Goal: Task Accomplishment & Management: Use online tool/utility

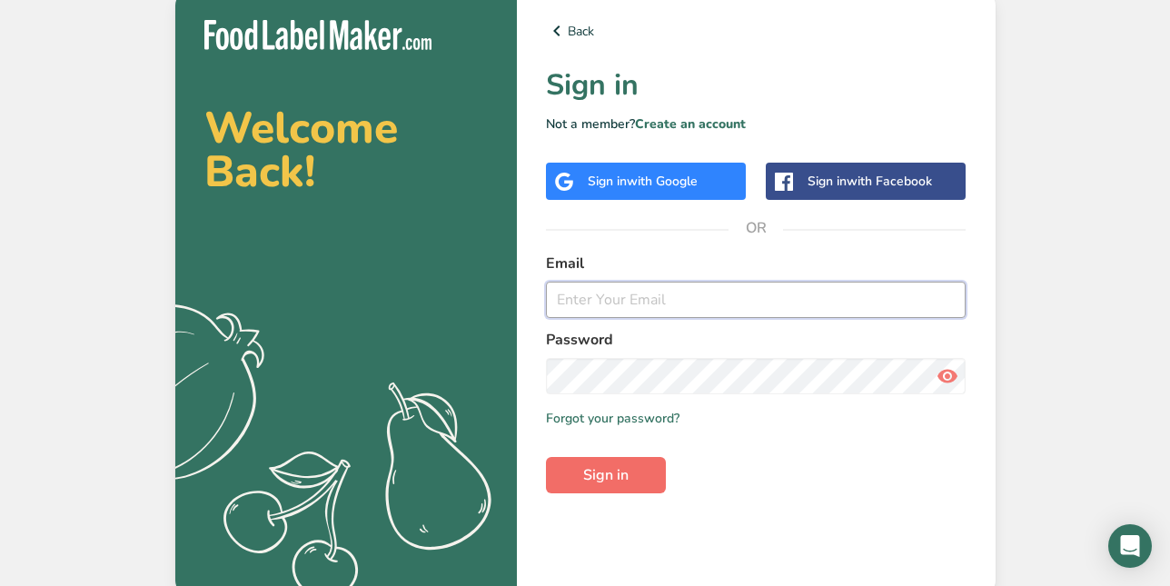
type input "[EMAIL_ADDRESS][DOMAIN_NAME]"
click at [580, 469] on button "Sign in" at bounding box center [606, 475] width 120 height 36
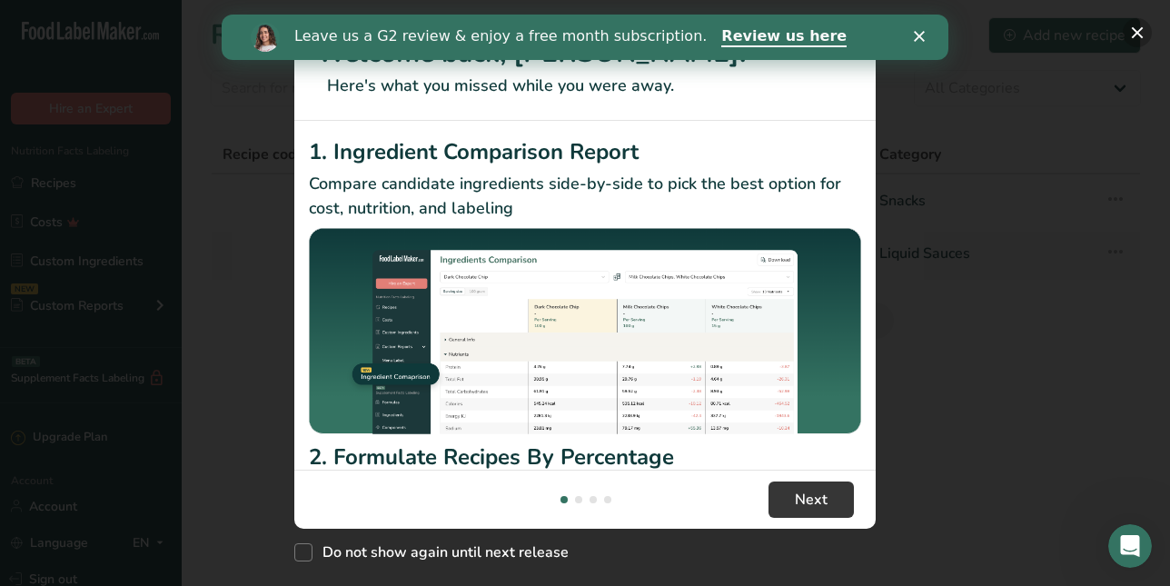
click at [1135, 33] on button "New Features" at bounding box center [1137, 32] width 29 height 29
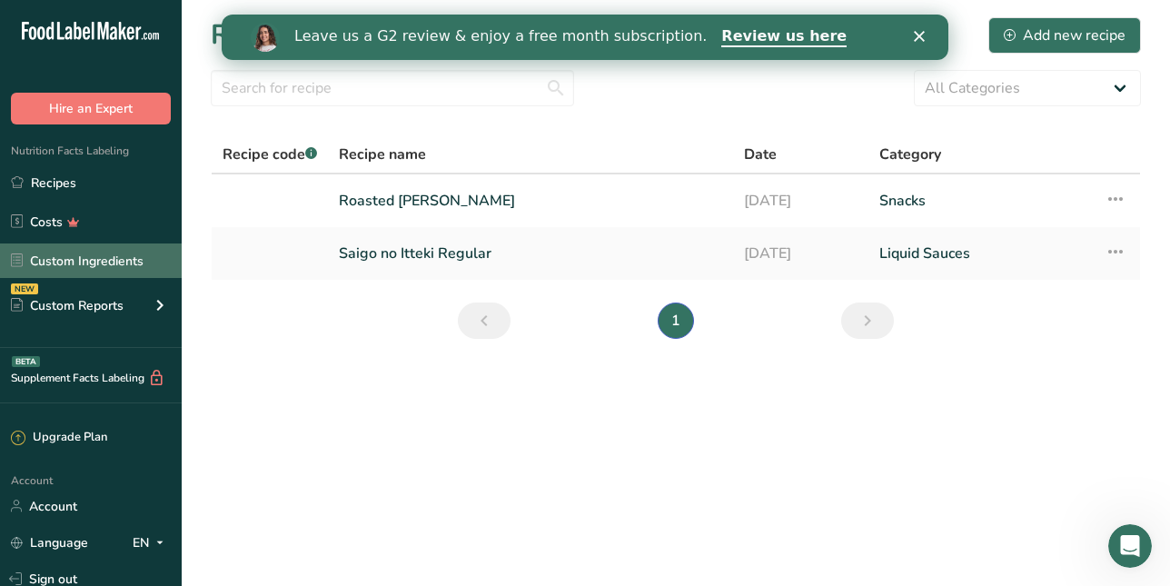
click at [109, 260] on link "Custom Ingredients" at bounding box center [91, 260] width 182 height 35
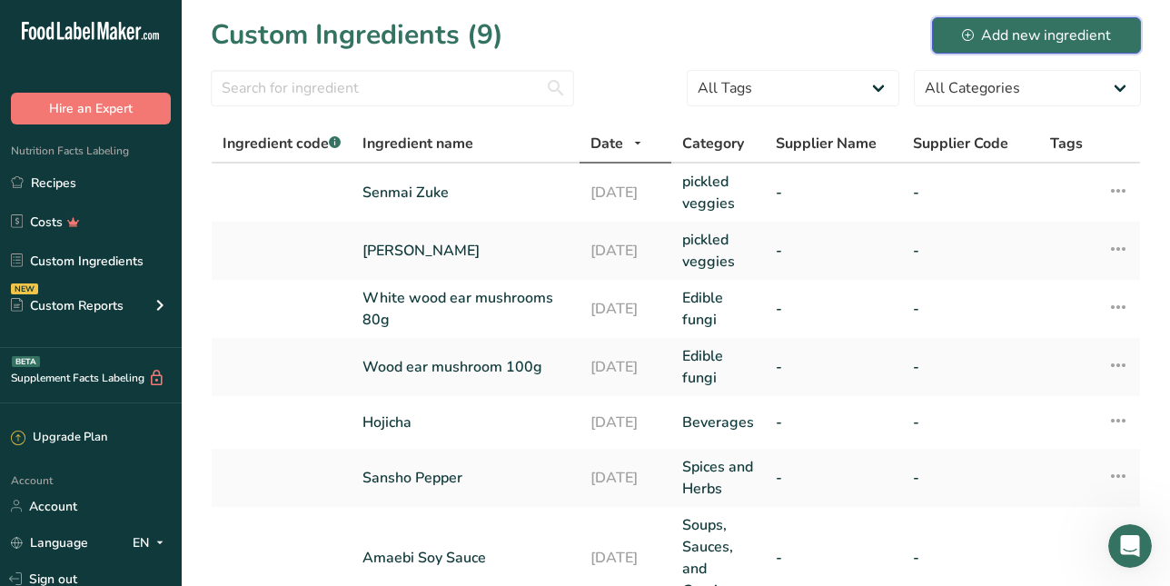
click at [1026, 35] on div "Add new ingredient" at bounding box center [1036, 36] width 149 height 22
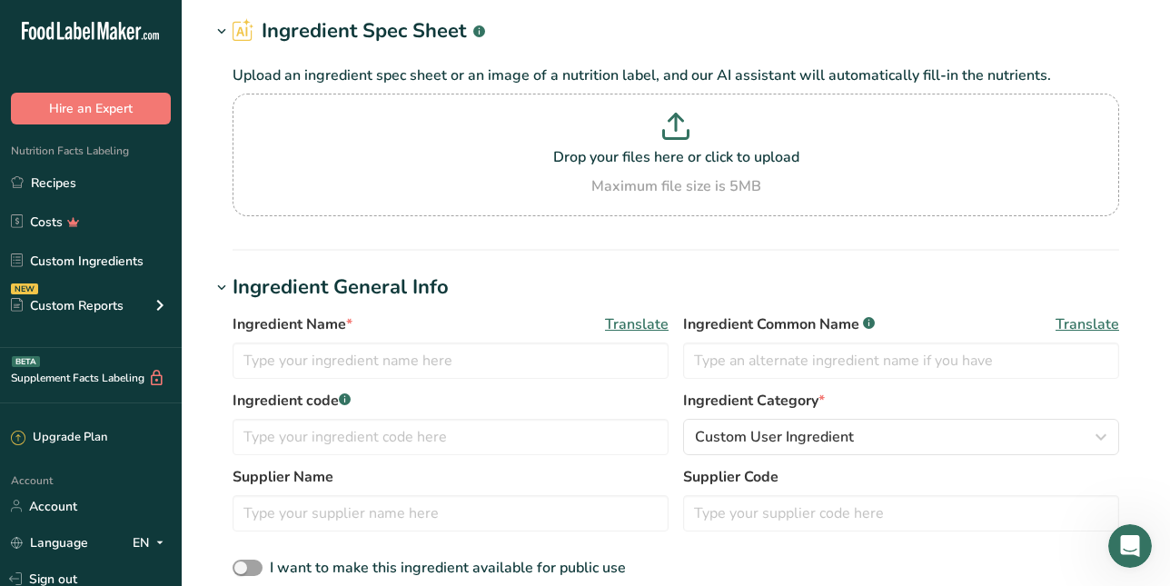
scroll to position [81, 0]
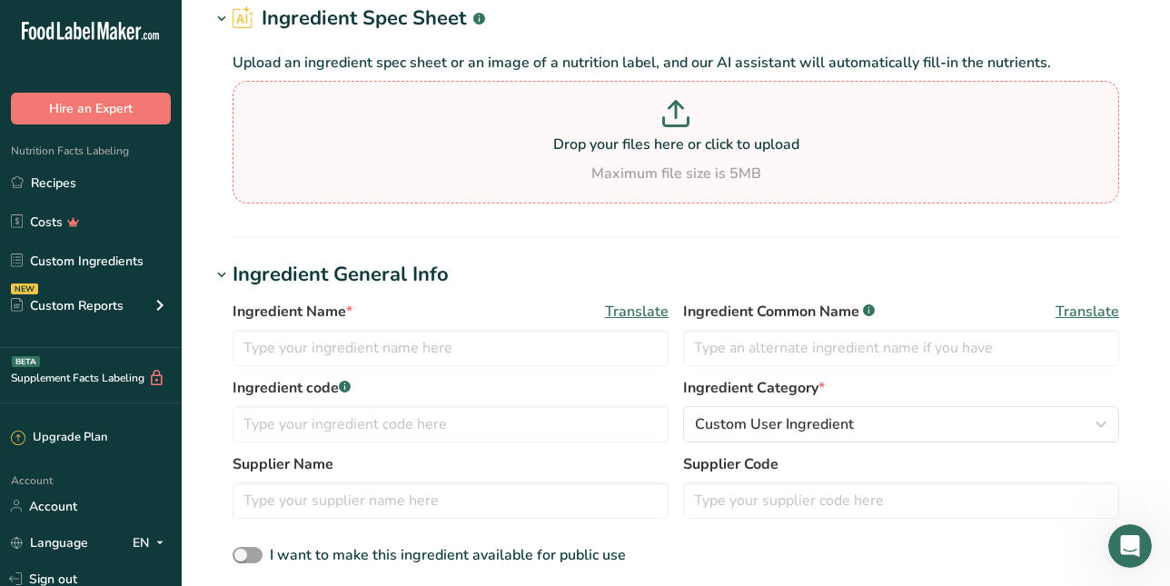
click at [673, 114] on icon at bounding box center [675, 113] width 27 height 27
click at [673, 114] on input "Drop your files here or click to upload Maximum file size is 5MB" at bounding box center [676, 142] width 887 height 123
type input "C:\fakepath\Screenshot [DATE] 16.24.18.png"
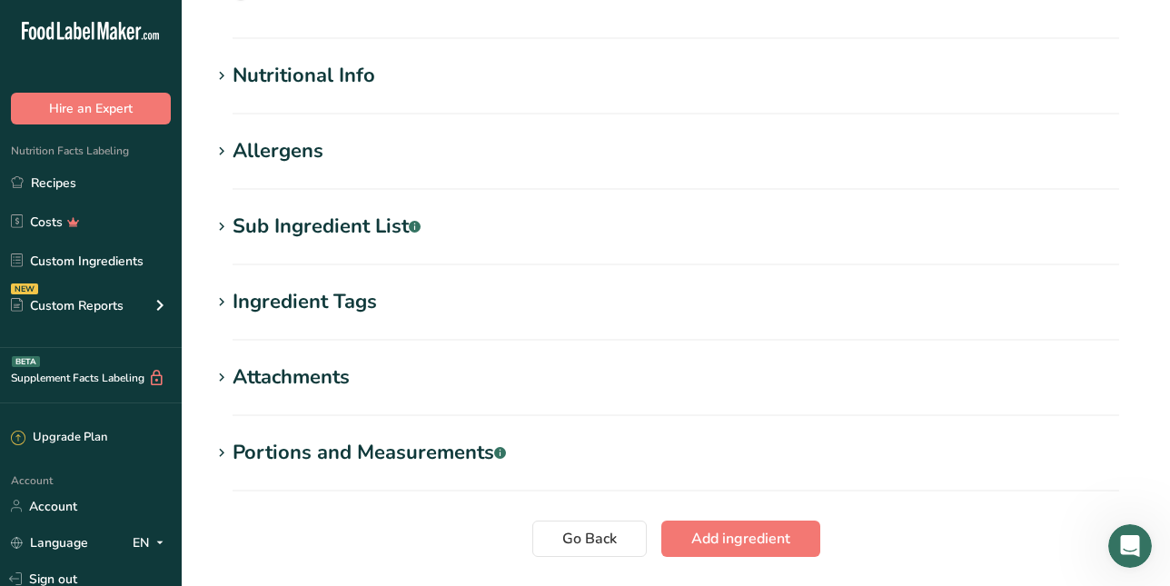
scroll to position [488, 0]
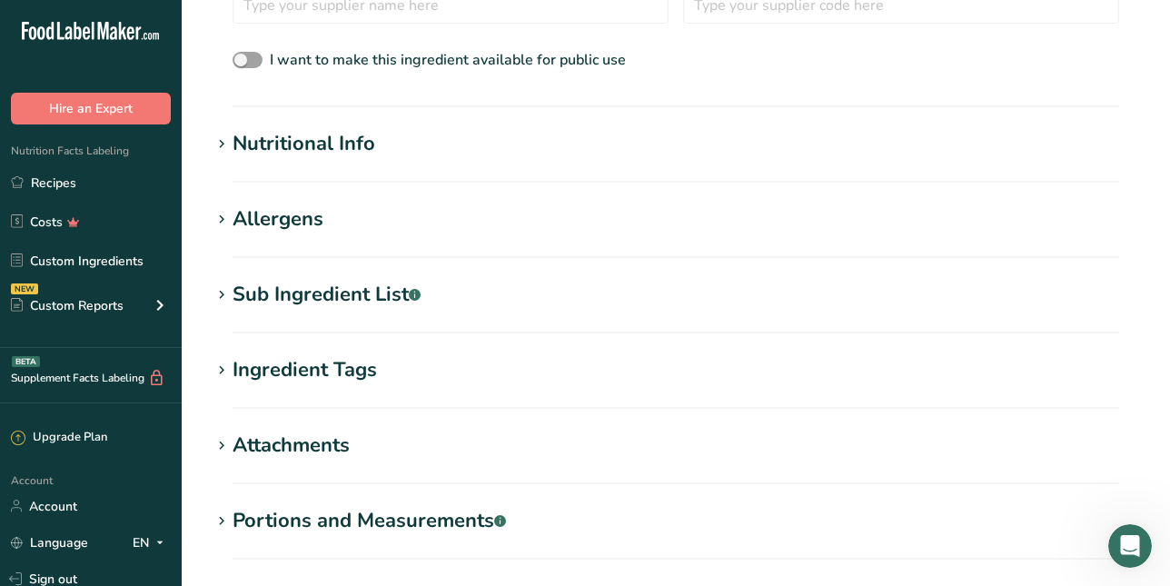
click at [341, 132] on div "Nutritional Info" at bounding box center [304, 144] width 143 height 30
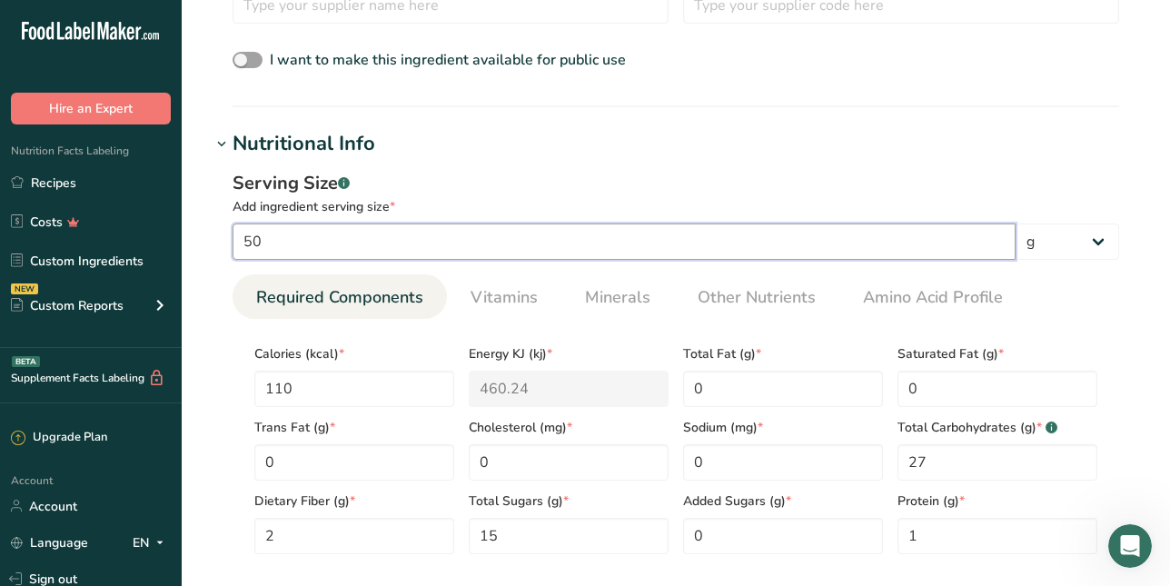
click at [390, 242] on input "50" at bounding box center [624, 241] width 783 height 36
type input "5"
type input "100"
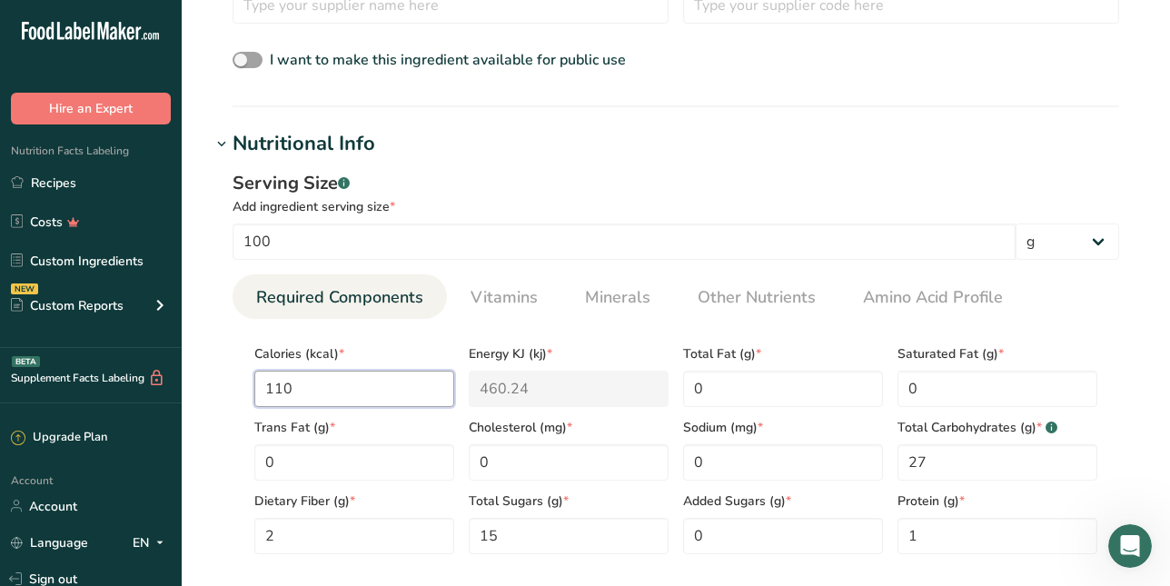
click at [351, 381] on input "110" at bounding box center [354, 389] width 200 height 36
type input "11"
type KJ "46"
type input "1"
type KJ "4.2"
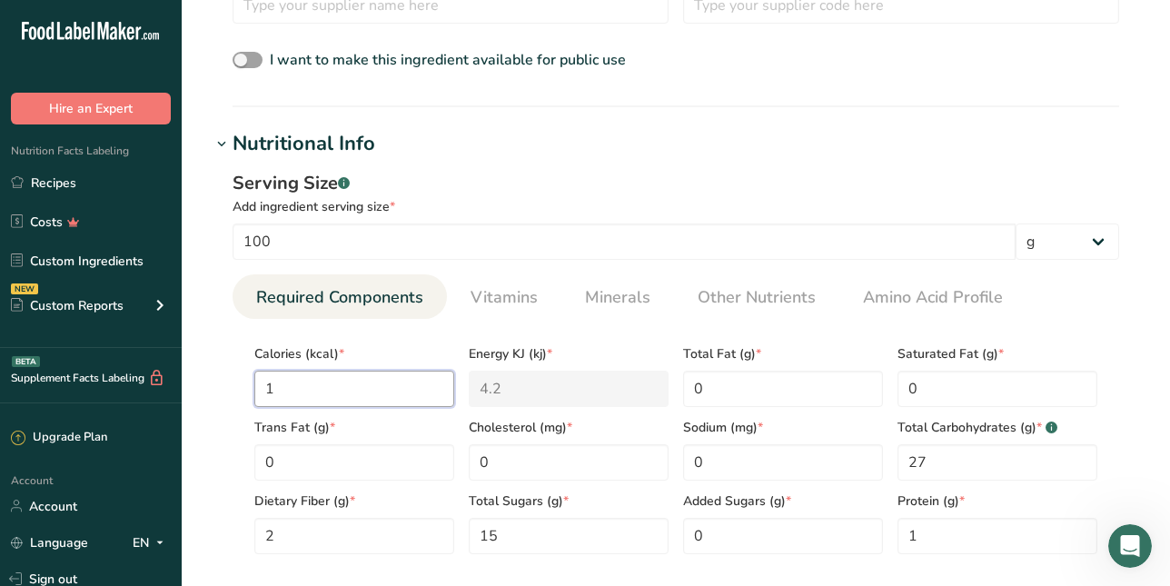
type input "0"
type KJ "0"
type input "0"
type input "2"
type KJ "8.4"
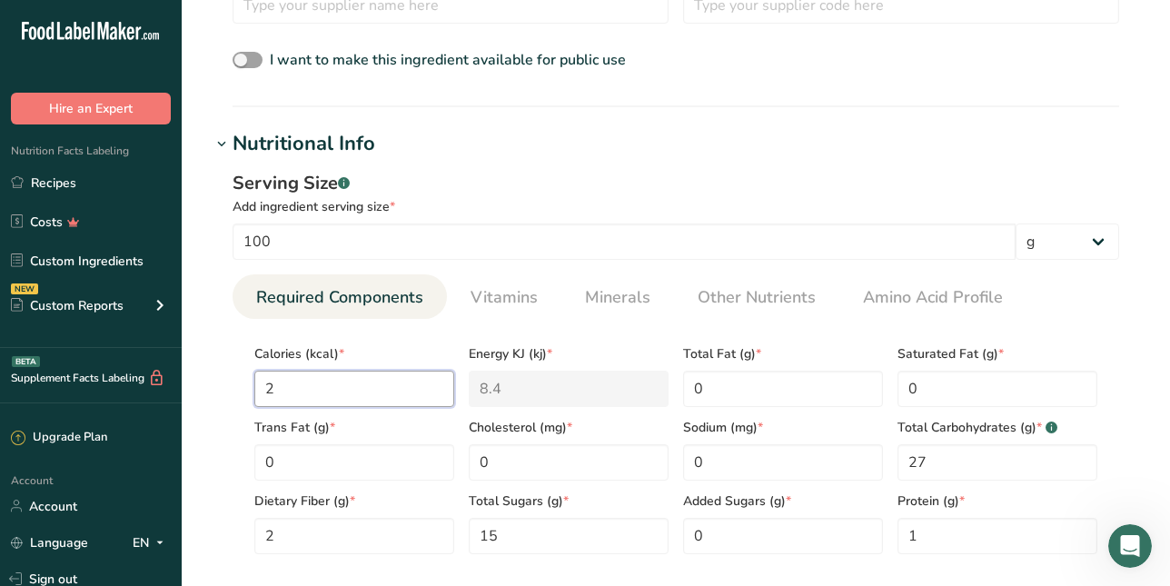
type input "24"
type KJ "100.4"
type input "240"
type KJ "1004.2"
type input "240"
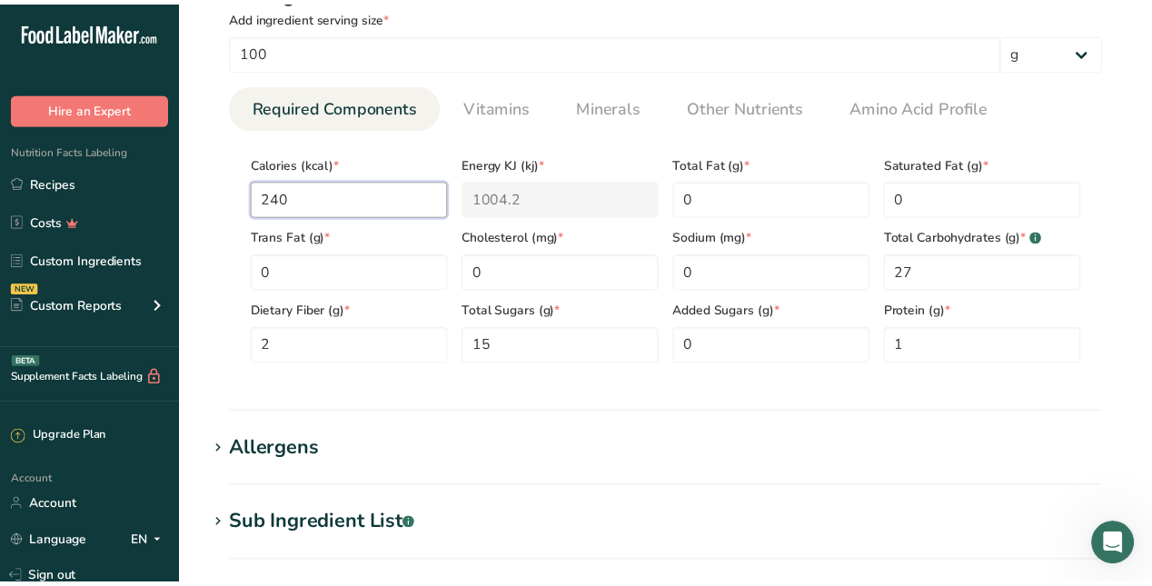
scroll to position [667, 0]
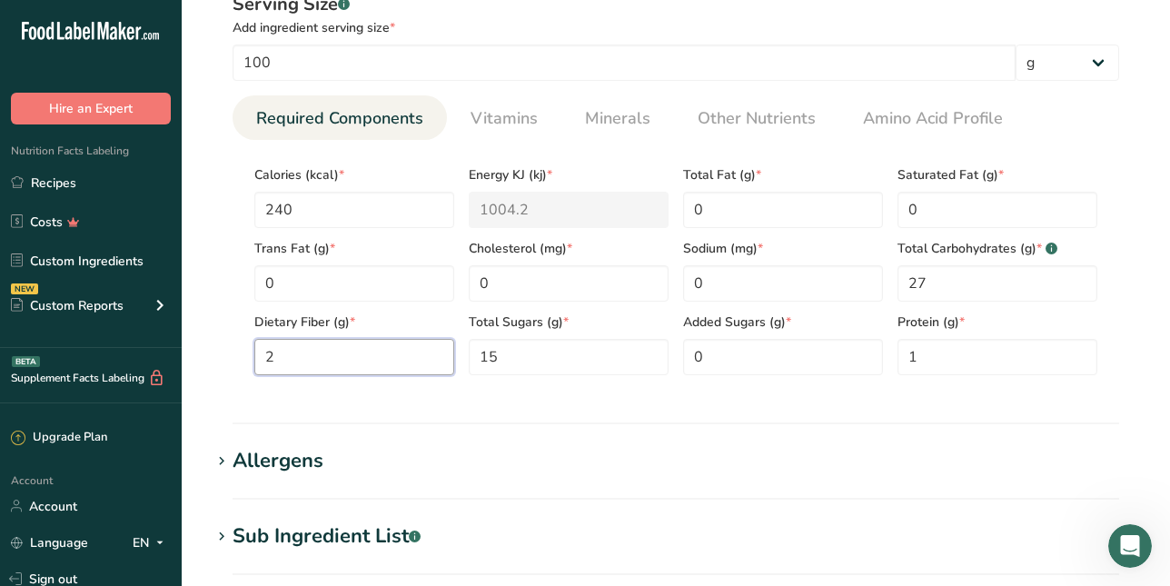
click at [357, 354] on Fiber "2" at bounding box center [354, 357] width 200 height 36
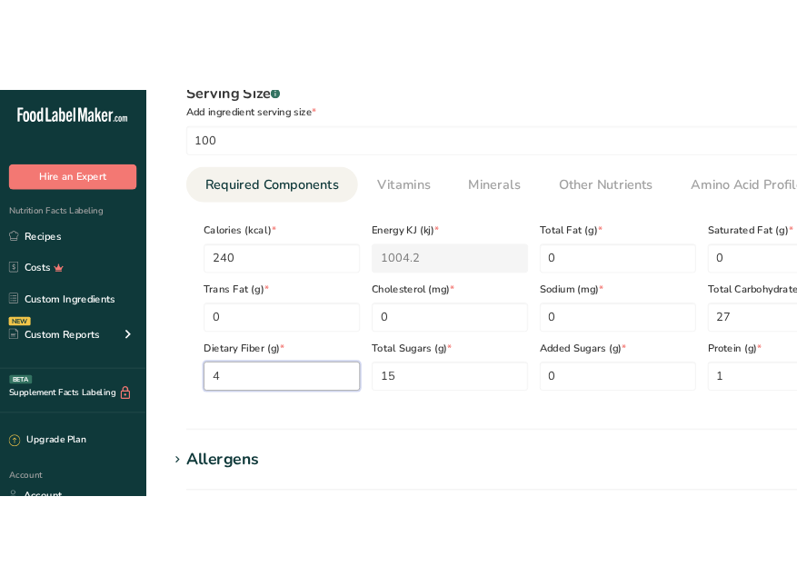
scroll to position [689, 0]
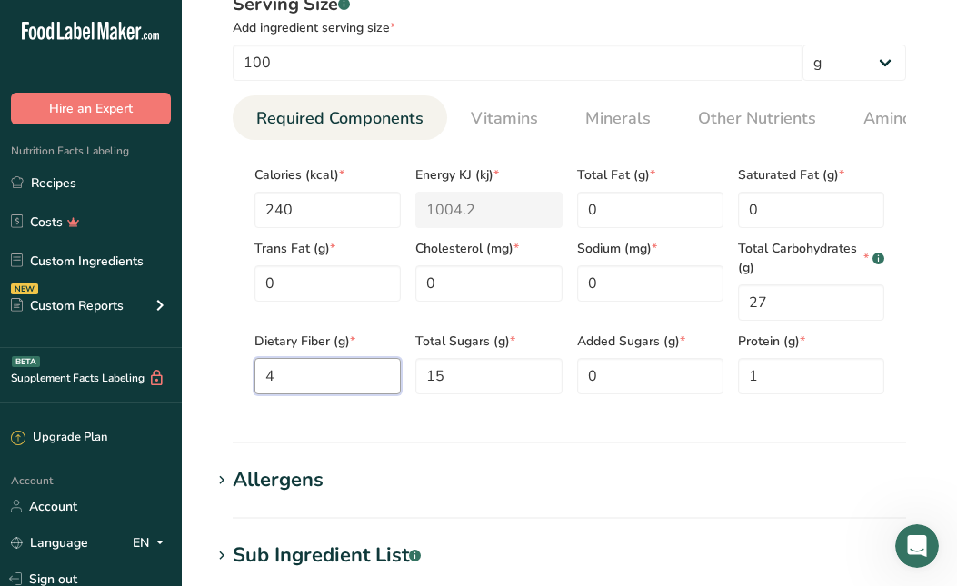
type Fiber "4"
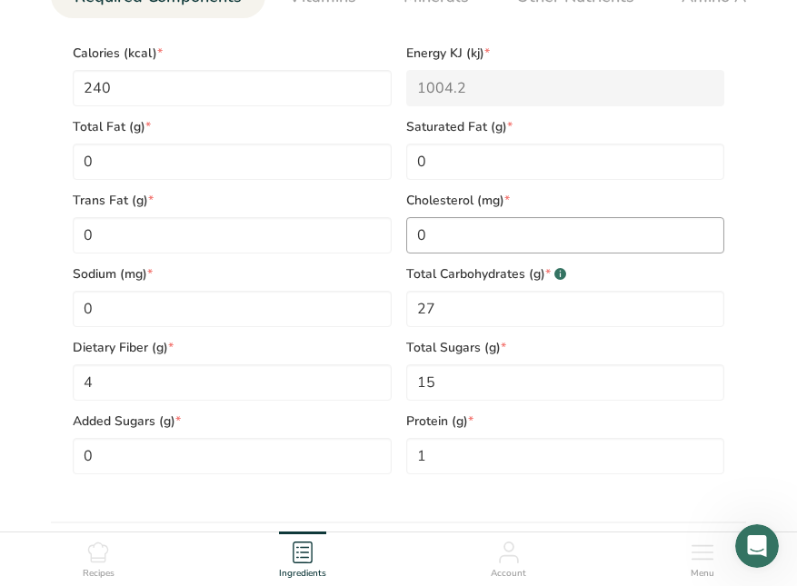
scroll to position [817, 0]
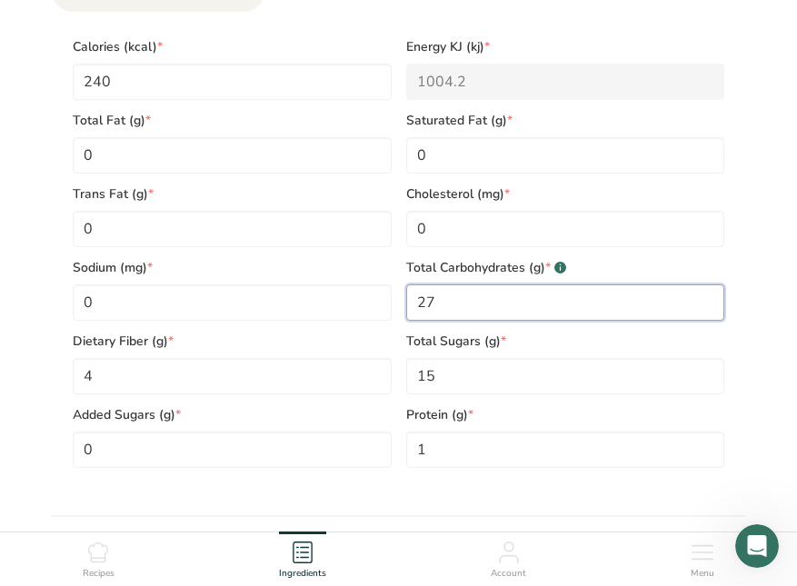
click at [471, 303] on Carbohydrates "27" at bounding box center [565, 302] width 319 height 36
type Carbohydrates "56"
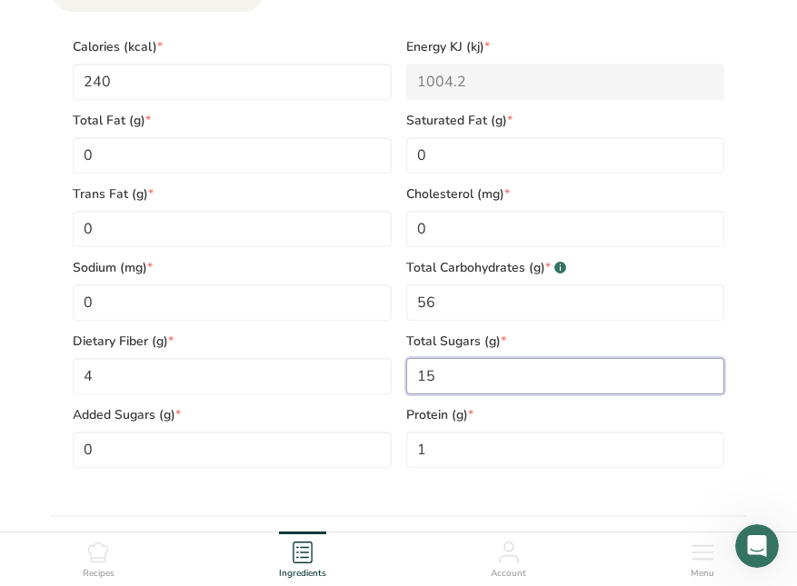
click at [481, 380] on Sugars "15" at bounding box center [565, 376] width 319 height 36
type Sugars "30"
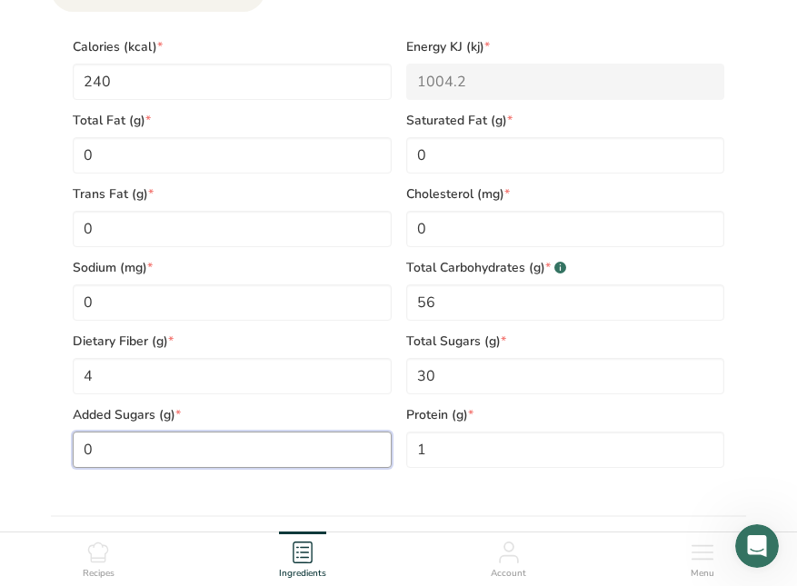
click at [293, 461] on Sugars "0" at bounding box center [232, 449] width 319 height 36
type Sugars "24"
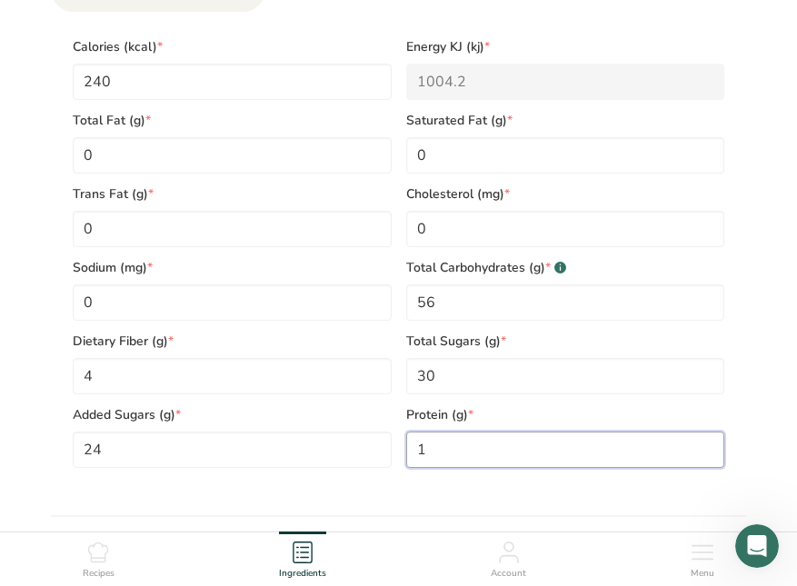
click at [496, 458] on input "1" at bounding box center [565, 449] width 319 height 36
type input "1.6"
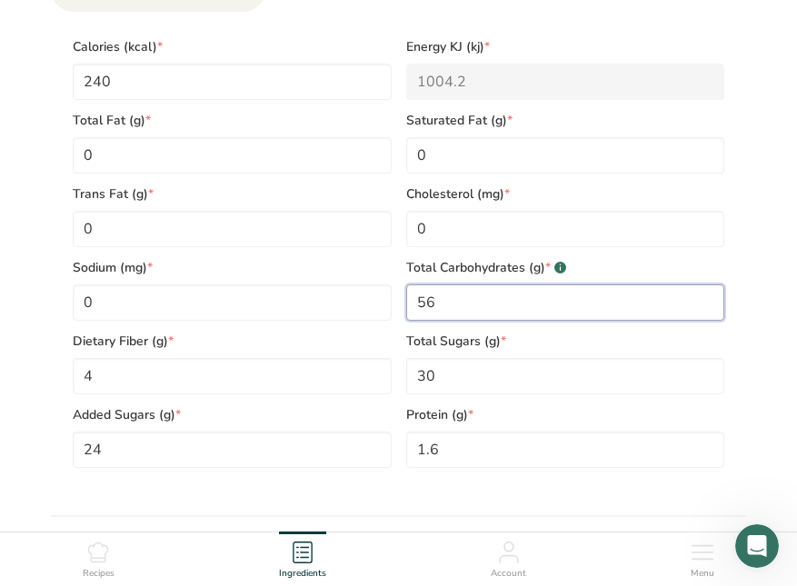
click at [488, 312] on Carbohydrates "56" at bounding box center [565, 302] width 319 height 36
type Carbohydrates "57.6"
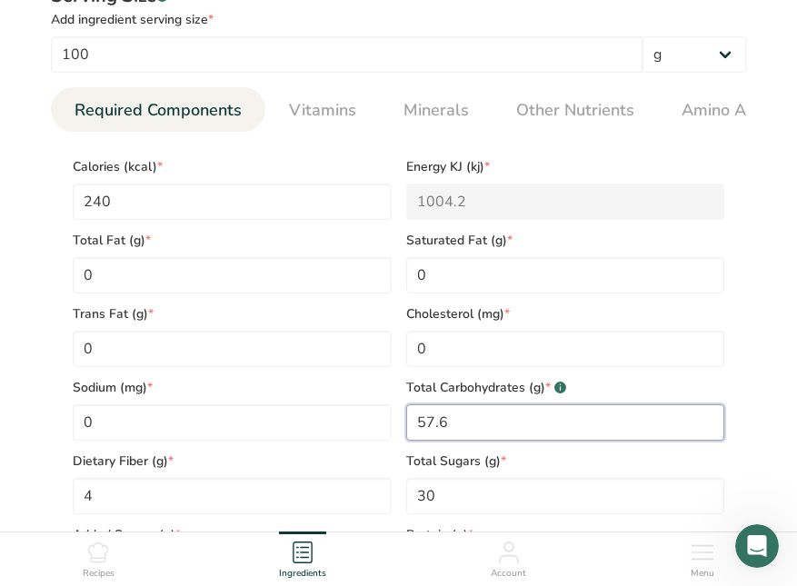
scroll to position [679, 0]
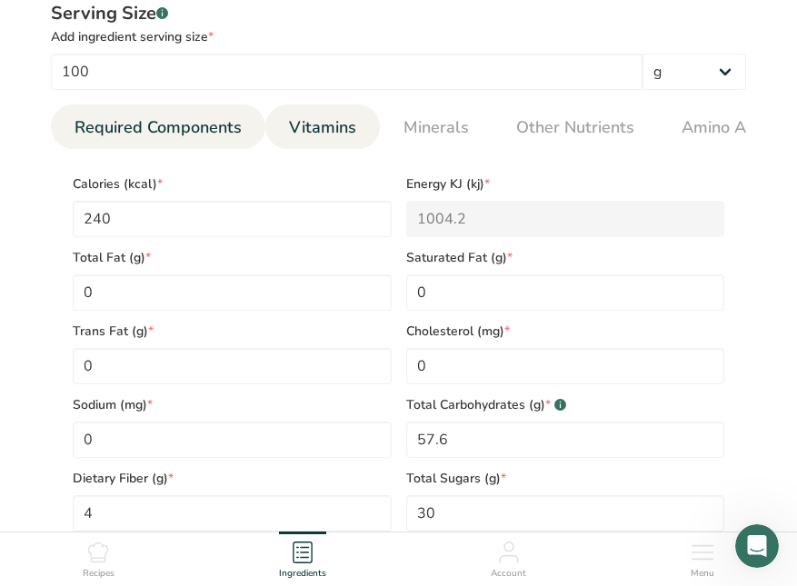
click at [314, 138] on span "Vitamins" at bounding box center [322, 127] width 67 height 25
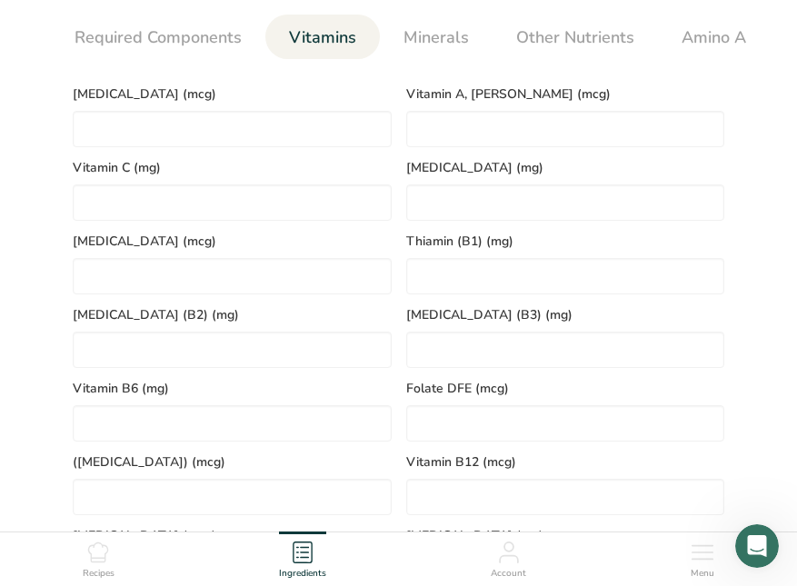
scroll to position [782, 0]
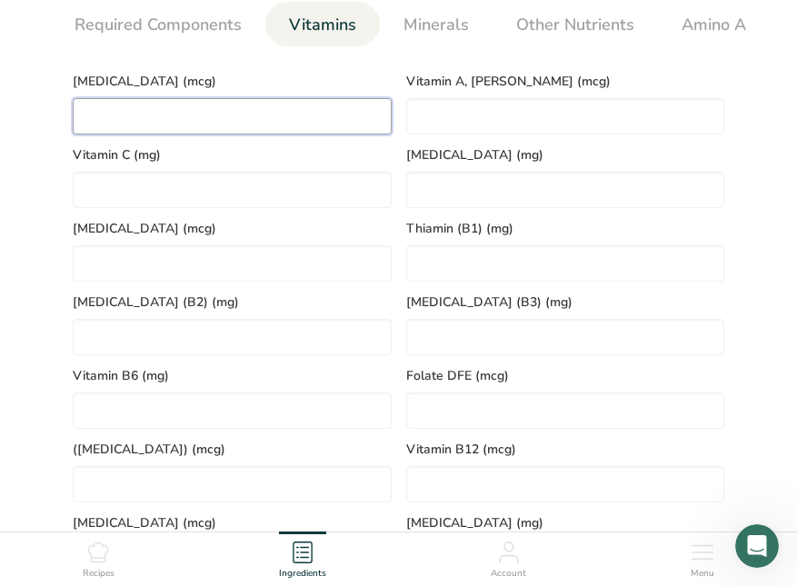
click at [309, 128] on D "number" at bounding box center [232, 116] width 319 height 36
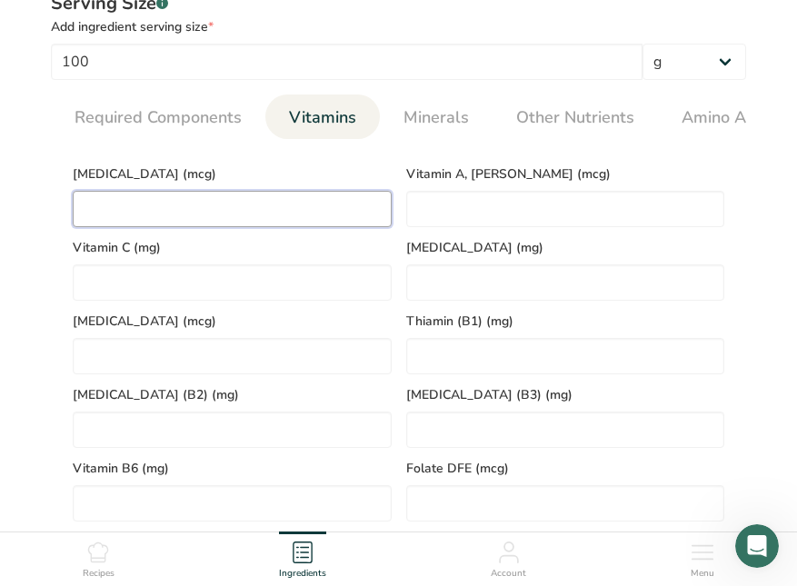
scroll to position [676, 0]
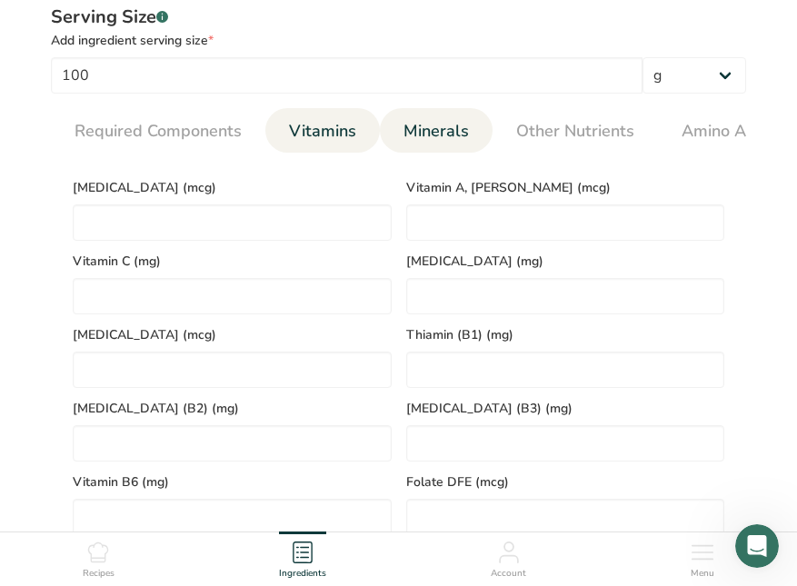
click at [447, 121] on span "Minerals" at bounding box center [435, 131] width 65 height 25
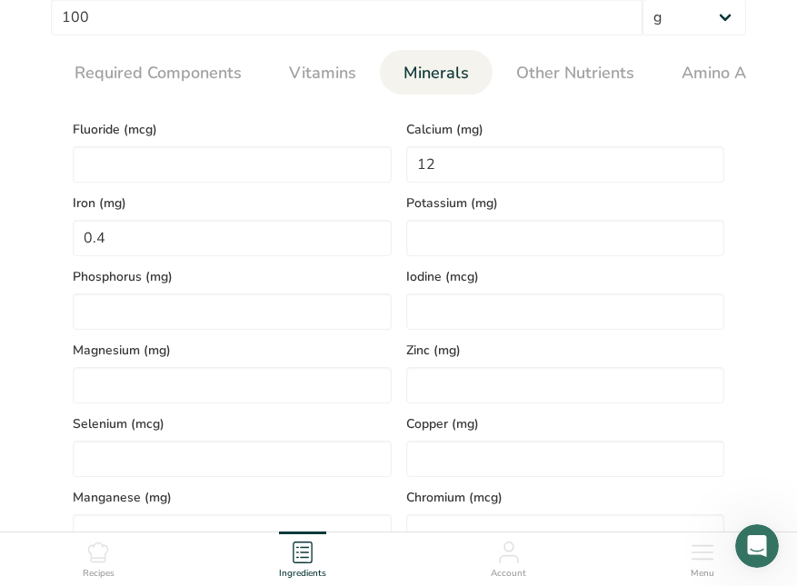
scroll to position [738, 0]
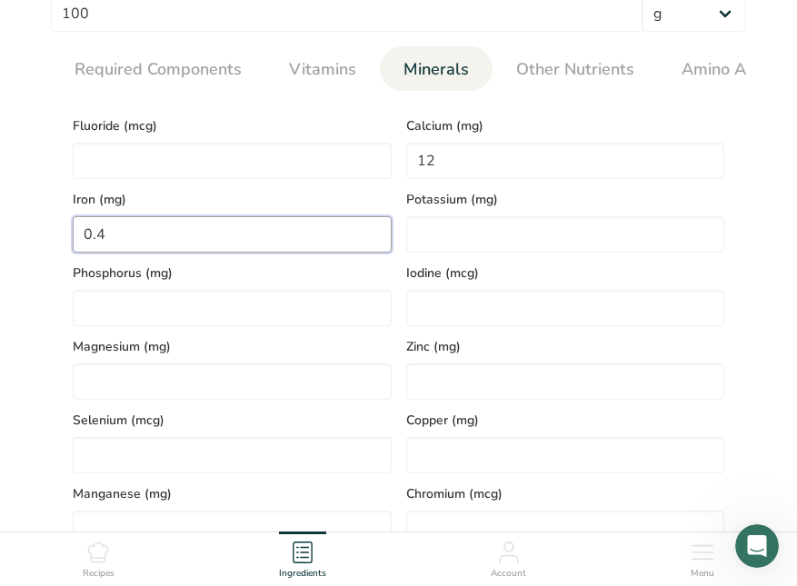
click at [143, 235] on input "0.4" at bounding box center [232, 234] width 319 height 36
type input "0.8"
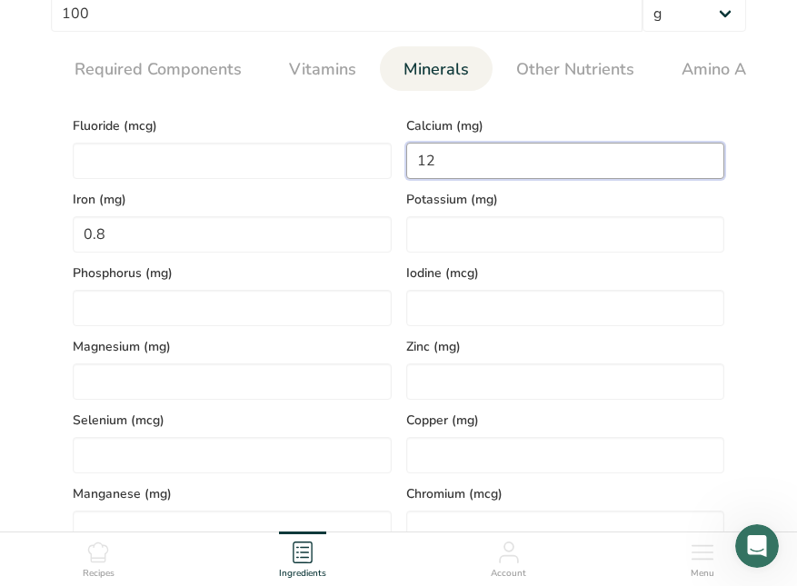
click at [458, 175] on input "12" at bounding box center [565, 161] width 319 height 36
type input "0"
type input "24"
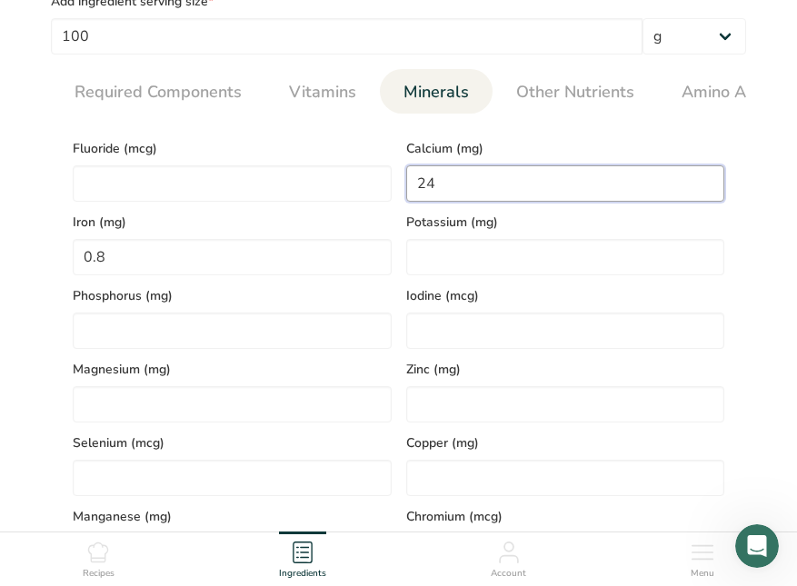
scroll to position [714, 0]
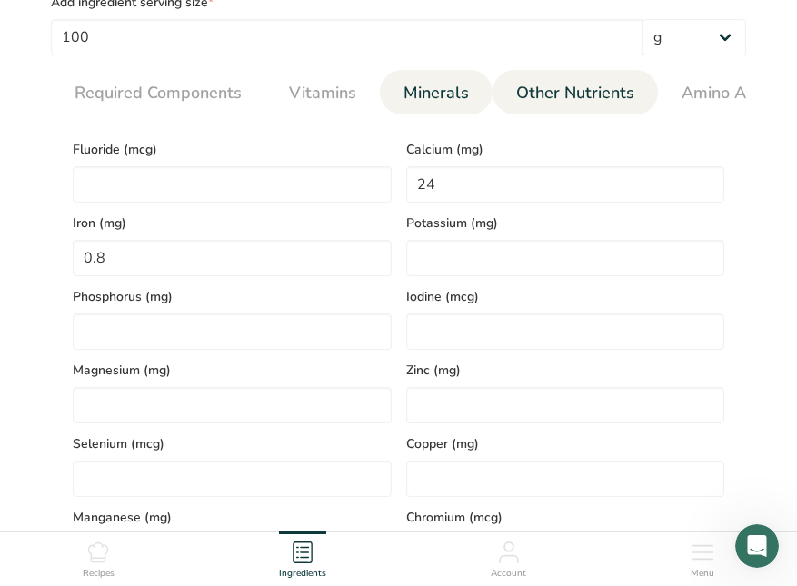
click at [604, 86] on span "Other Nutrients" at bounding box center [575, 93] width 118 height 25
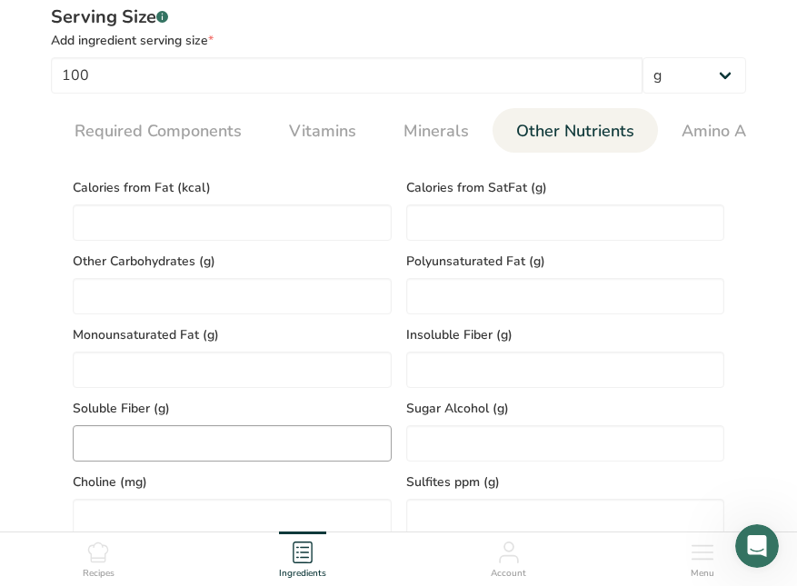
scroll to position [593, 0]
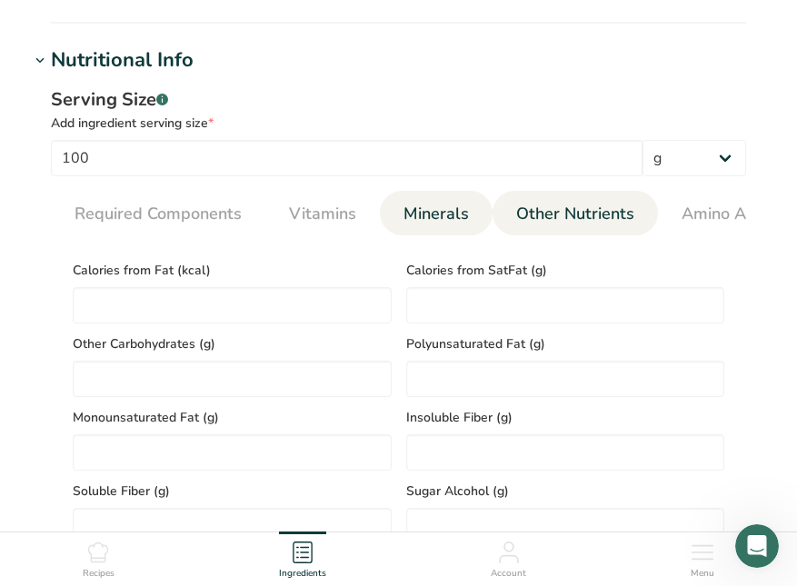
click at [440, 216] on span "Minerals" at bounding box center [435, 214] width 65 height 25
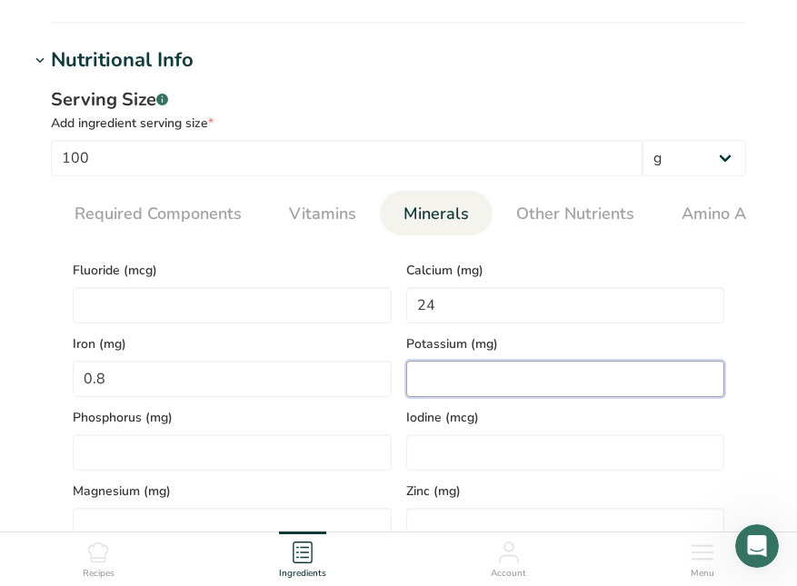
click at [448, 391] on input "number" at bounding box center [565, 379] width 319 height 36
type input "0"
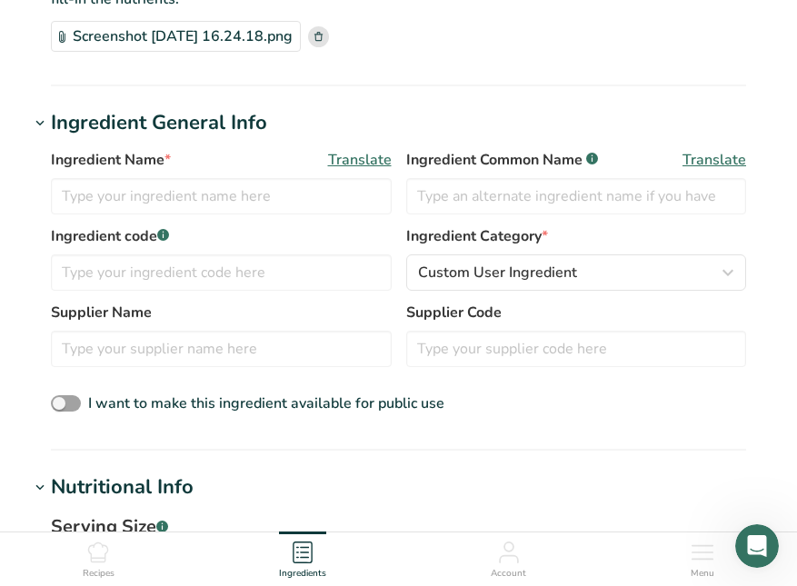
scroll to position [113, 0]
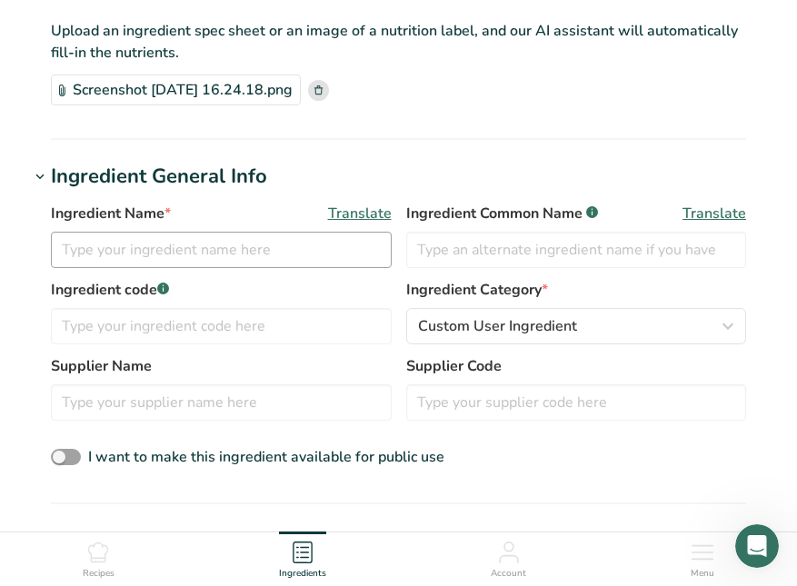
type input "178"
click at [263, 247] on input "text" at bounding box center [221, 250] width 341 height 36
type input "Chestnuts in syrup"
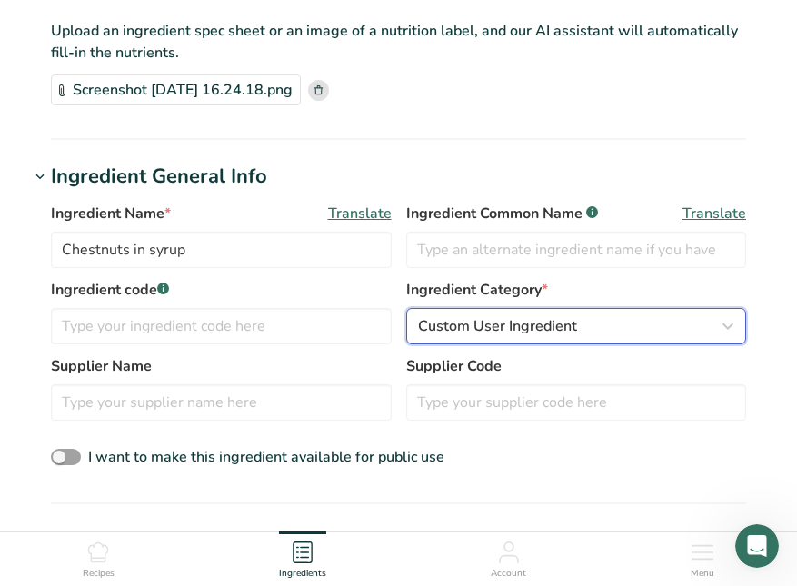
click at [632, 322] on div "Custom User Ingredient" at bounding box center [571, 326] width 306 height 22
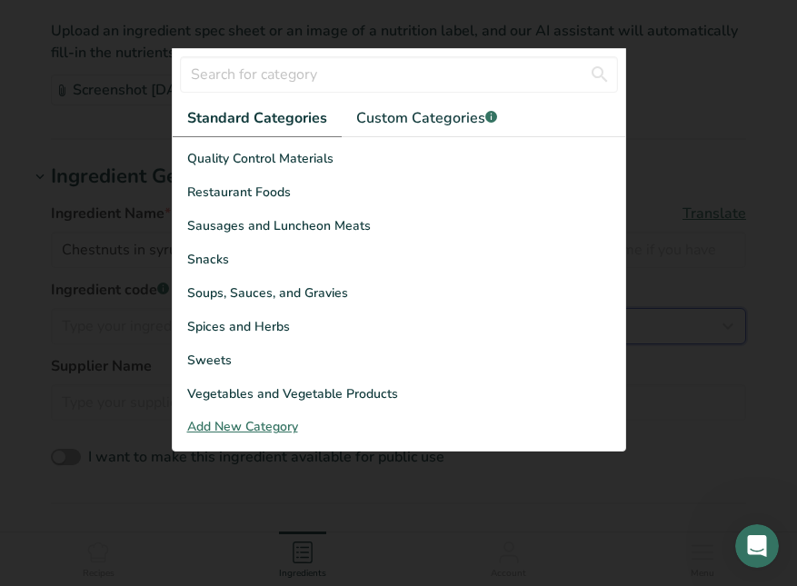
scroll to position [702, 0]
click at [421, 119] on span "Custom Categories .a-a{fill:#347362;}.b-a{fill:#fff;}" at bounding box center [426, 118] width 141 height 22
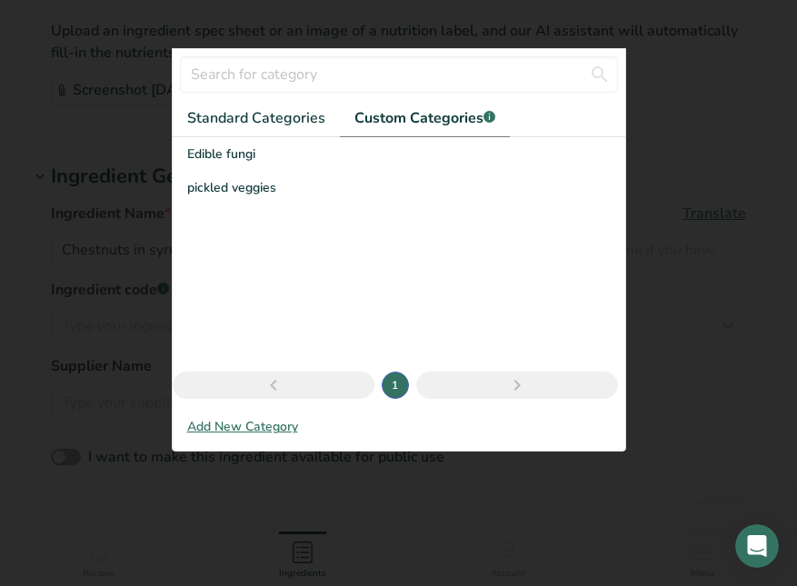
click at [276, 429] on div "Add New Category" at bounding box center [399, 426] width 452 height 19
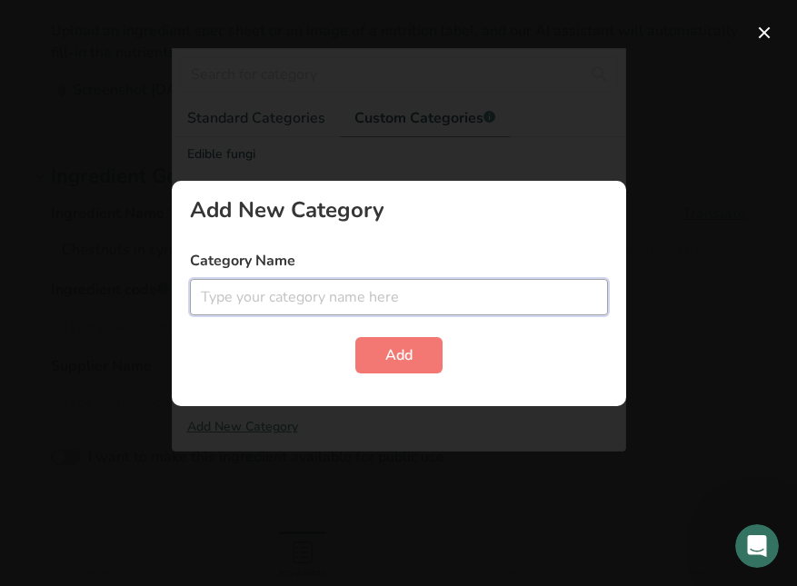
click at [351, 302] on input "text" at bounding box center [399, 297] width 418 height 36
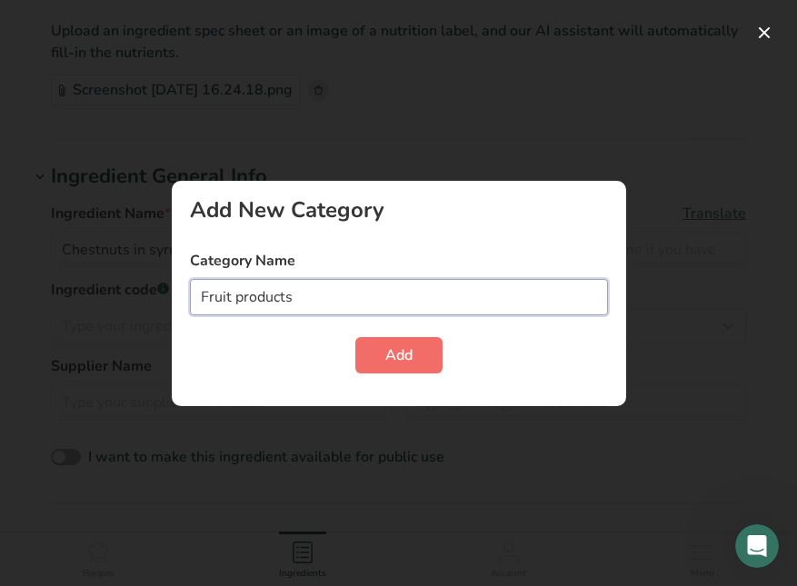
type input "Fruit products"
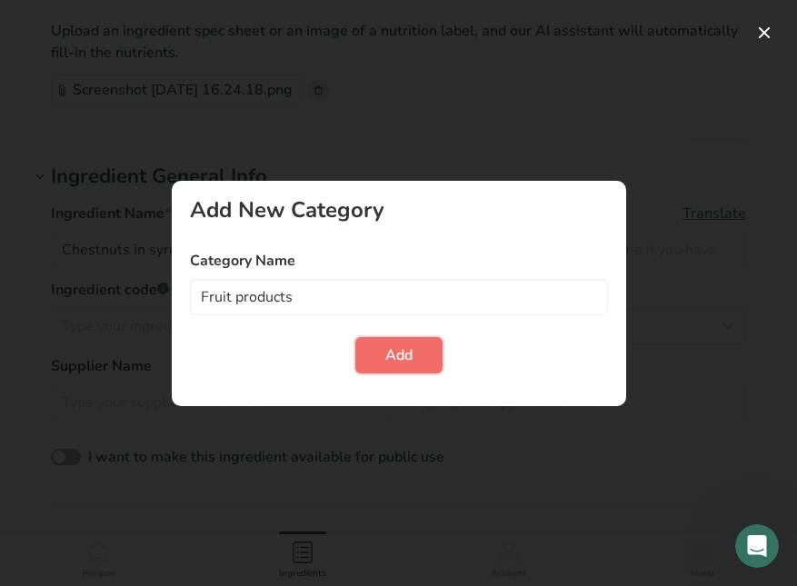
click at [396, 357] on span "Add" at bounding box center [398, 355] width 27 height 22
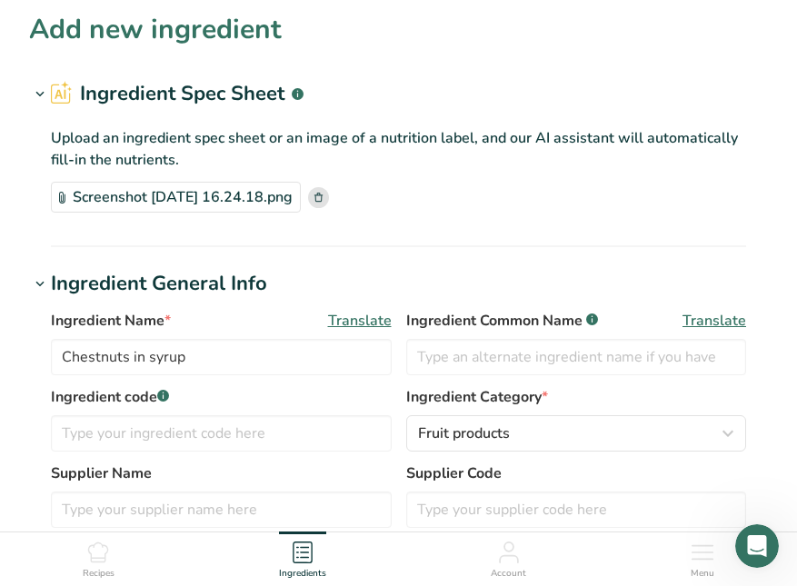
scroll to position [0, 0]
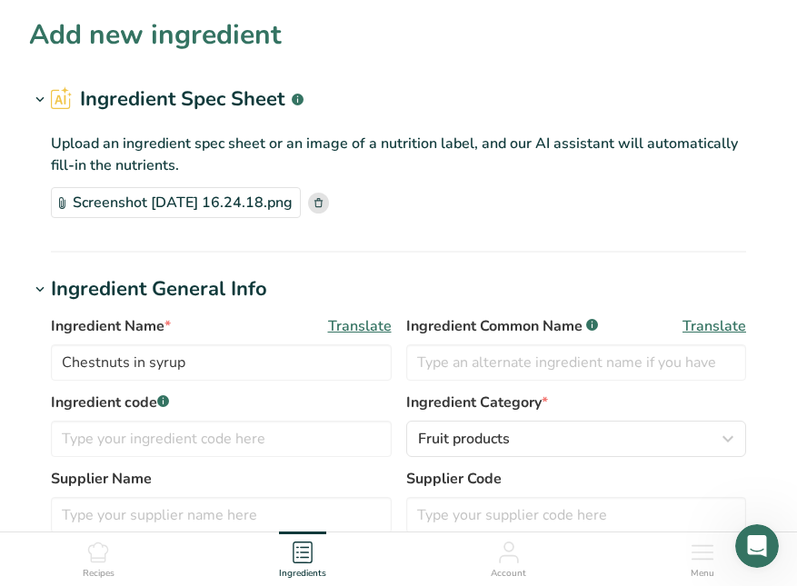
click at [322, 203] on icon at bounding box center [318, 202] width 8 height 9
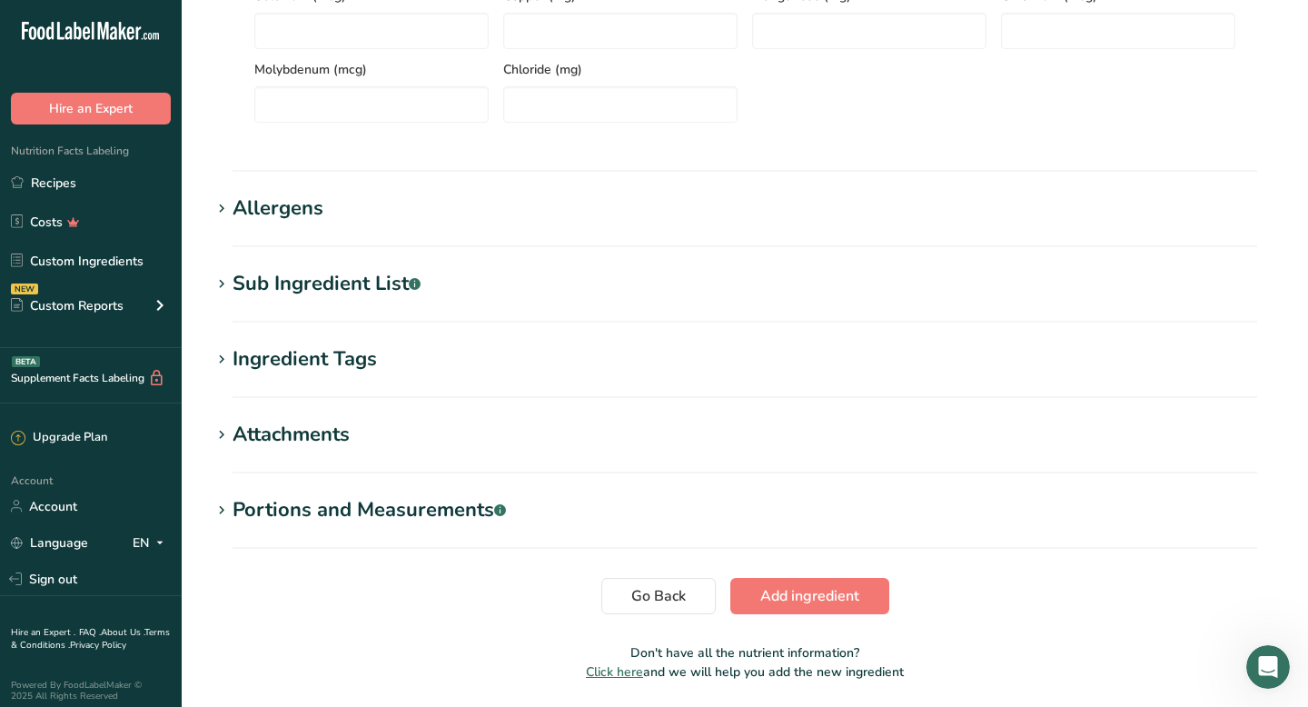
scroll to position [1143, 0]
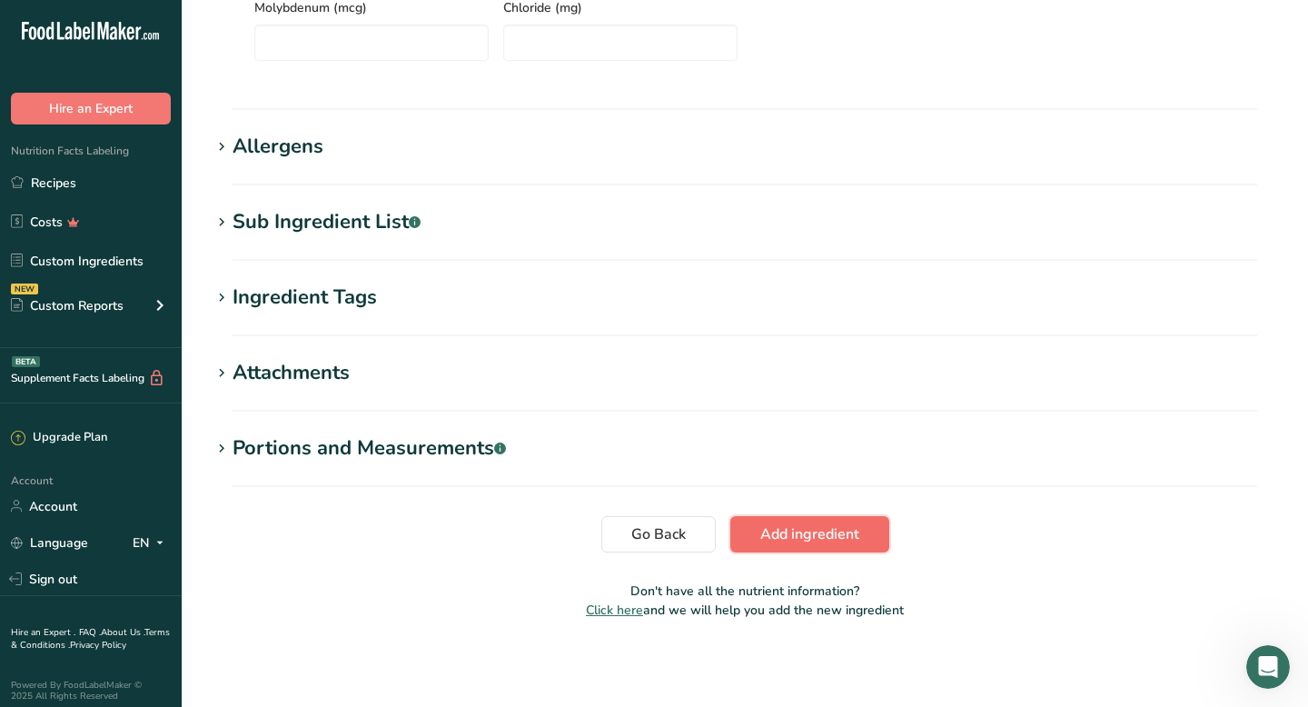
click at [817, 530] on span "Add ingredient" at bounding box center [809, 534] width 99 height 22
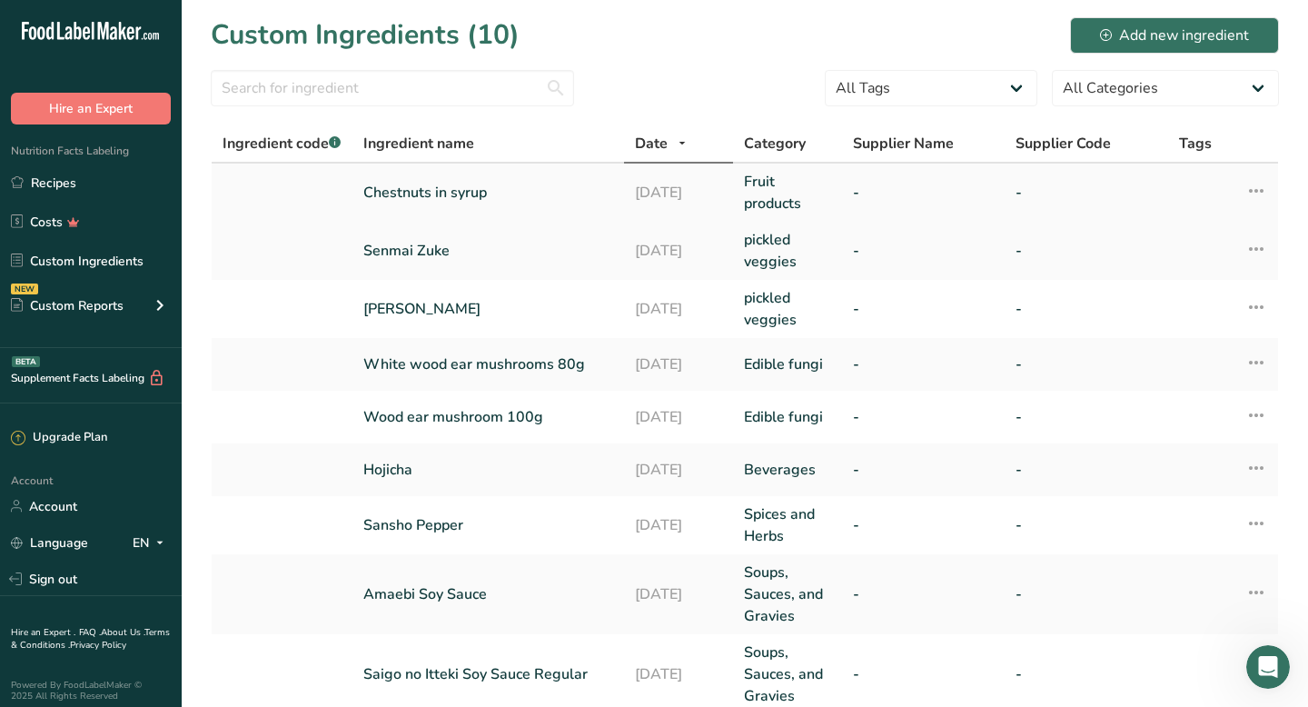
click at [481, 196] on link "Chestnuts in syrup" at bounding box center [488, 193] width 250 height 22
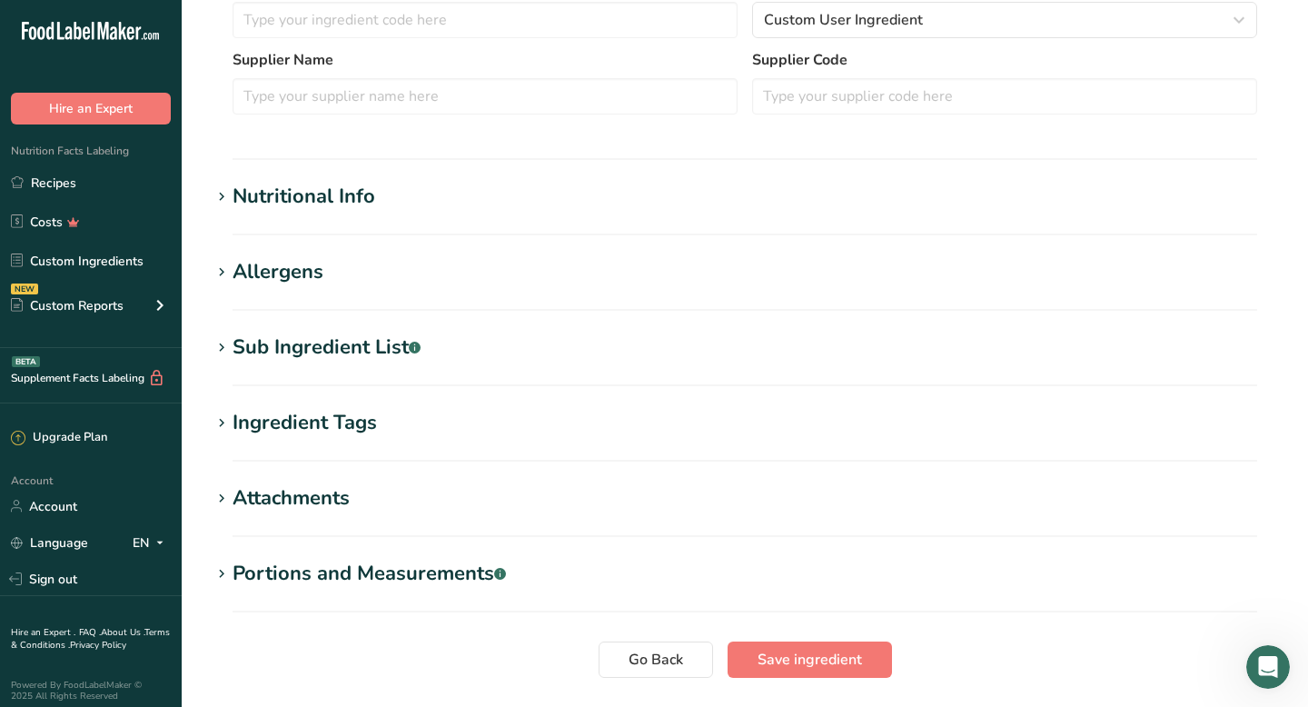
scroll to position [504, 0]
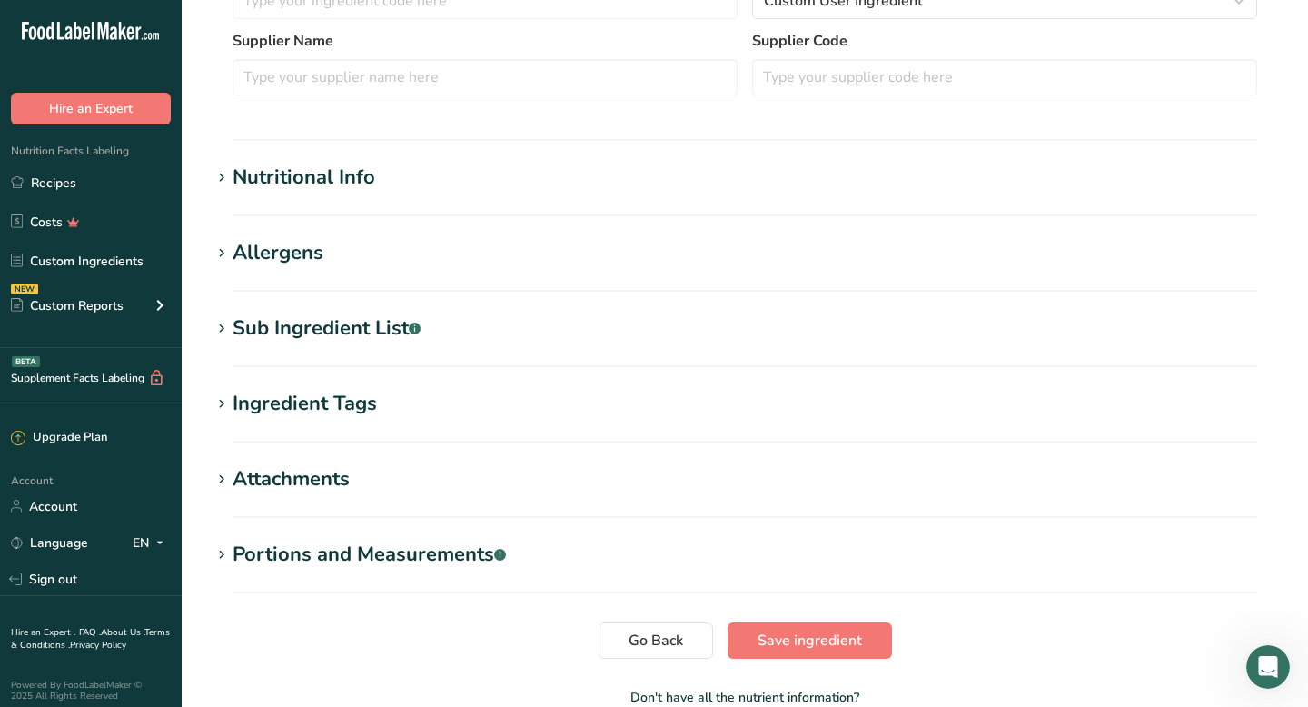
click at [411, 180] on h1 "Nutritional Info" at bounding box center [745, 178] width 1068 height 30
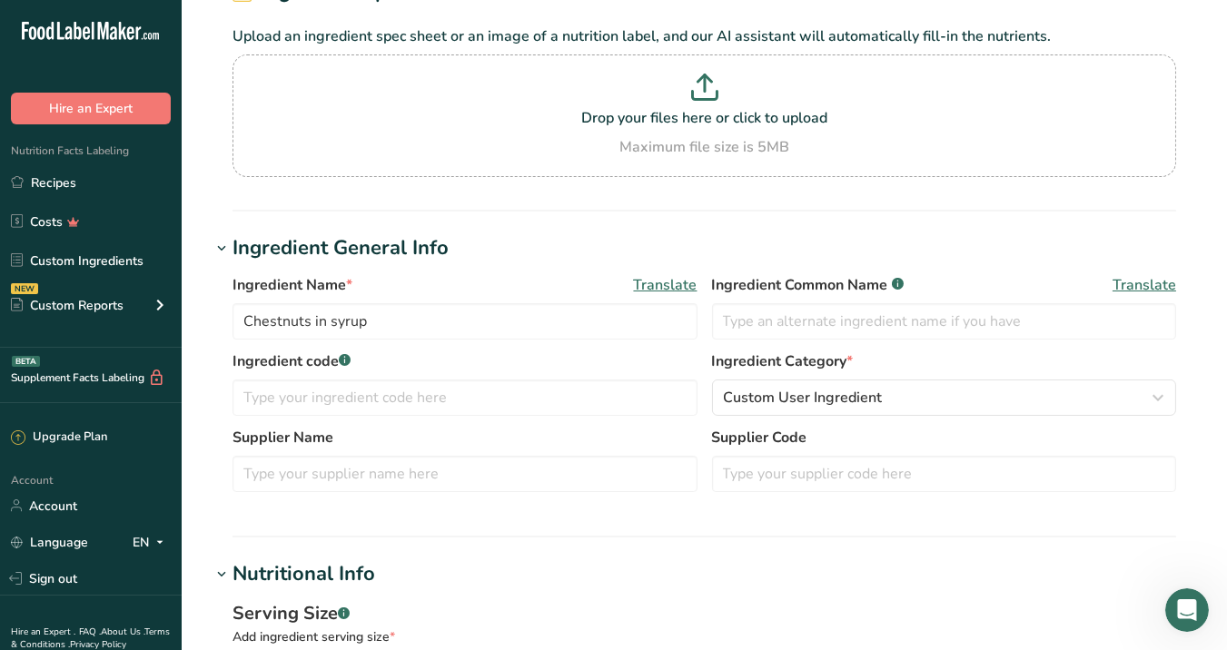
scroll to position [0, 0]
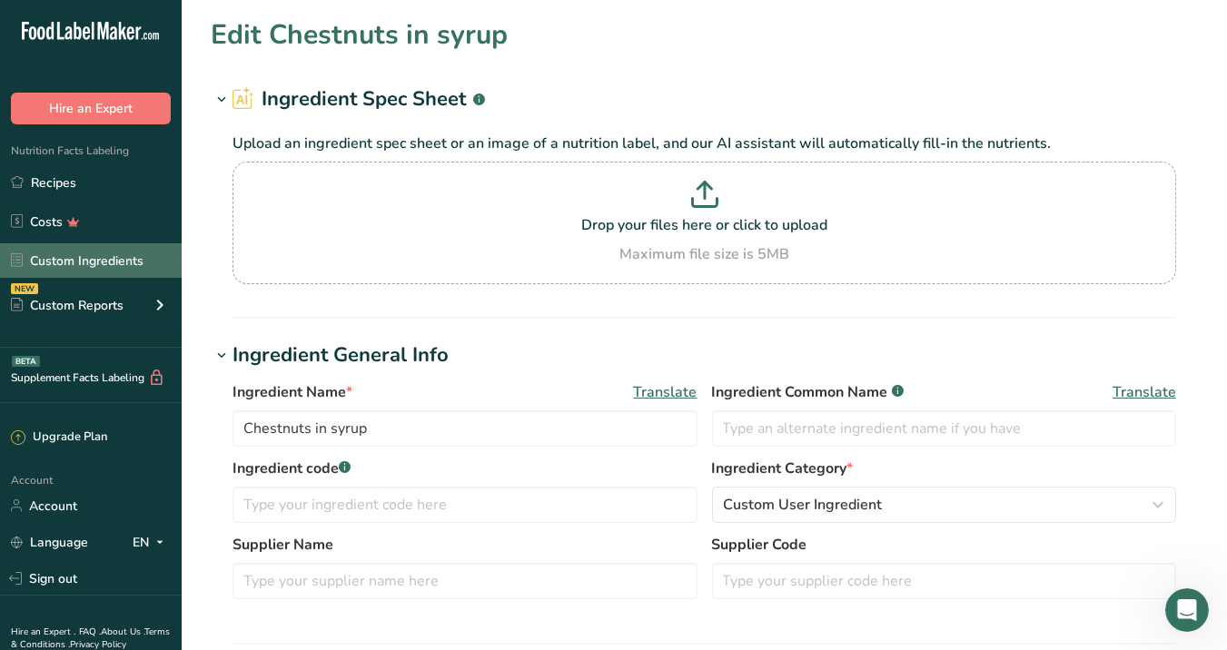
click at [103, 260] on link "Custom Ingredients" at bounding box center [91, 260] width 182 height 35
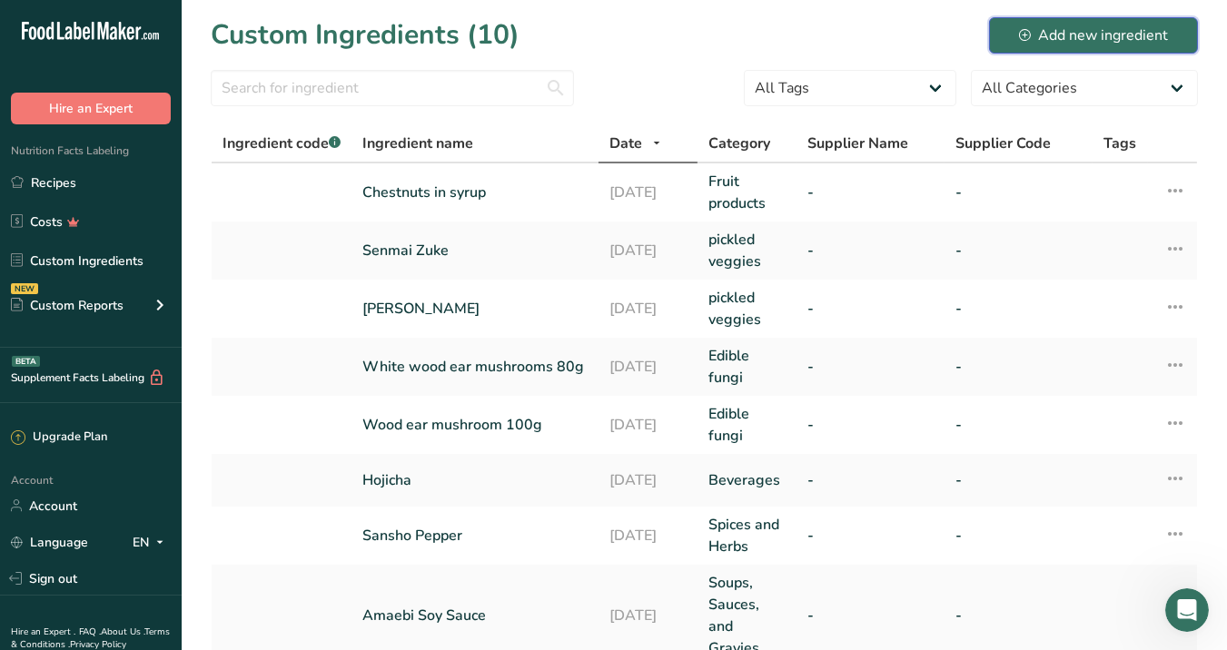
click at [1066, 26] on div "Add new ingredient" at bounding box center [1093, 36] width 149 height 22
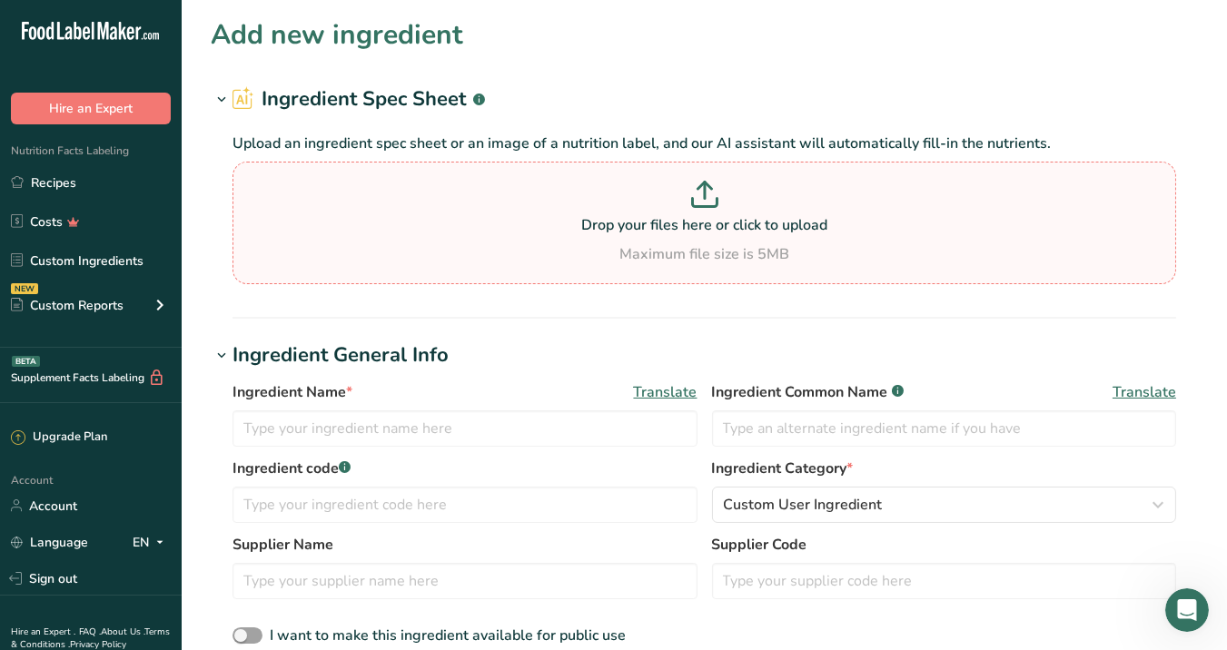
click at [720, 177] on section "Drop your files here or click to upload Maximum file size is 5MB" at bounding box center [704, 223] width 935 height 114
click at [720, 177] on input "Drop your files here or click to upload Maximum file size is 5MB" at bounding box center [705, 223] width 944 height 123
type input "C:\fakepath\黒豆裏ラベルサンプル.jpg"
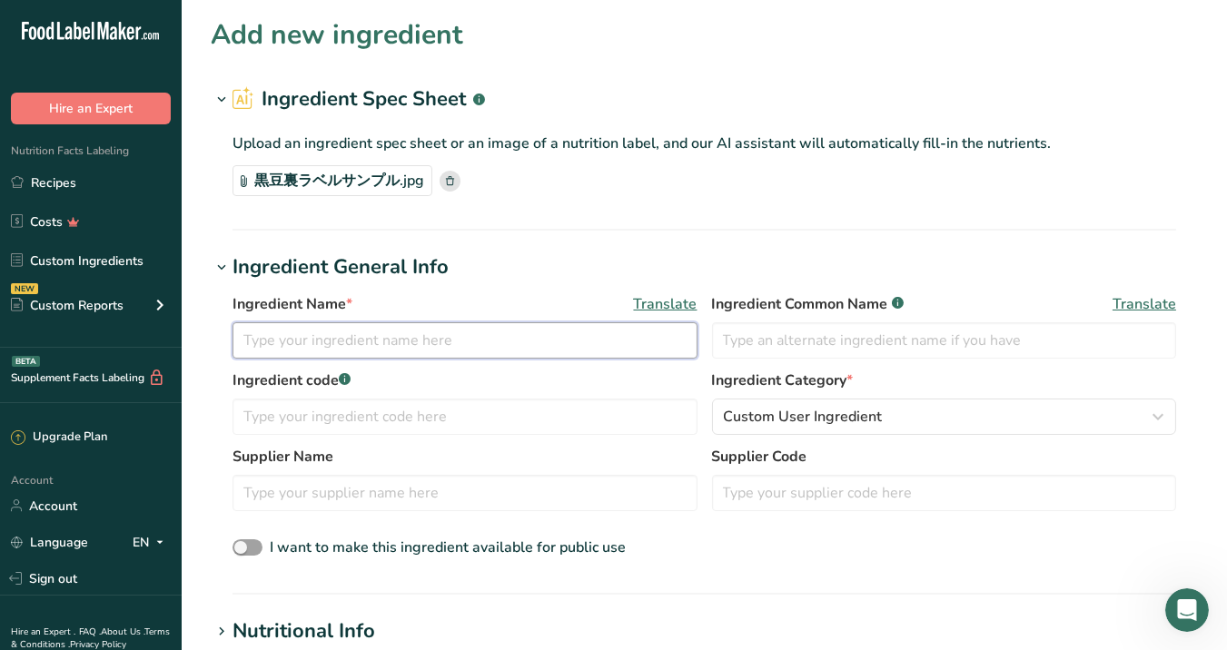
click at [548, 342] on input "text" at bounding box center [465, 340] width 465 height 36
paste input "sweetened or simmered black soybeans"
type input "Black Soybeans in syrup"
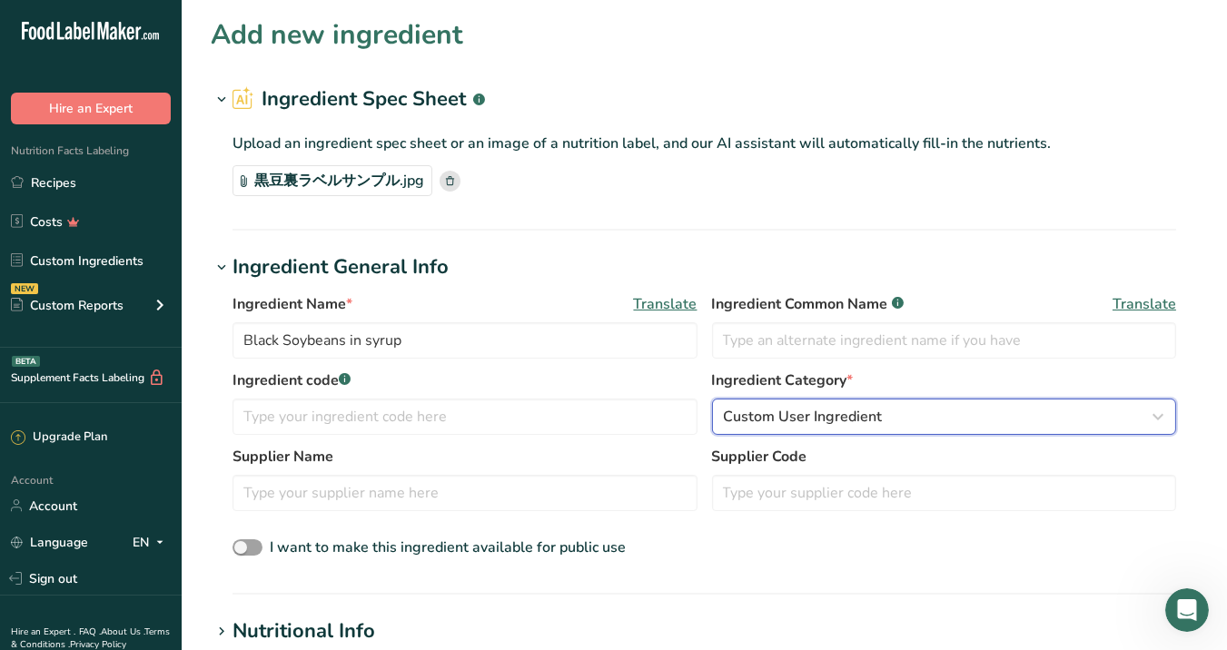
click at [802, 406] on span "Custom User Ingredient" at bounding box center [803, 417] width 159 height 22
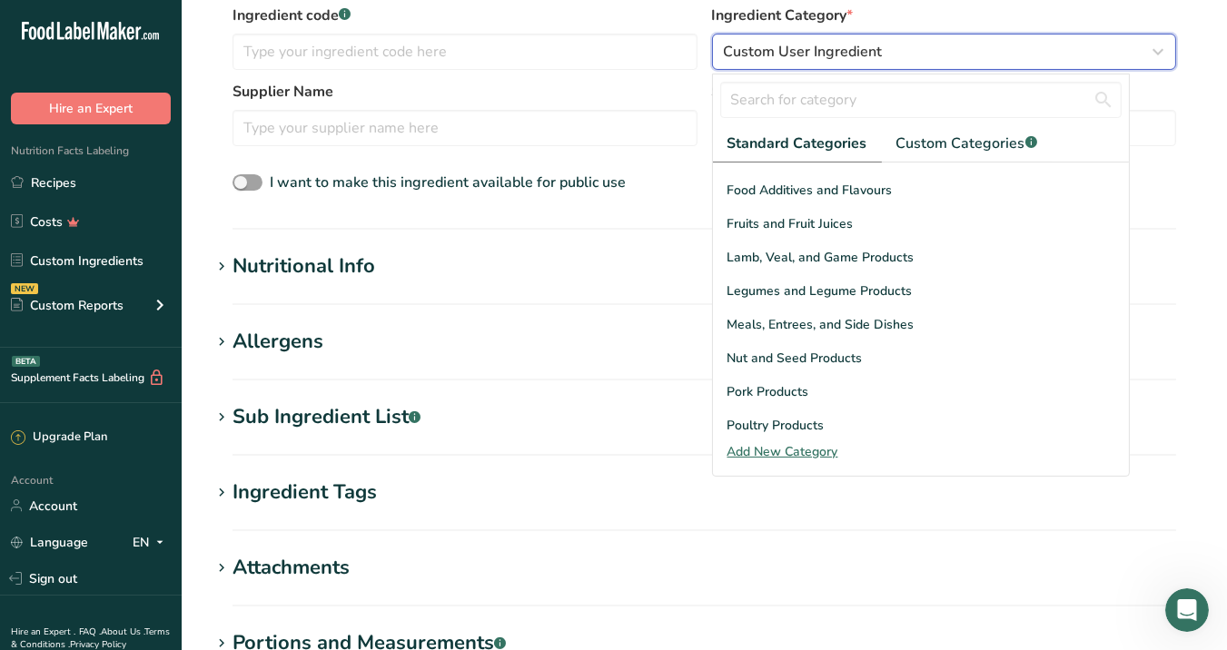
scroll to position [450, 0]
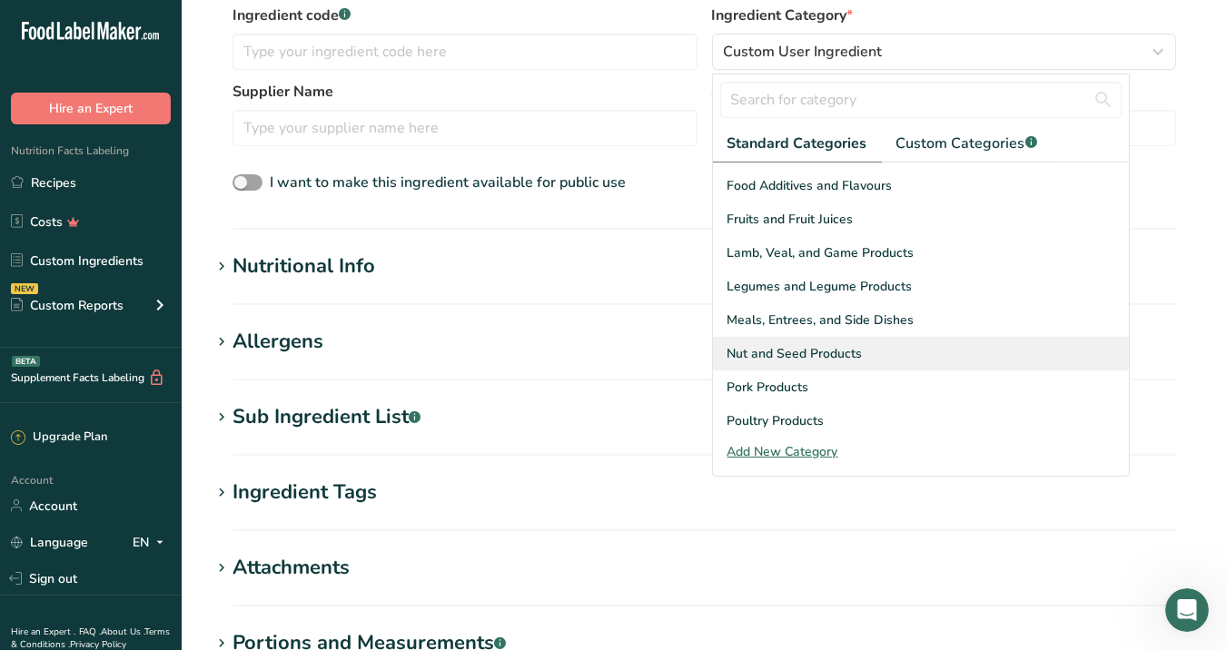
click at [849, 344] on span "Nut and Seed Products" at bounding box center [795, 353] width 135 height 19
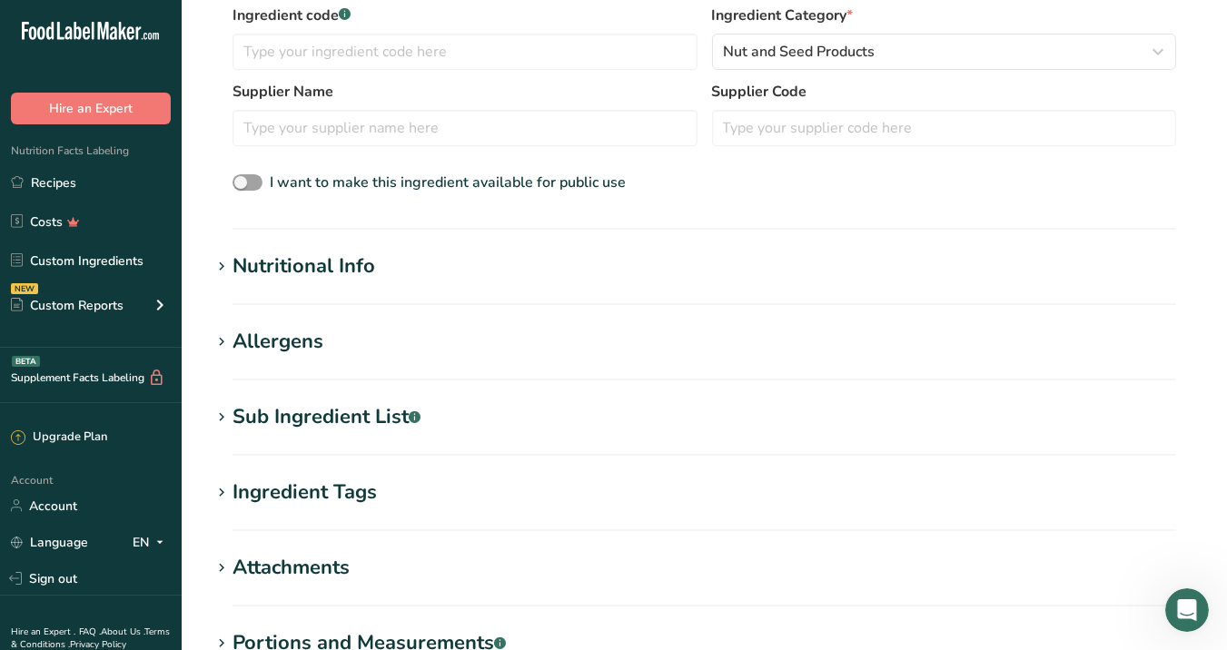
click at [354, 273] on div "Nutritional Info" at bounding box center [304, 267] width 143 height 30
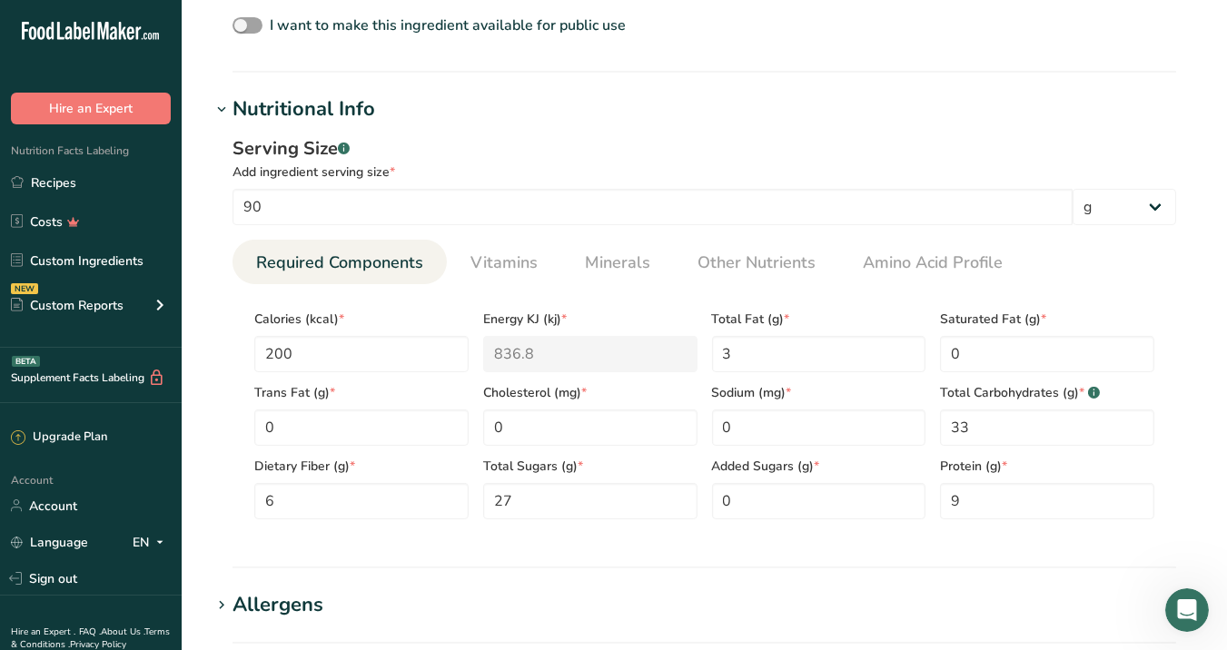
scroll to position [512, 0]
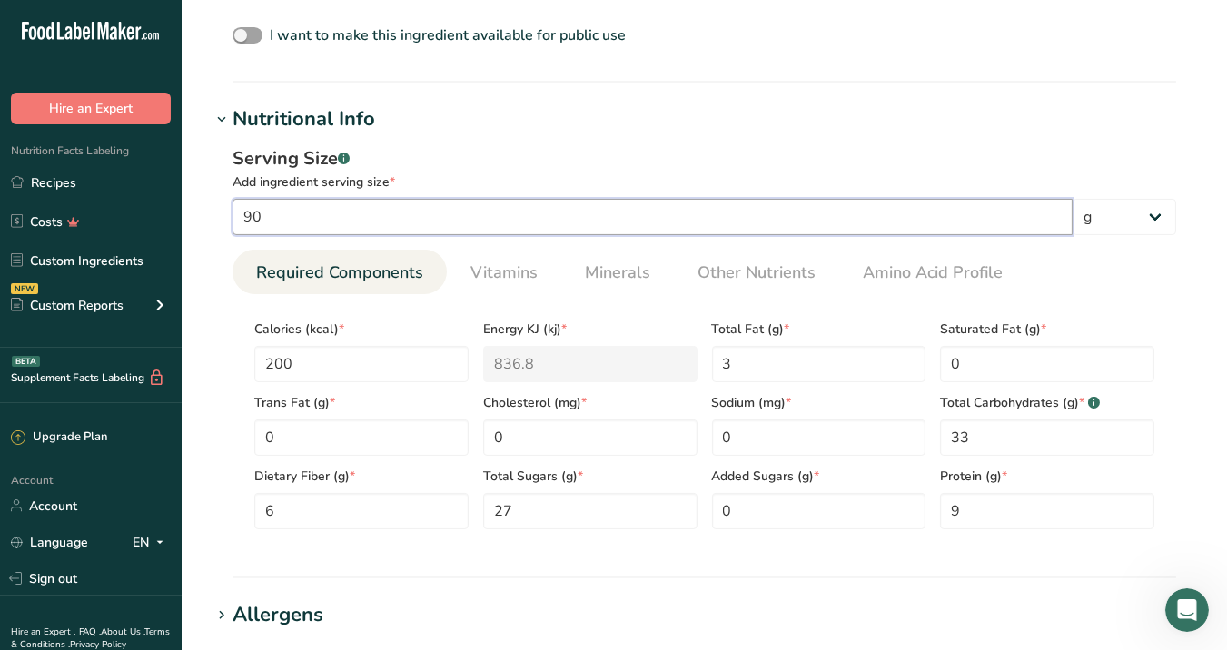
click at [312, 221] on input "90" at bounding box center [653, 217] width 840 height 36
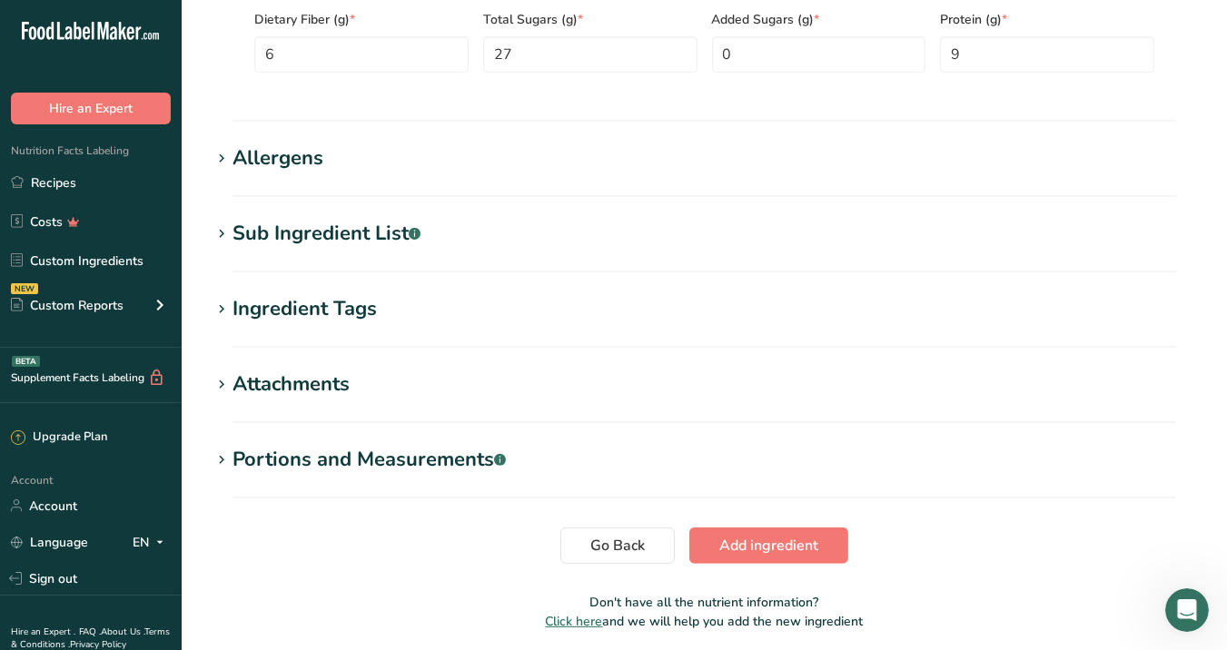
scroll to position [1009, 0]
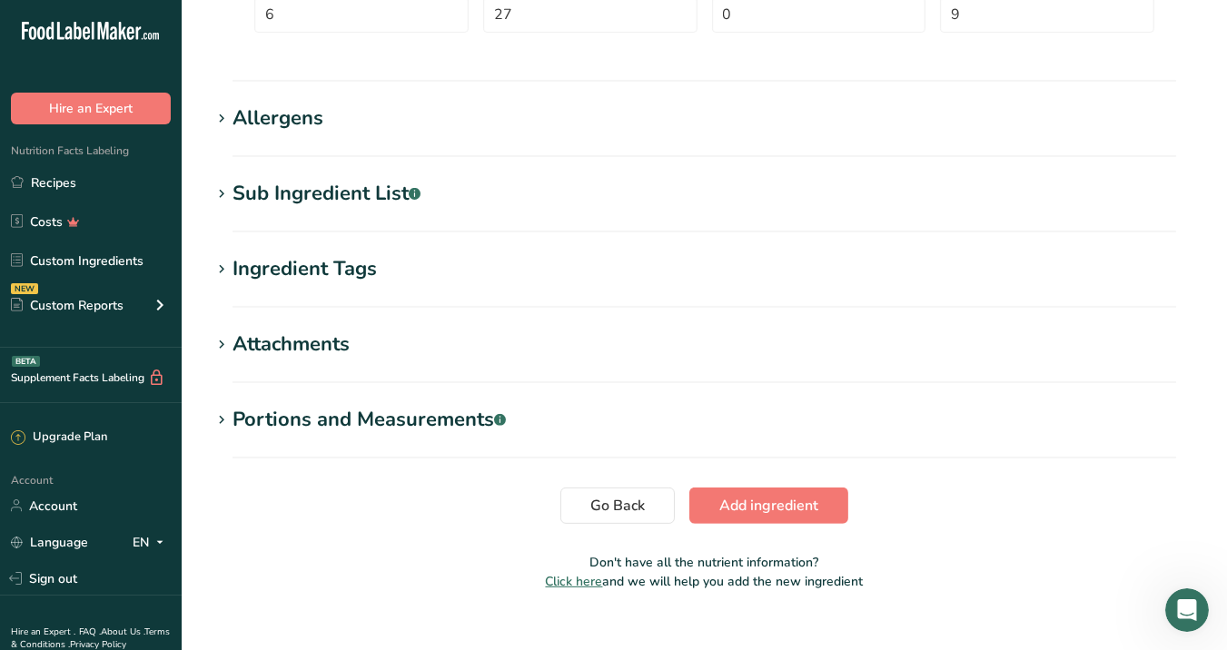
click at [345, 268] on div "Ingredient Tags" at bounding box center [305, 269] width 144 height 30
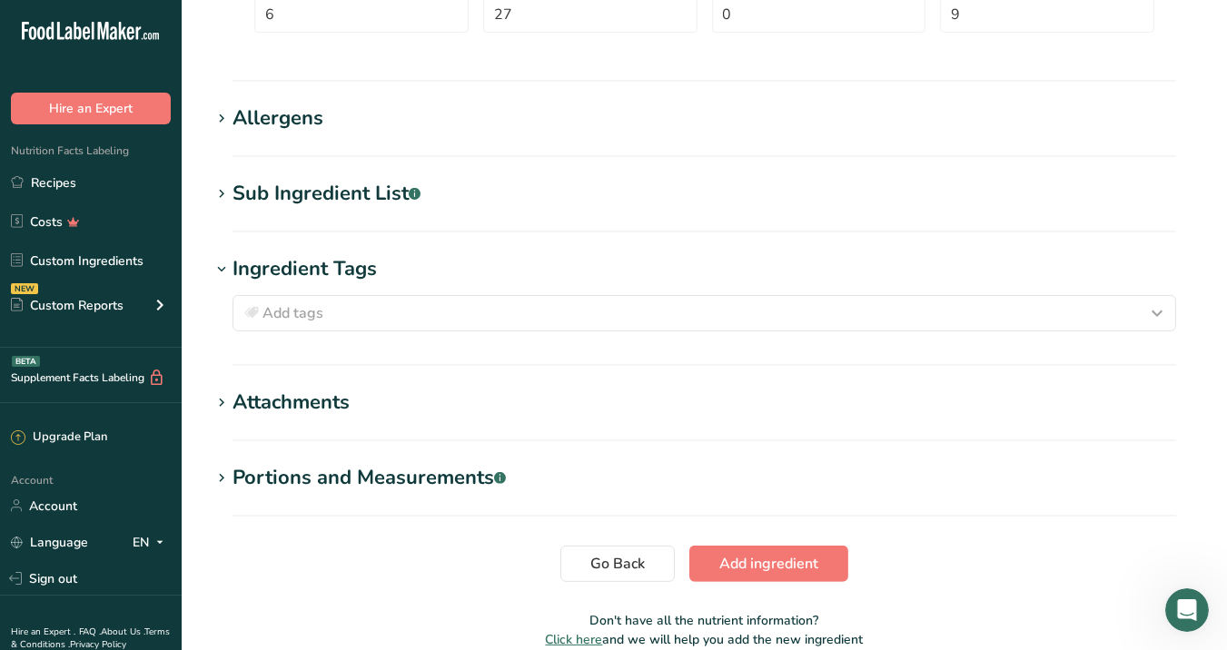
click at [345, 268] on div "Ingredient Tags" at bounding box center [305, 269] width 144 height 30
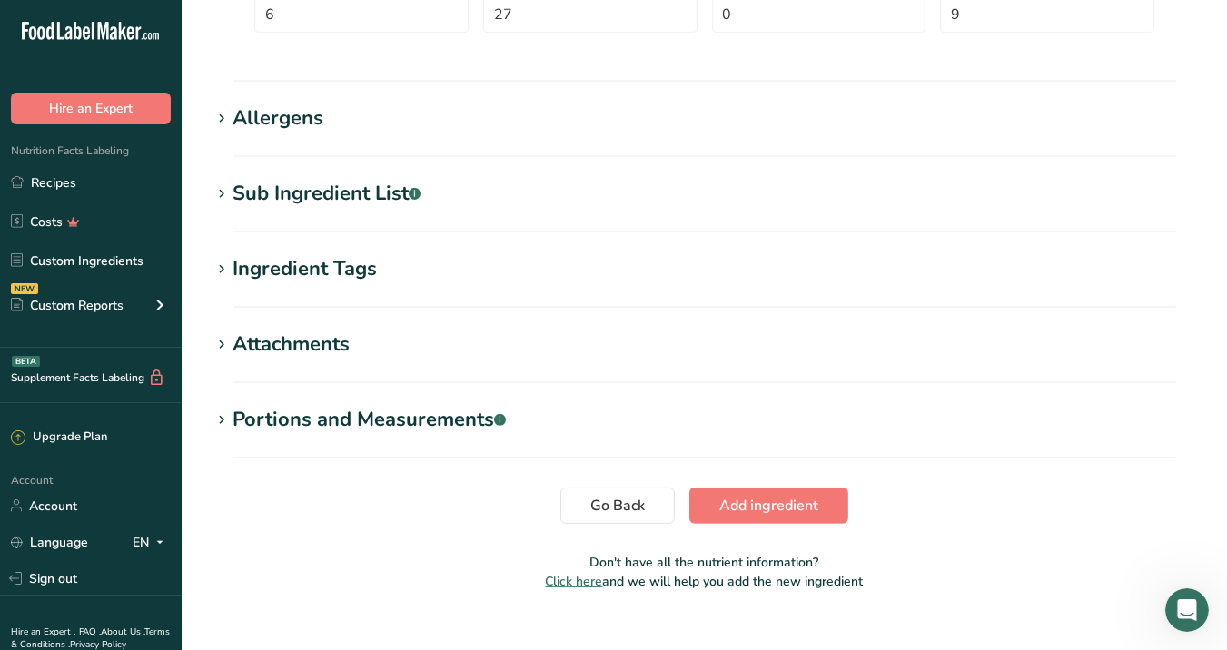
click at [440, 424] on div "Portions and Measurements .a-a{fill:#347362;}.b-a{fill:#fff;}" at bounding box center [369, 420] width 273 height 30
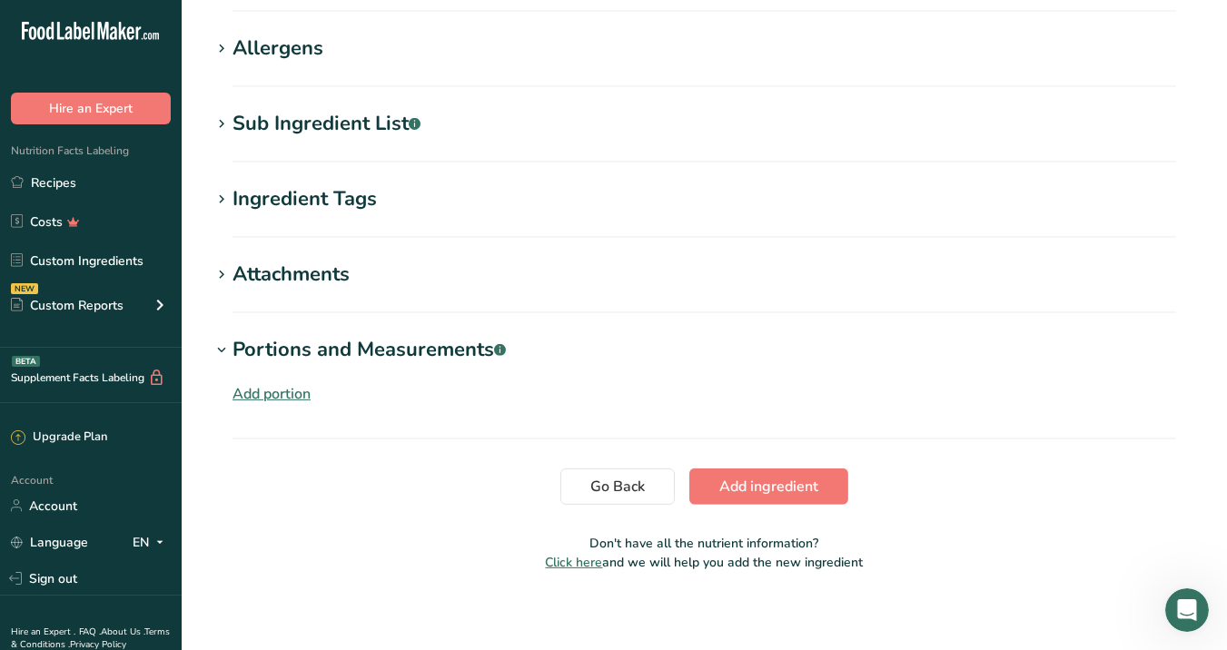
scroll to position [1086, 0]
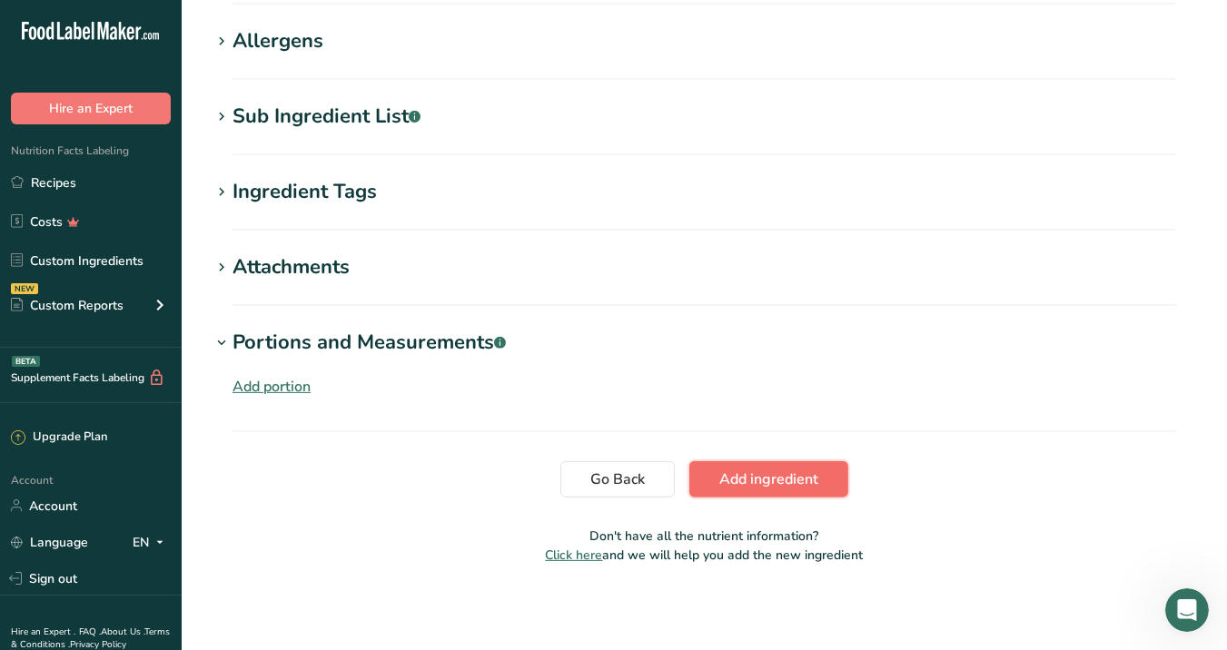
click at [753, 471] on span "Add ingredient" at bounding box center [768, 480] width 99 height 22
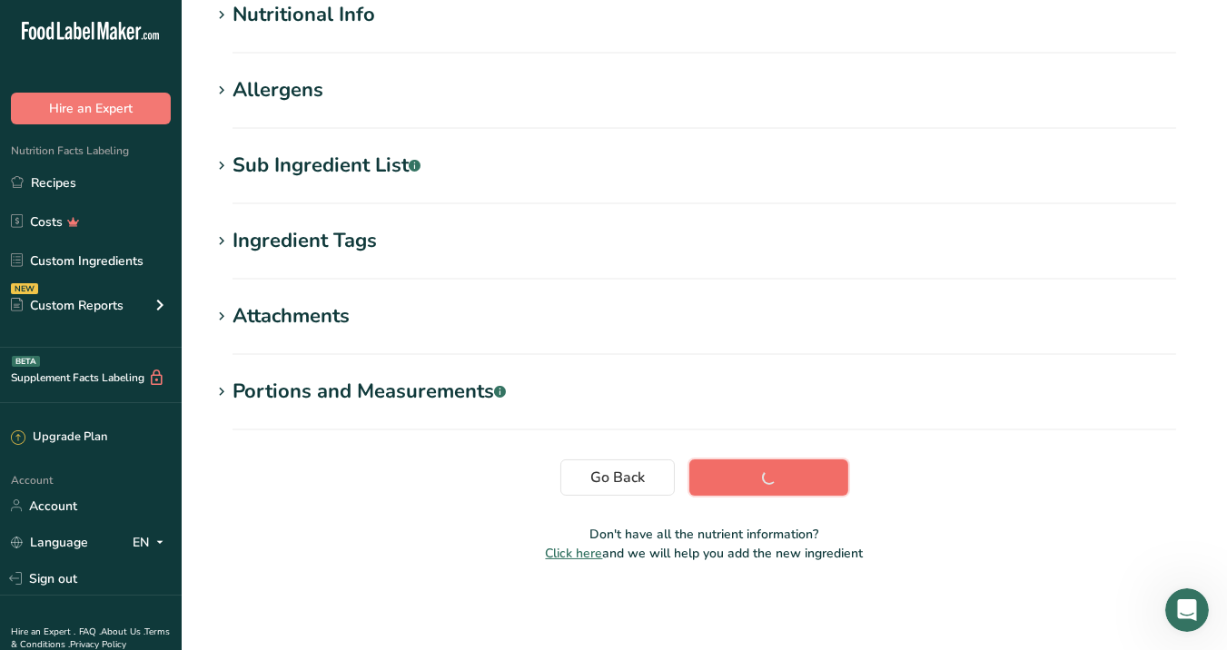
scroll to position [234, 0]
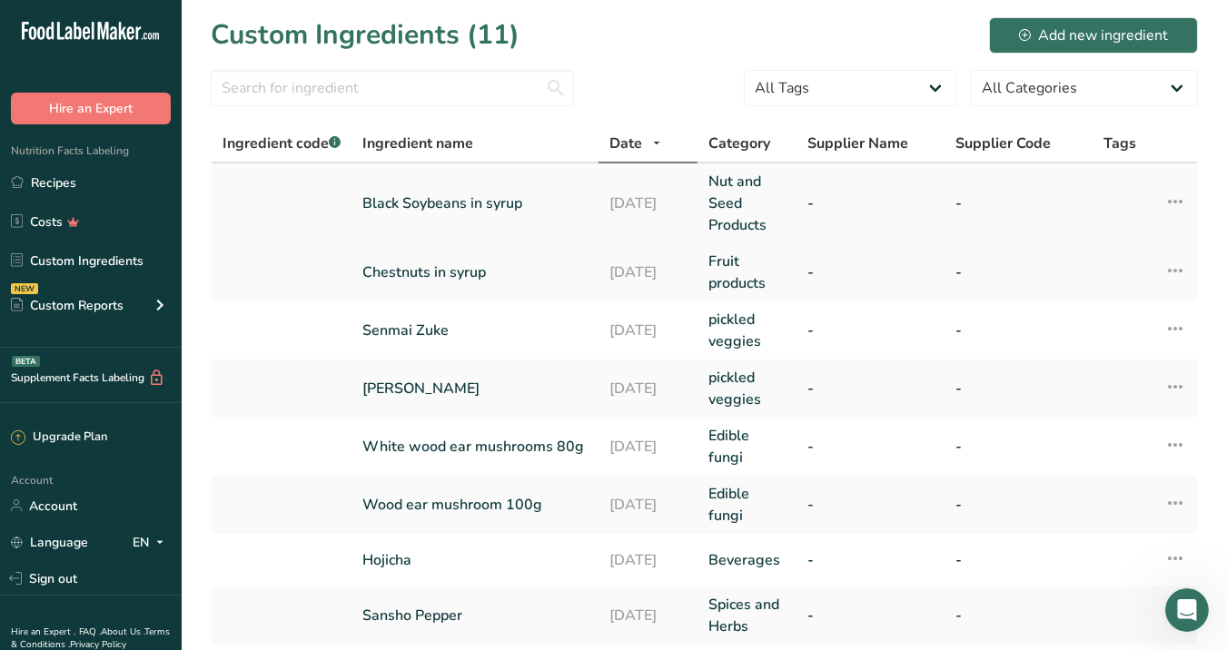
click at [402, 193] on link "Black Soybeans in syrup" at bounding box center [474, 204] width 225 height 22
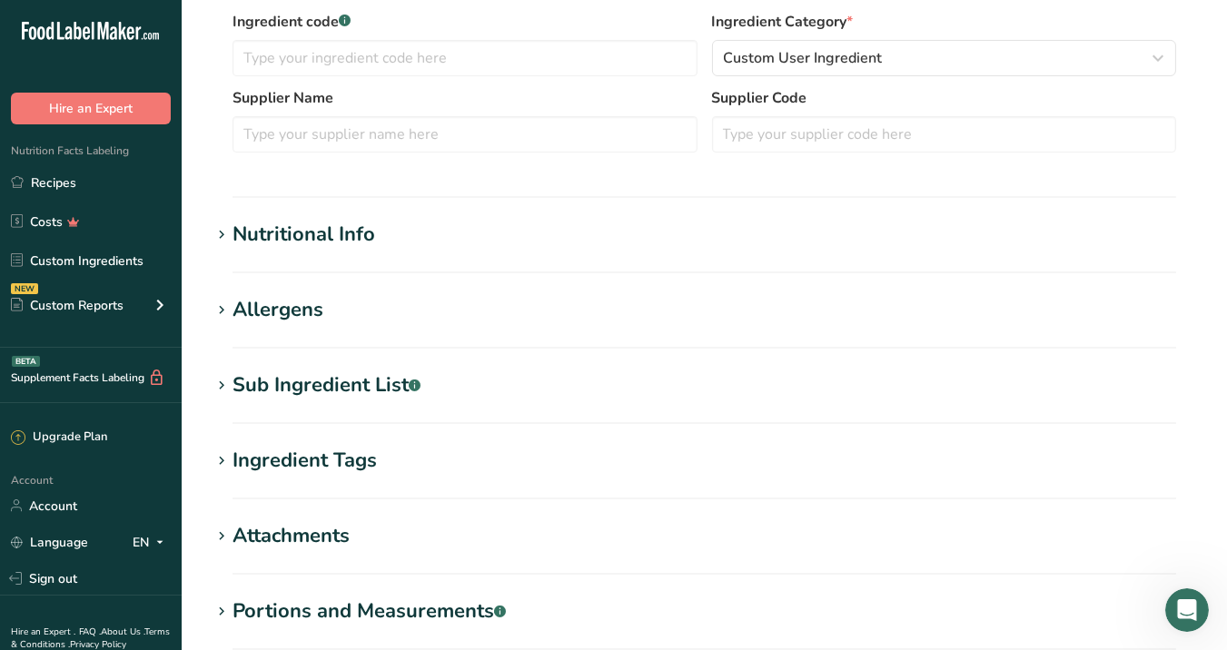
scroll to position [429, 0]
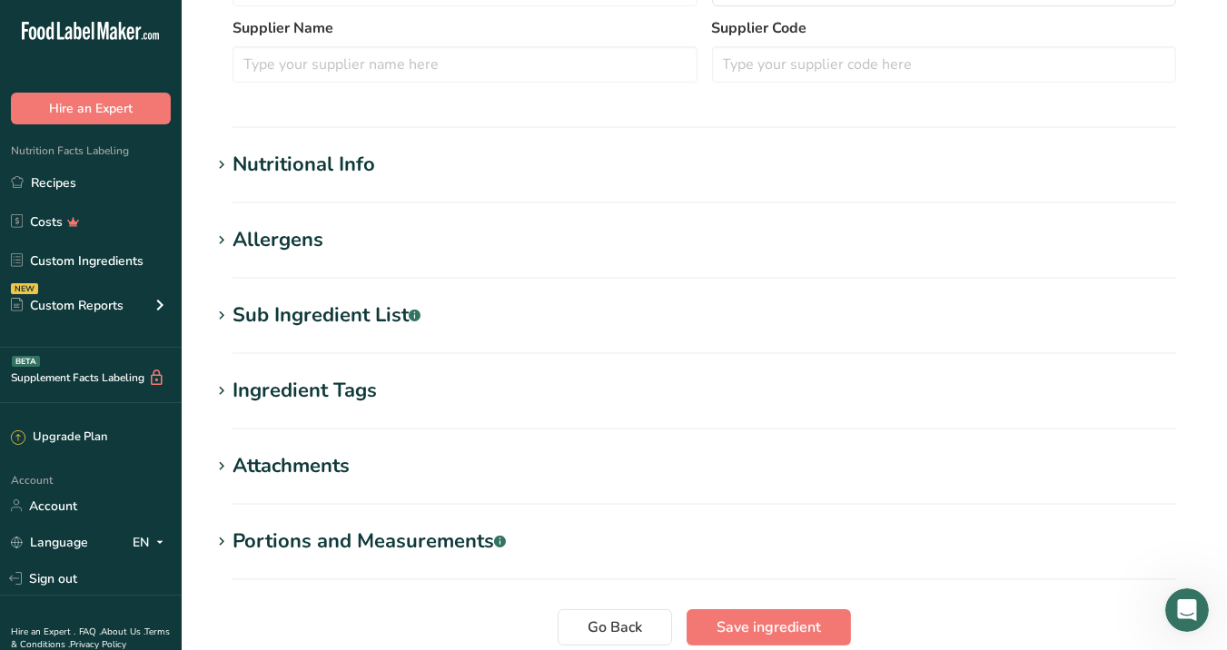
click at [352, 179] on section "Nutritional Info Serving Size .a-a{fill:#347362;}.b-a{fill:#fff;} Add ingredien…" at bounding box center [704, 177] width 987 height 54
click at [345, 171] on div "Nutritional Info" at bounding box center [304, 165] width 143 height 30
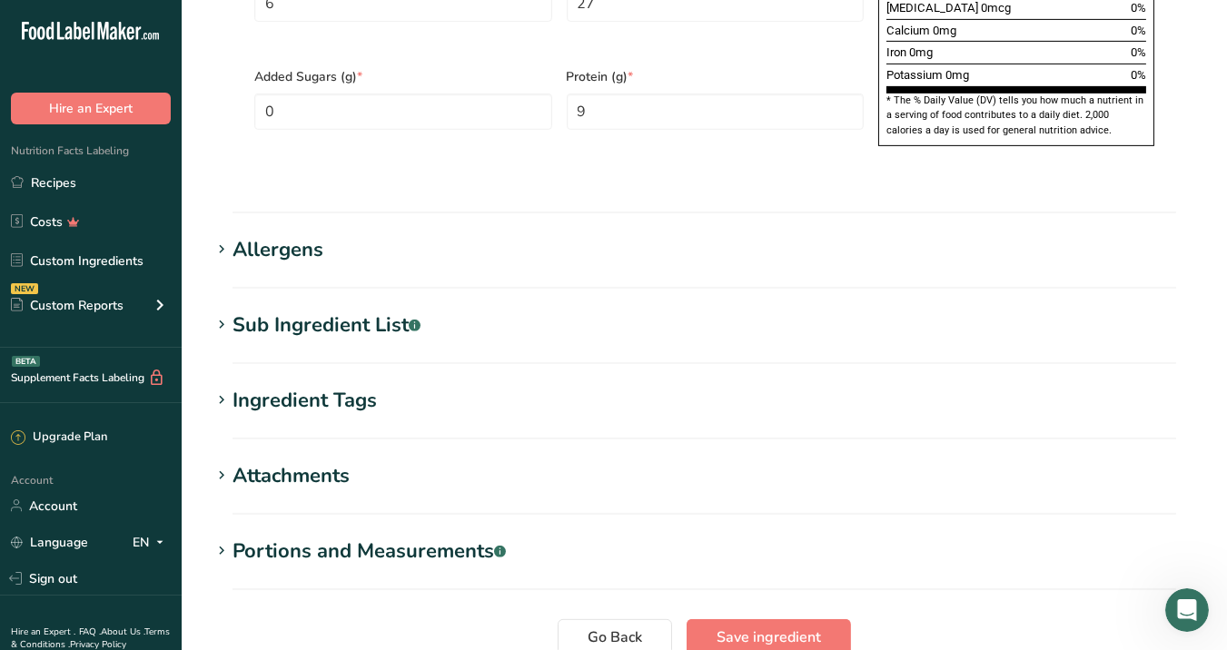
scroll to position [1383, 0]
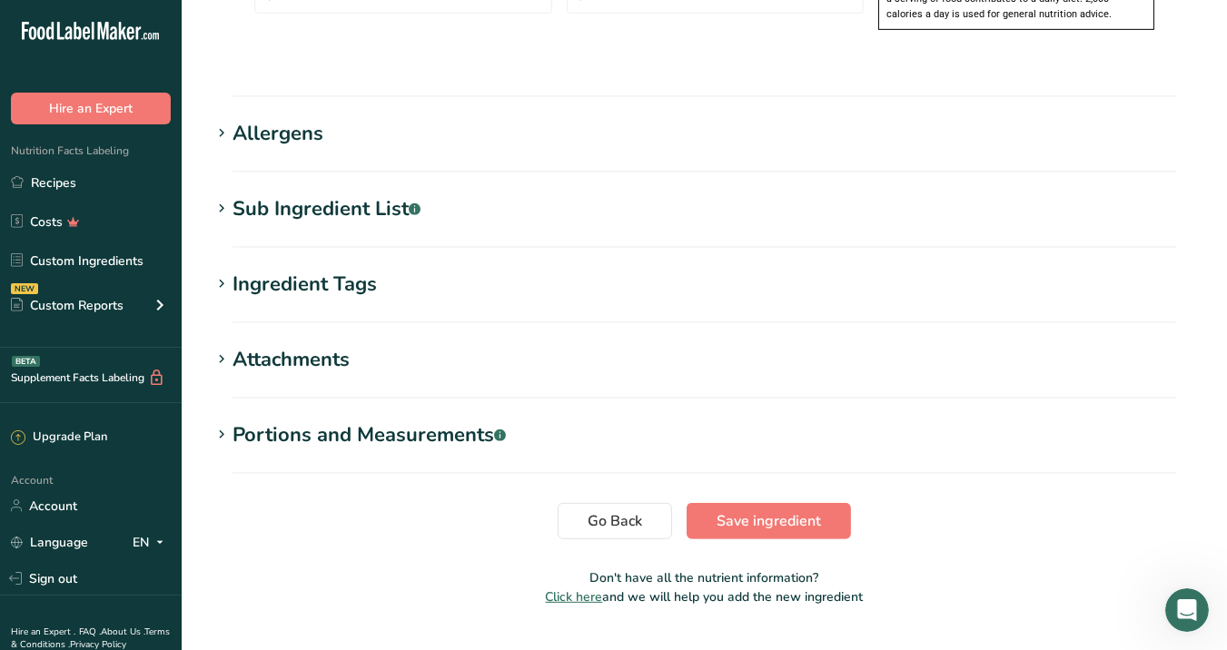
click at [595, 585] on span "Click here" at bounding box center [574, 597] width 57 height 17
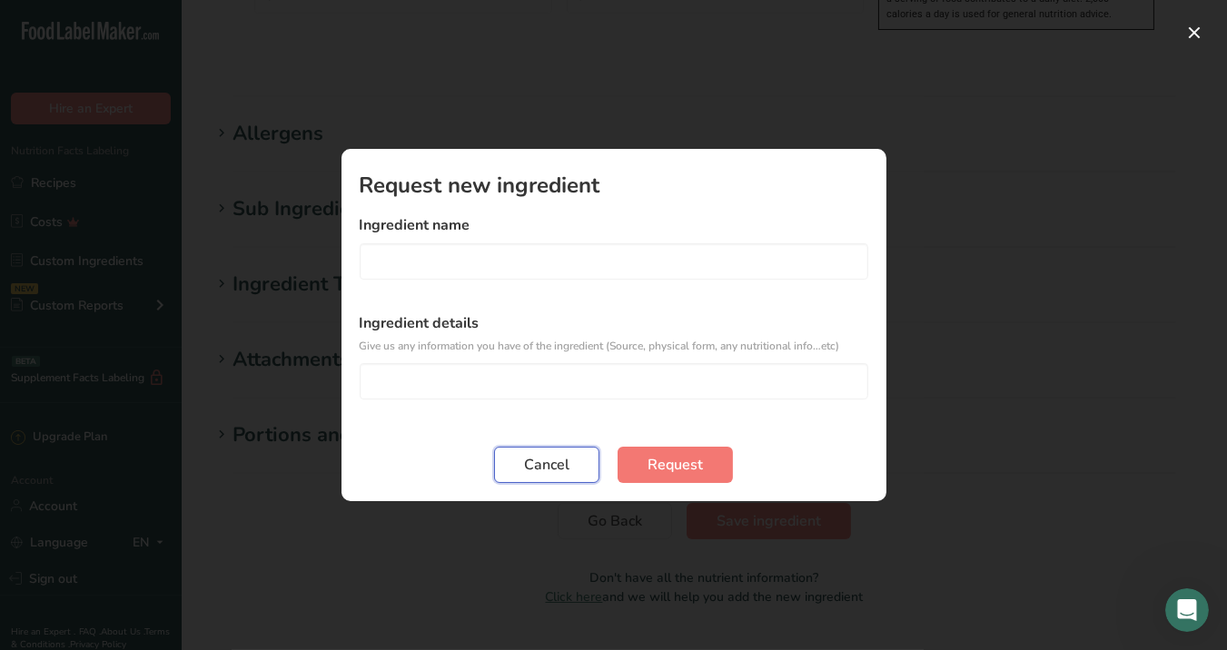
click at [530, 471] on span "Cancel" at bounding box center [546, 465] width 45 height 22
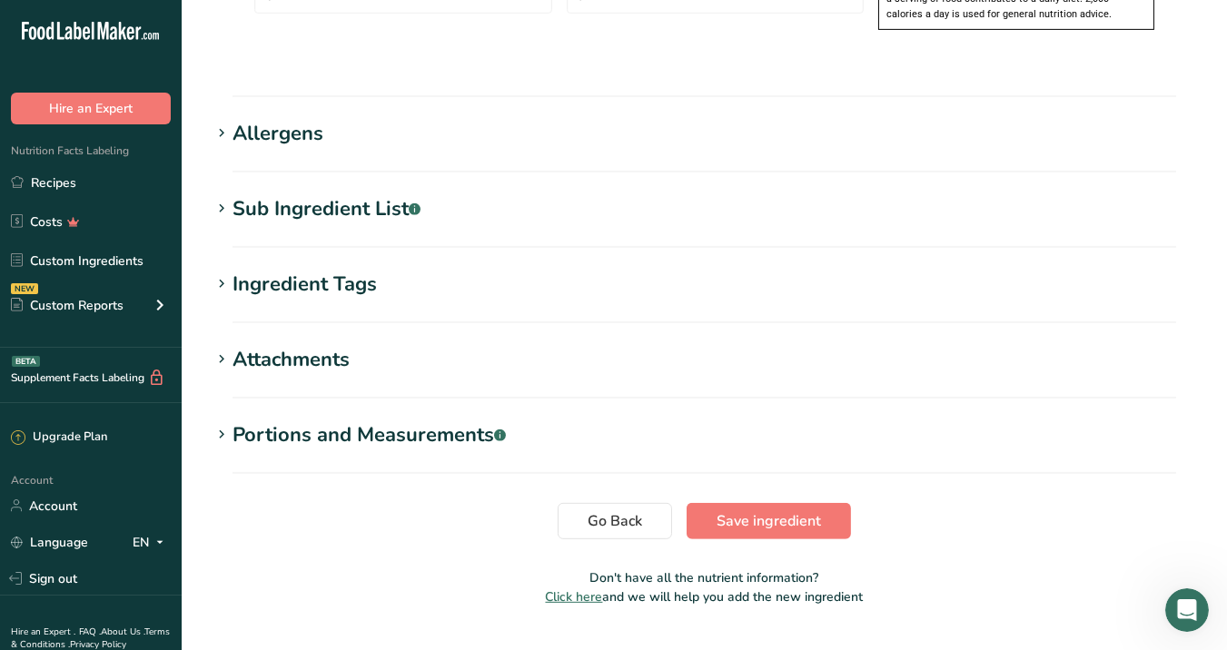
click at [454, 421] on div "Portions and Measurements .a-a{fill:#347362;}.b-a{fill:#fff;}" at bounding box center [369, 436] width 273 height 30
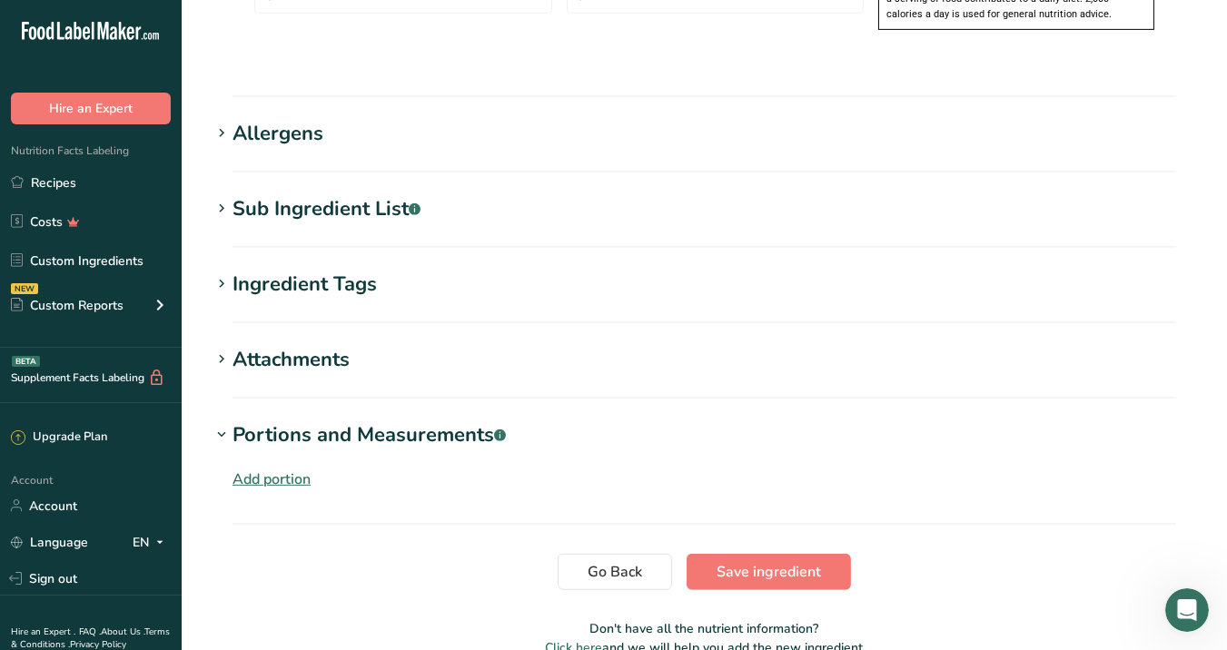
click at [454, 421] on div "Portions and Measurements .a-a{fill:#347362;}.b-a{fill:#fff;}" at bounding box center [369, 436] width 273 height 30
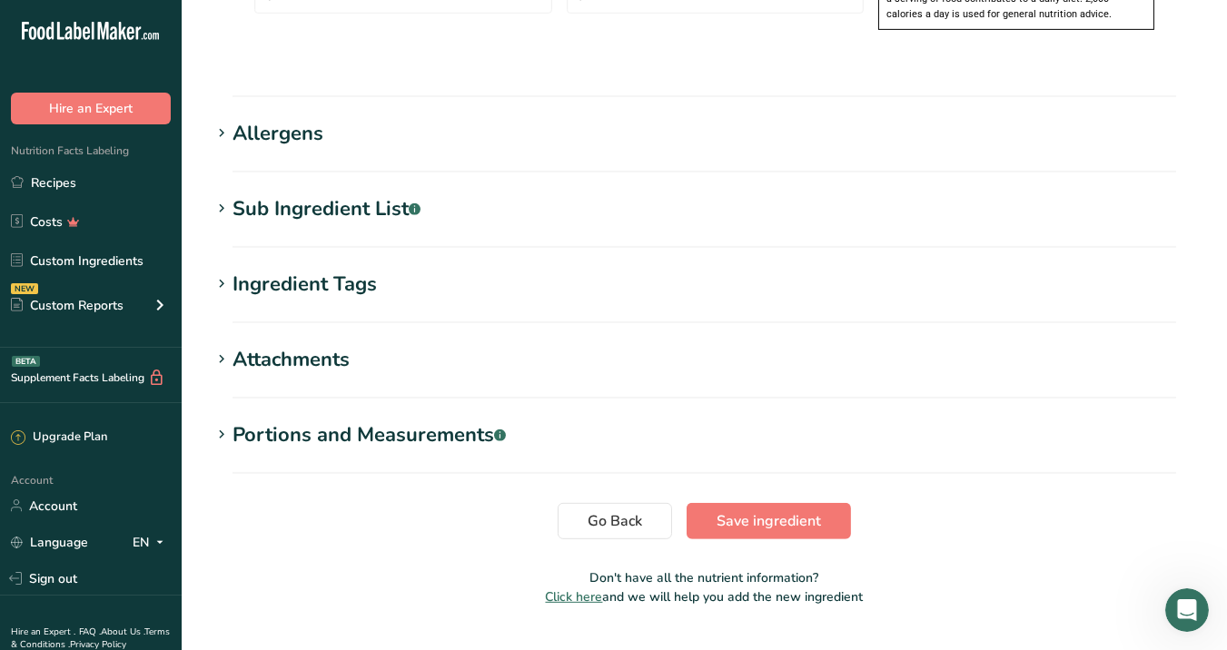
click at [298, 345] on div "Attachments" at bounding box center [291, 360] width 117 height 30
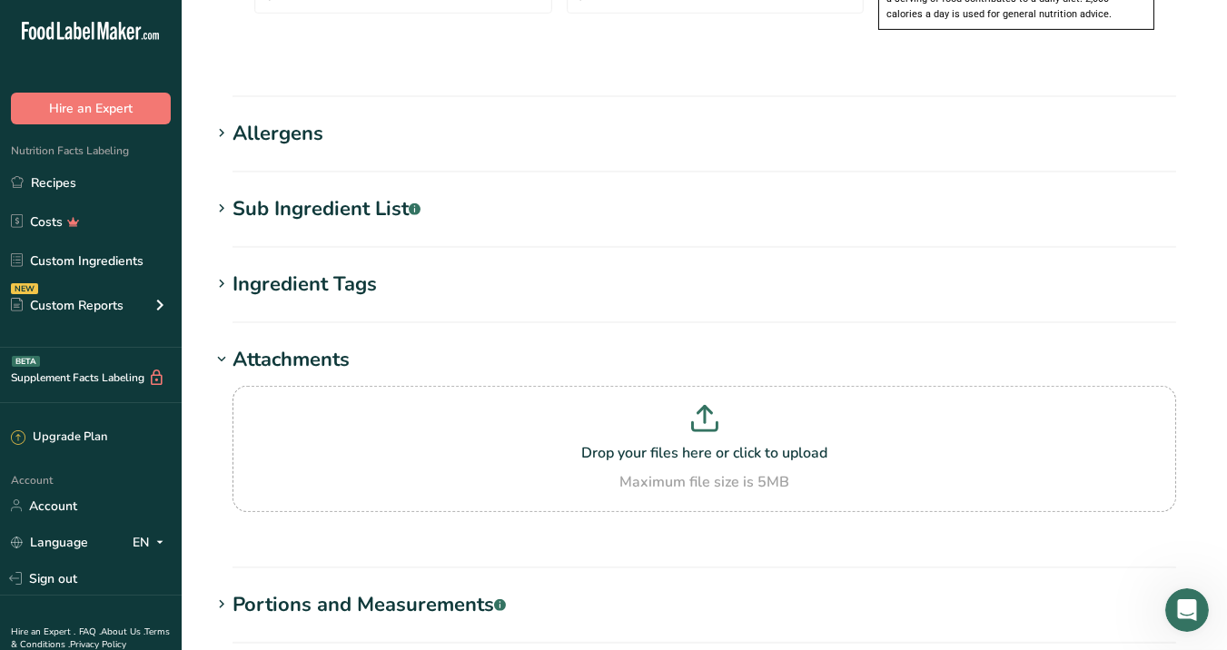
click at [298, 345] on div "Attachments" at bounding box center [291, 360] width 117 height 30
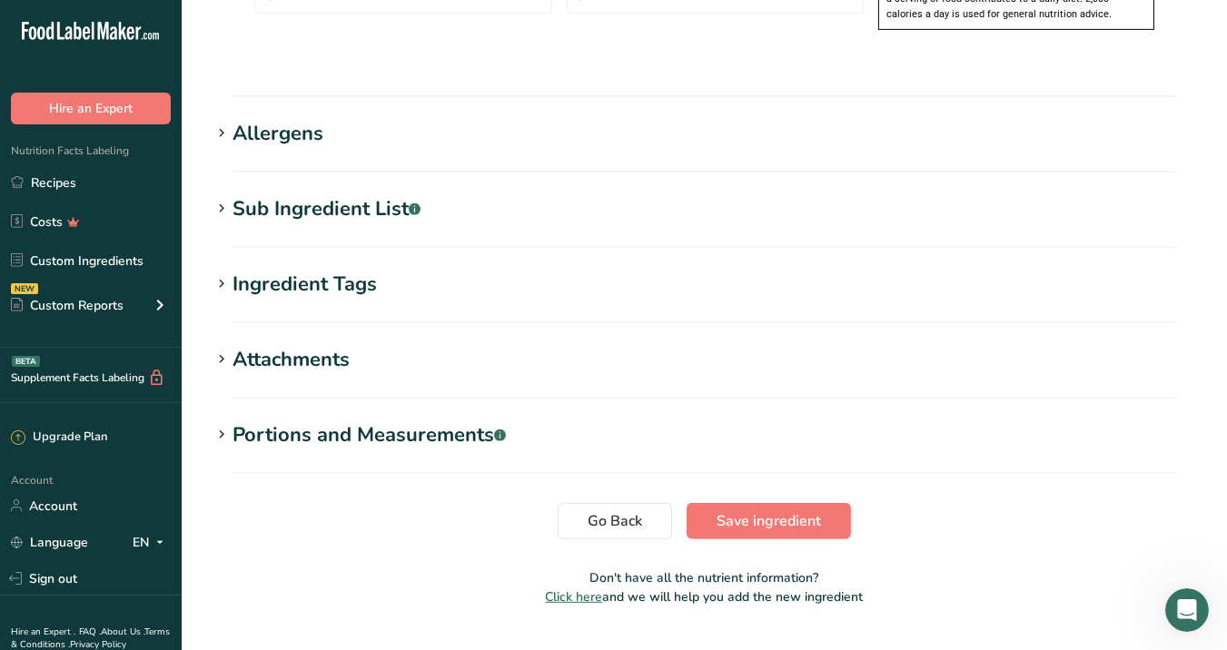
click at [313, 421] on div "Portions and Measurements .a-a{fill:#347362;}.b-a{fill:#fff;}" at bounding box center [369, 436] width 273 height 30
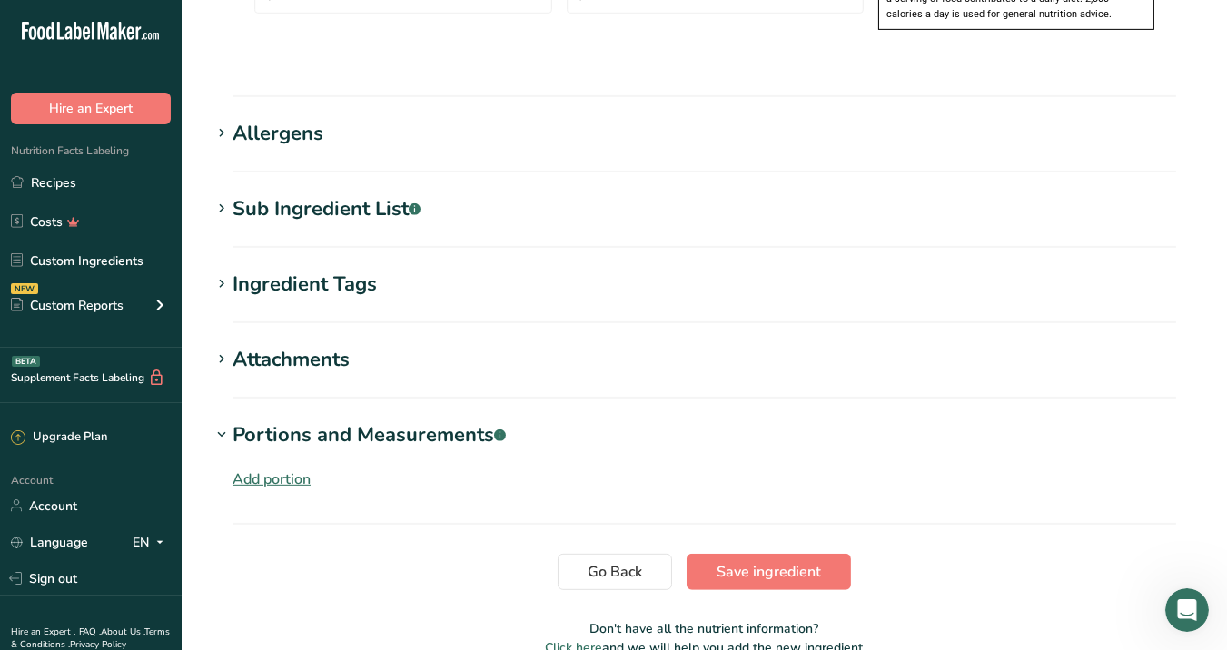
click at [282, 469] on div "Add portion" at bounding box center [272, 480] width 78 height 22
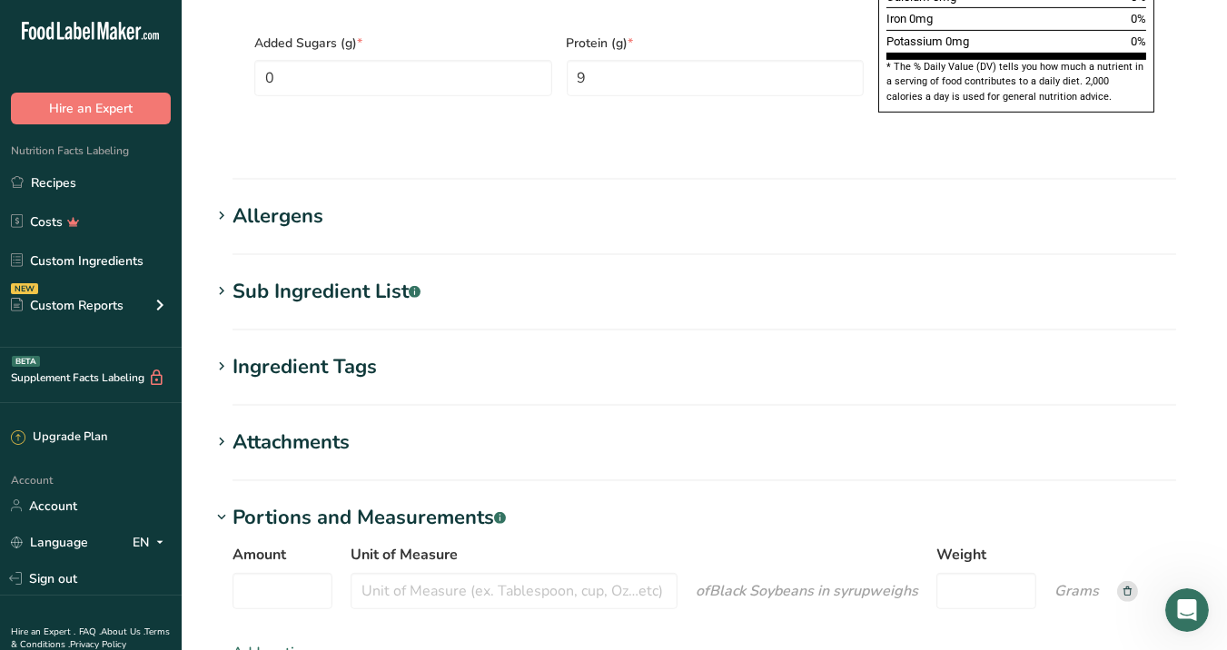
scroll to position [1296, 0]
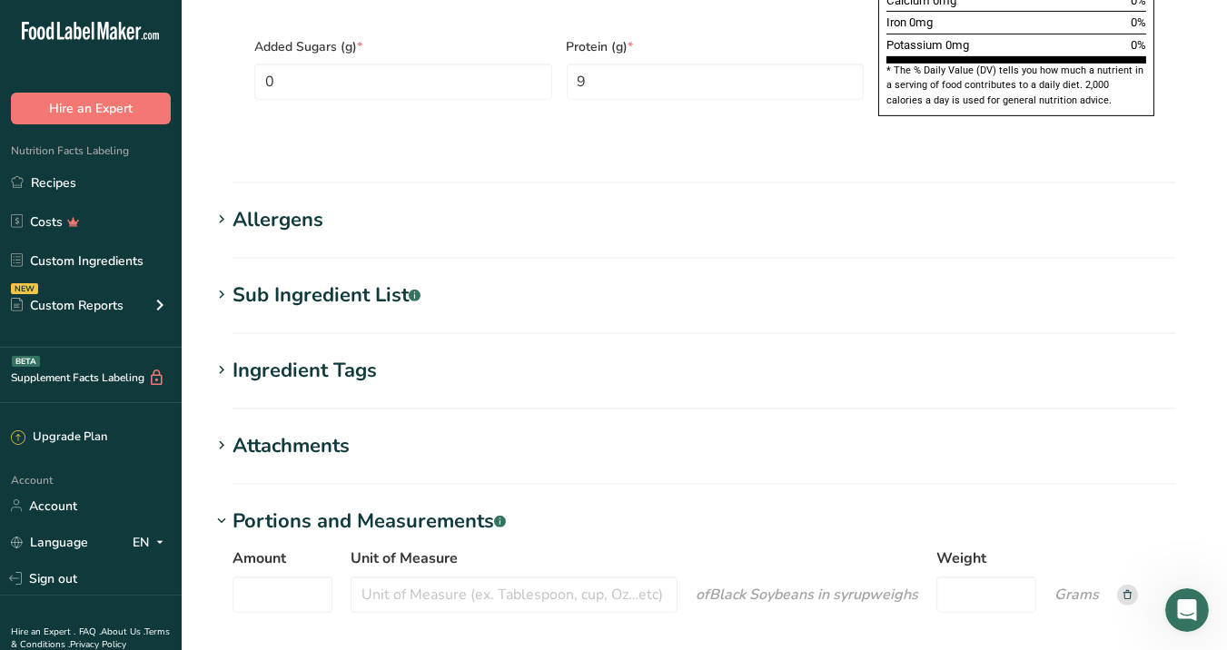
click at [280, 431] on div "Attachments" at bounding box center [291, 446] width 117 height 30
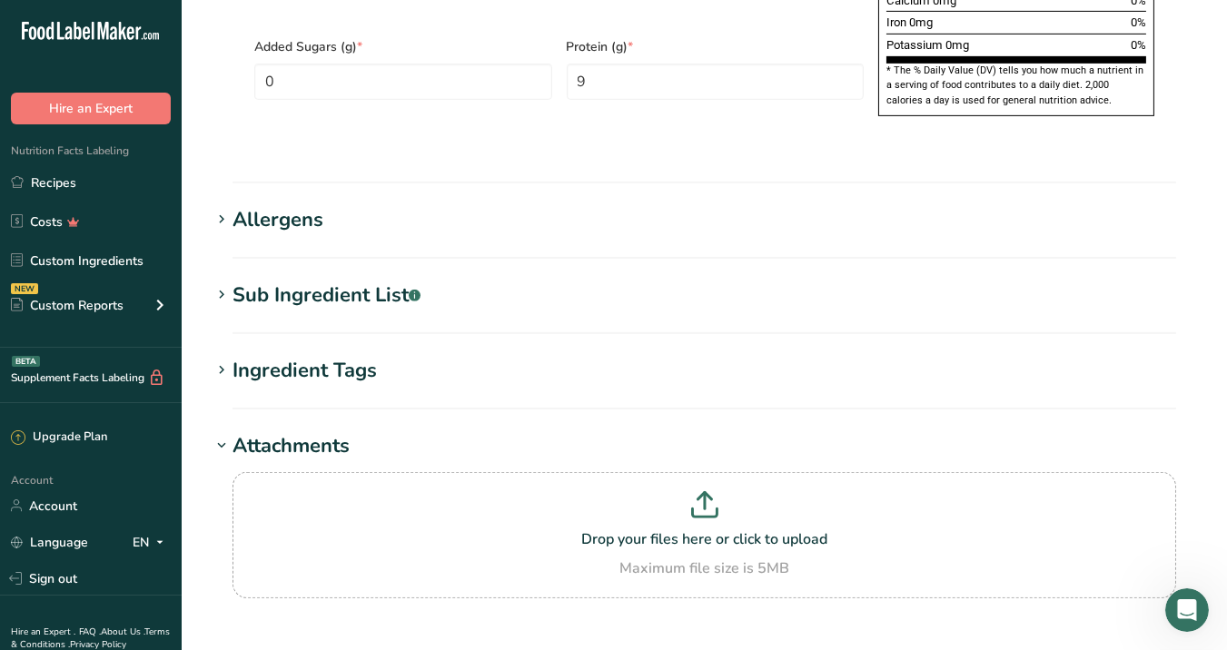
click at [280, 431] on div "Attachments" at bounding box center [291, 446] width 117 height 30
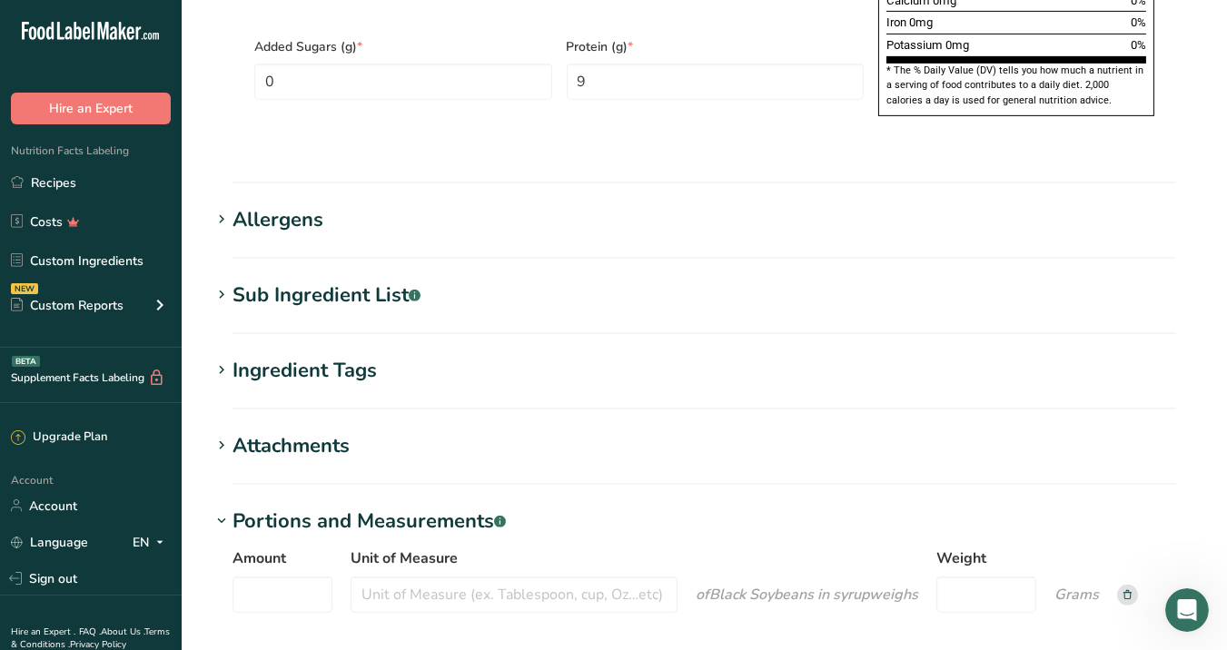
click at [320, 356] on div "Ingredient Tags" at bounding box center [305, 371] width 144 height 30
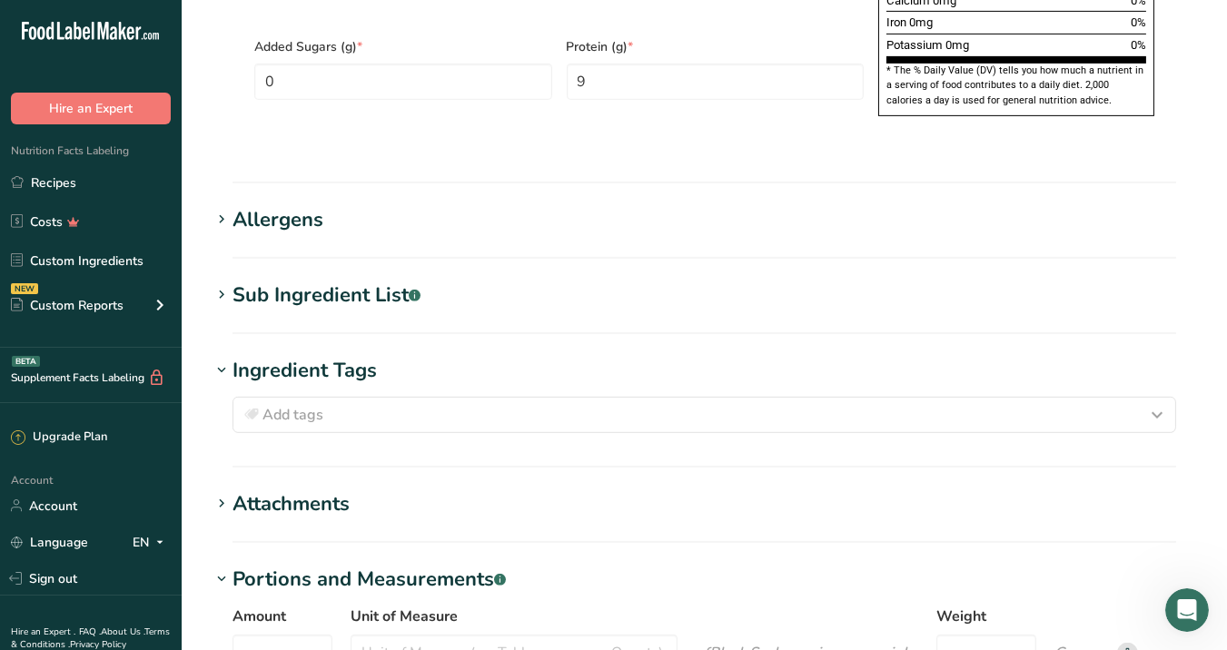
click at [320, 356] on div "Ingredient Tags" at bounding box center [305, 371] width 144 height 30
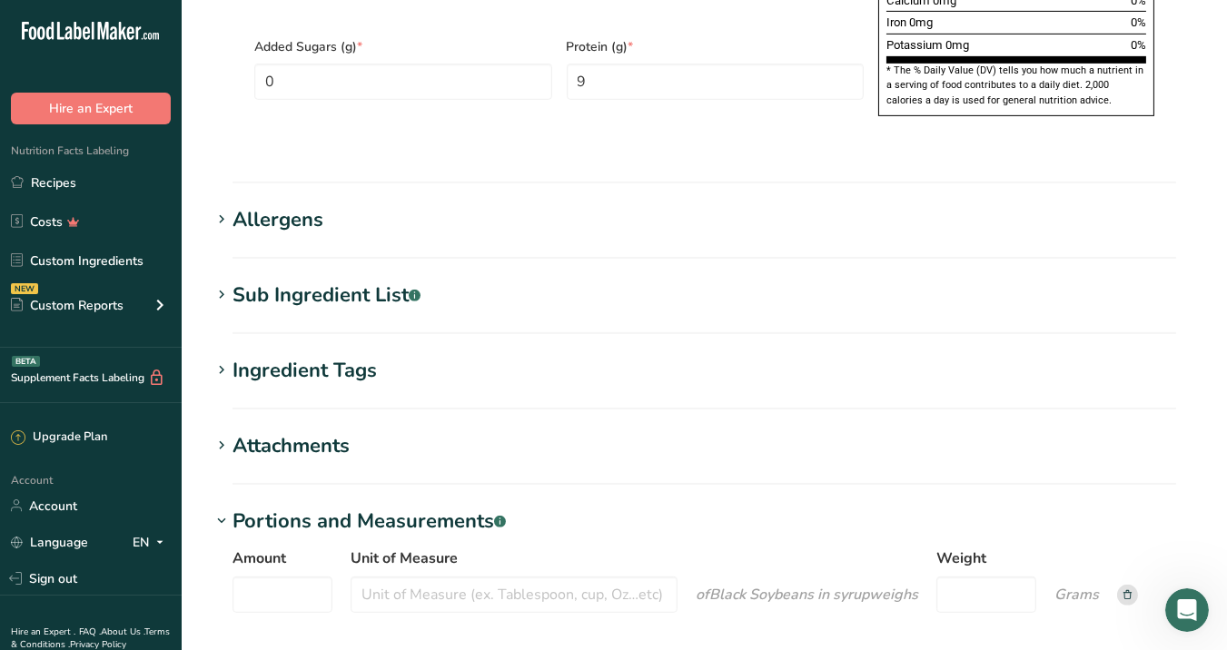
click at [368, 281] on div "Sub Ingredient List .a-a{fill:#347362;}.b-a{fill:#fff;}" at bounding box center [327, 296] width 188 height 30
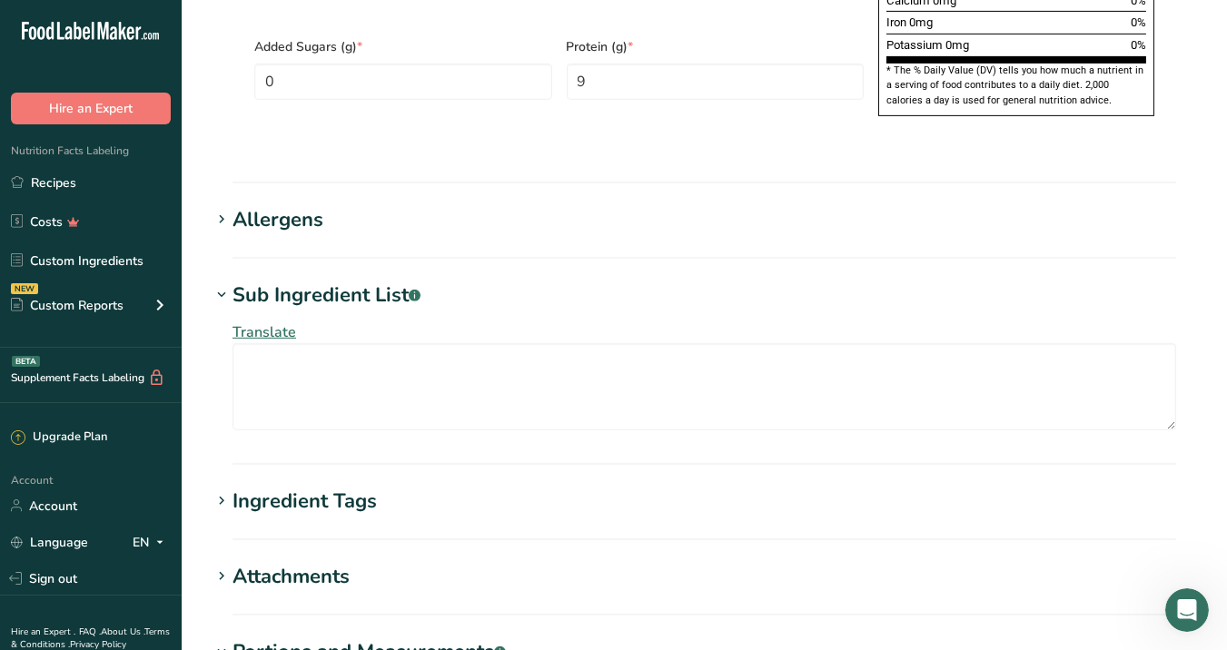
click at [368, 281] on div "Sub Ingredient List .a-a{fill:#347362;}.b-a{fill:#fff;}" at bounding box center [327, 296] width 188 height 30
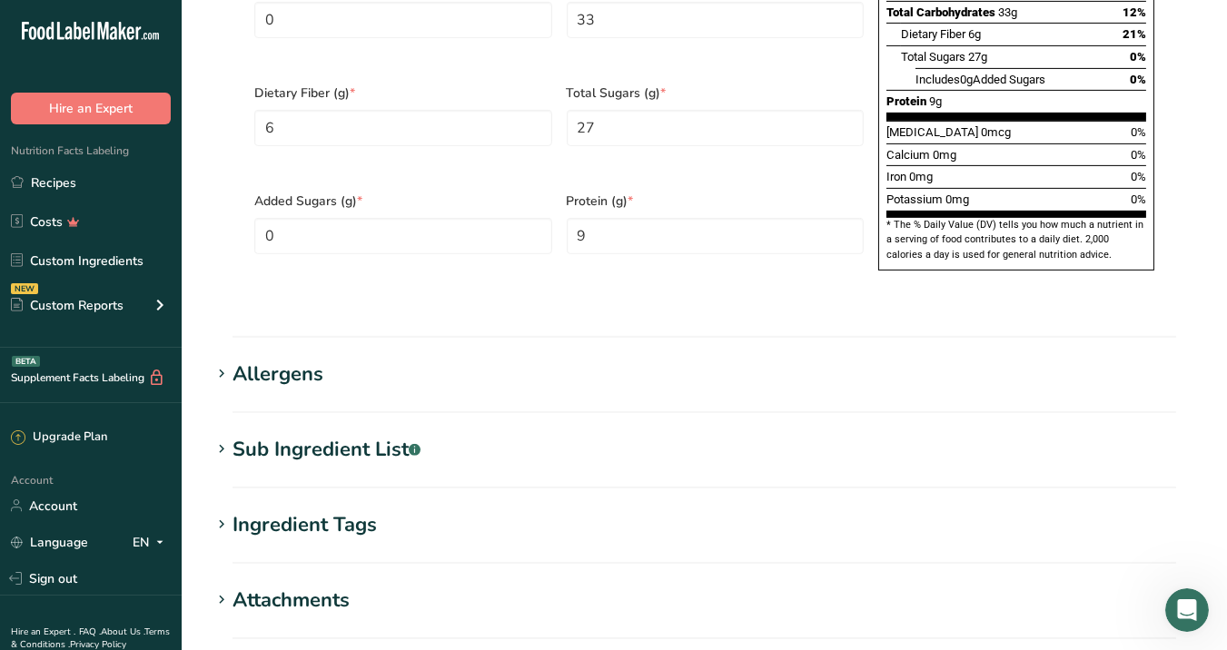
scroll to position [1136, 0]
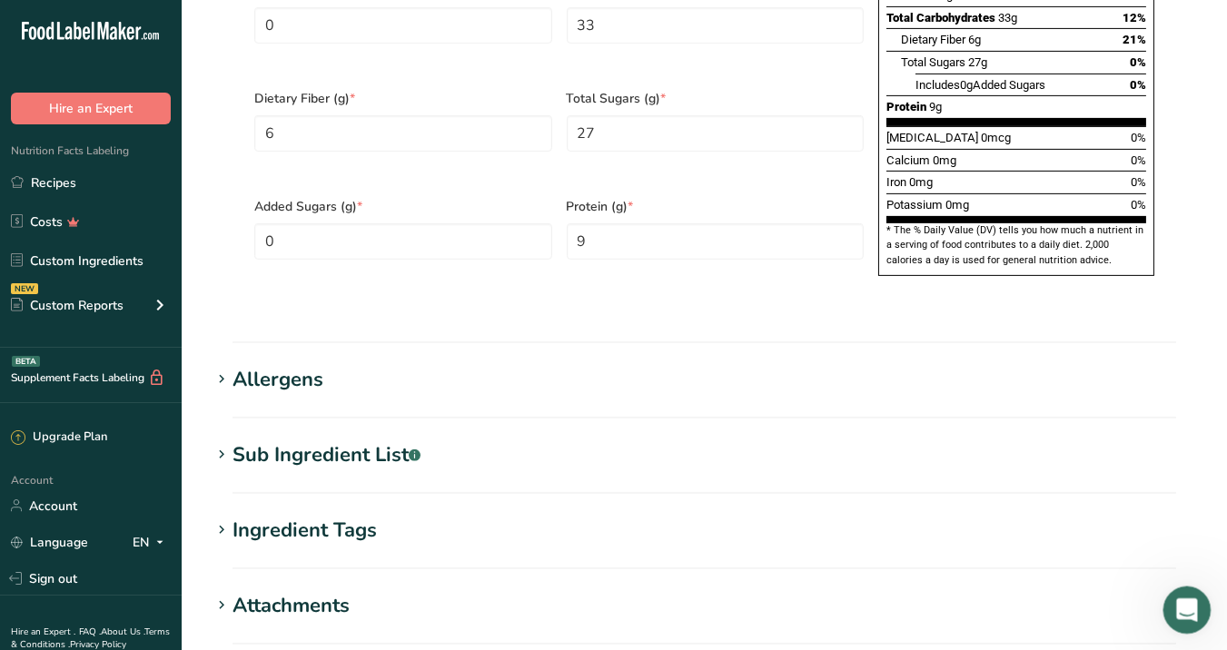
click at [1169, 585] on icon "Open Intercom Messenger" at bounding box center [1185, 608] width 30 height 30
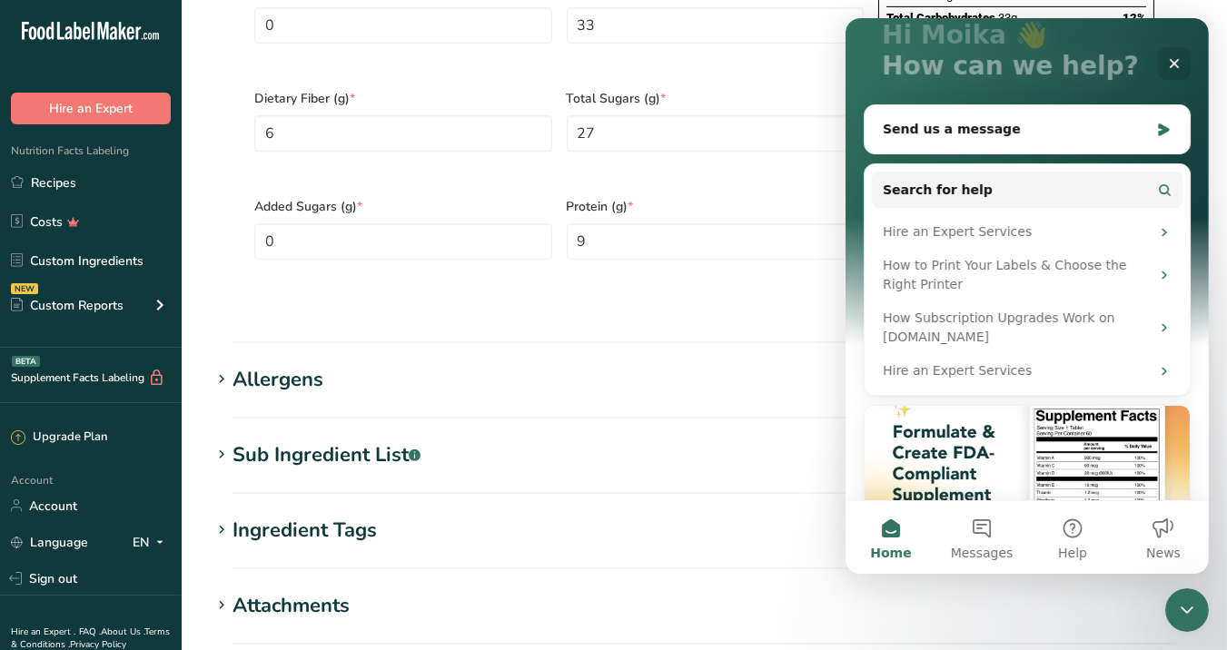
scroll to position [124, 0]
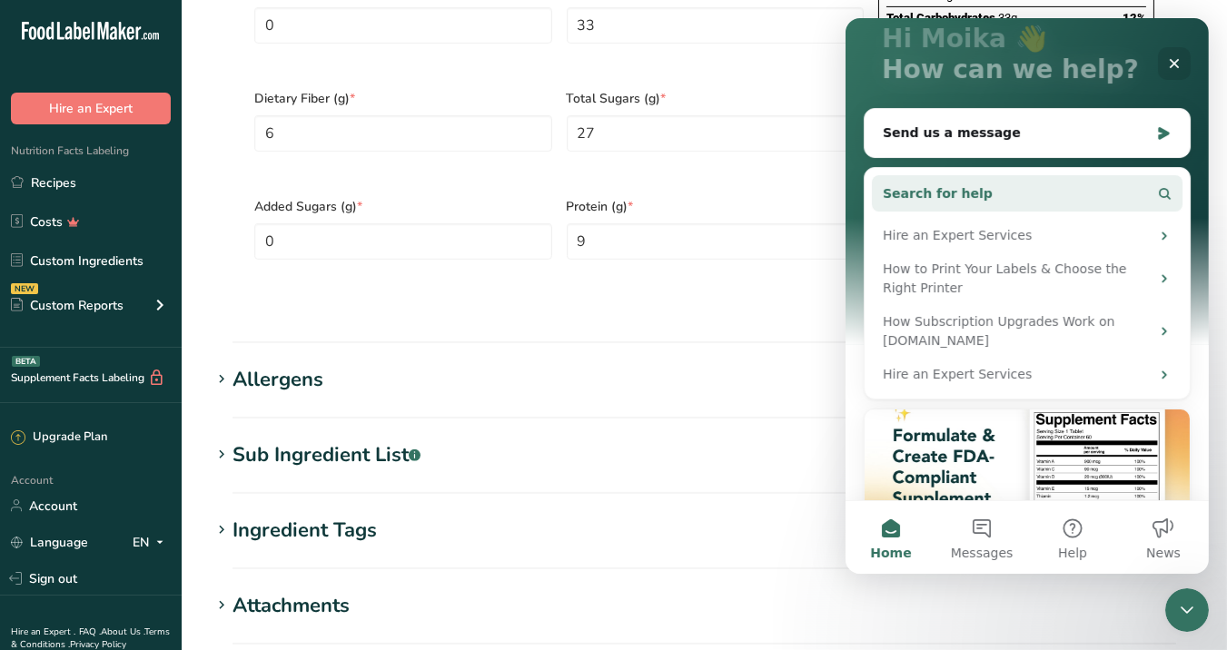
click at [977, 194] on button "Search for help" at bounding box center [1026, 193] width 311 height 36
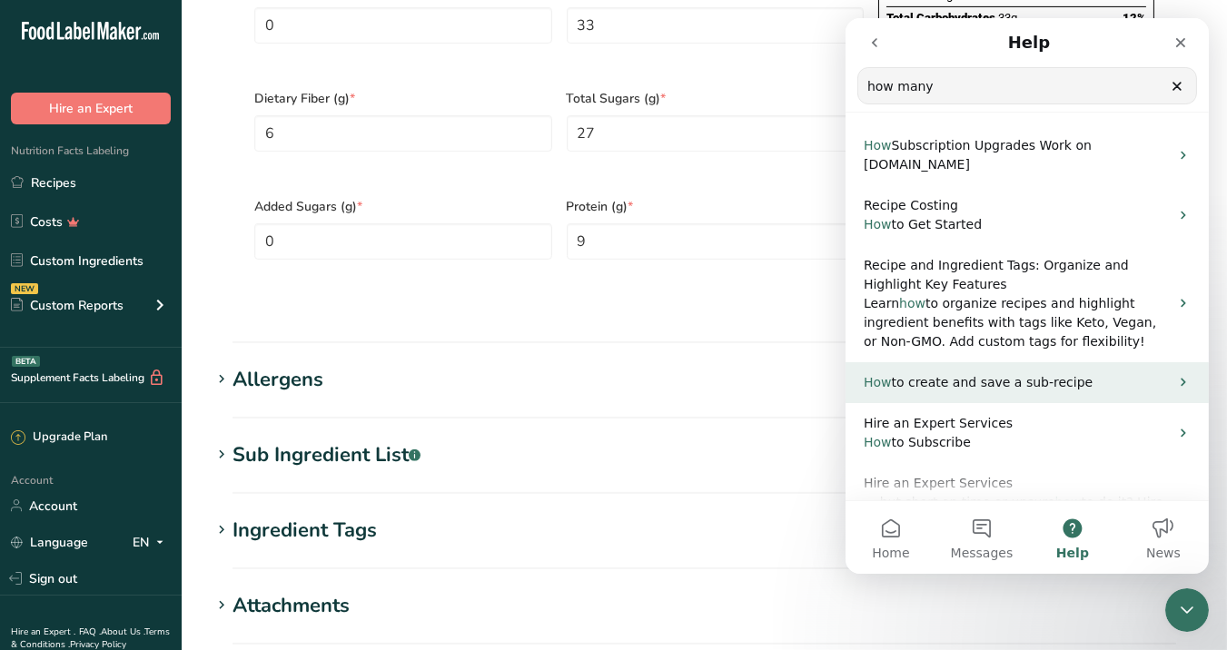
scroll to position [0, 0]
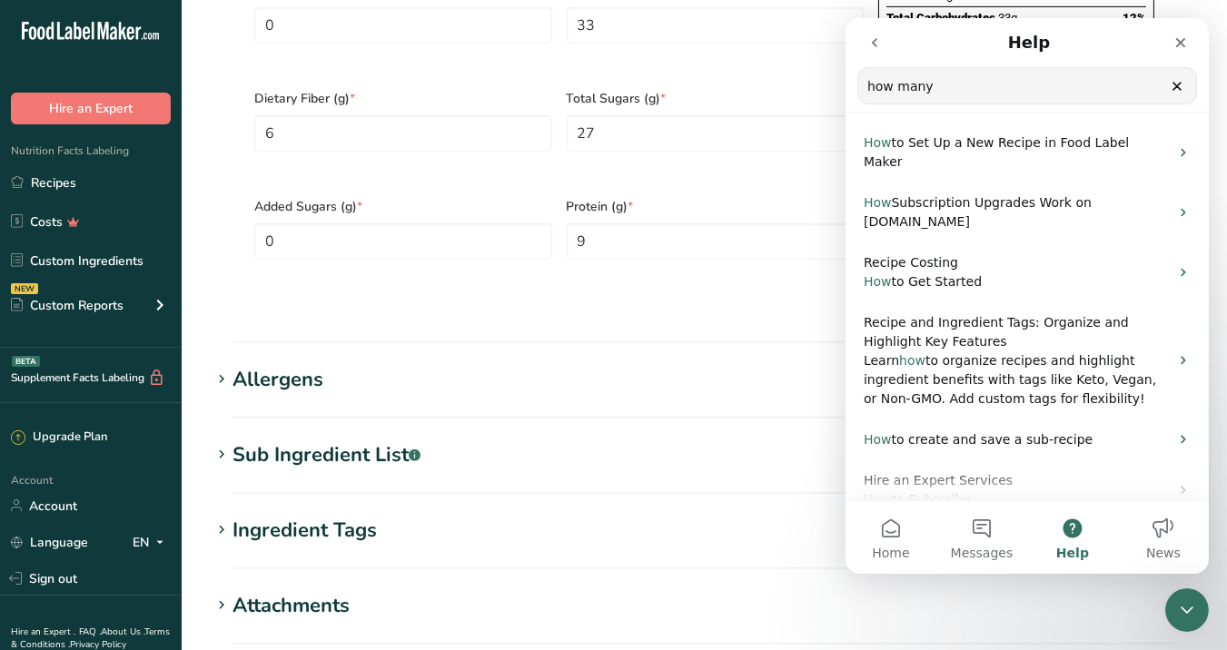
type input "how many"
click at [1169, 75] on input "how many" at bounding box center [1027, 85] width 338 height 35
click at [1169, 83] on icon "Clear" at bounding box center [1176, 86] width 15 height 15
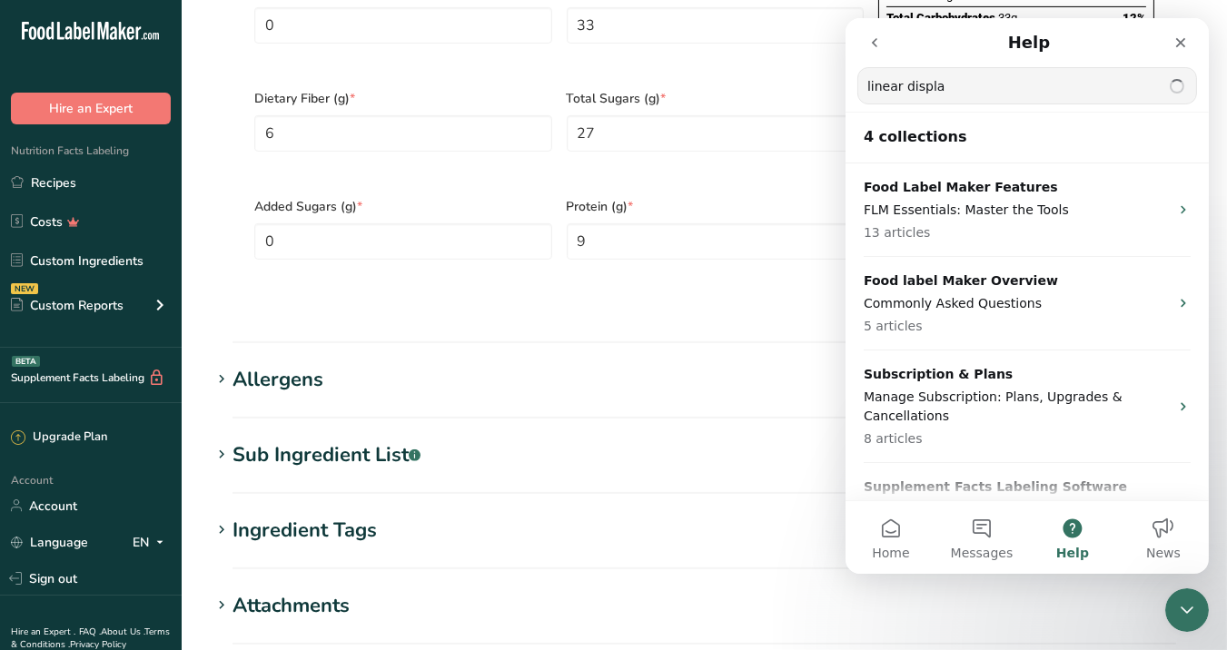
type input "linear display"
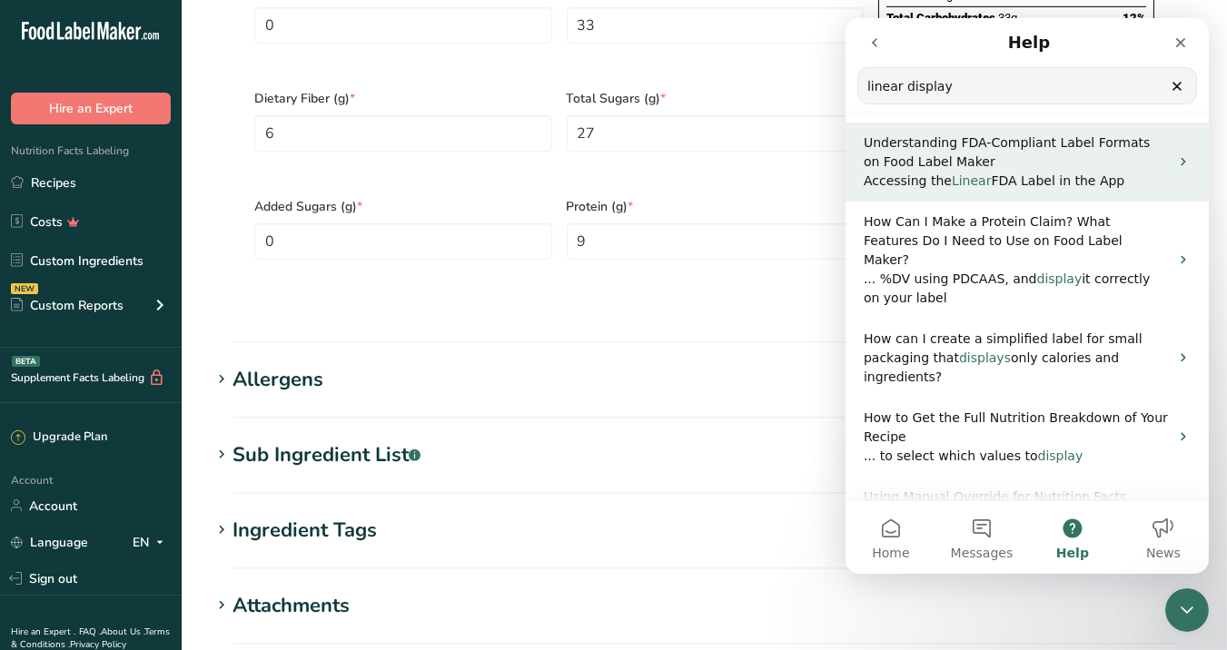
click at [1042, 181] on span "FDA Label in the App" at bounding box center [1058, 181] width 134 height 15
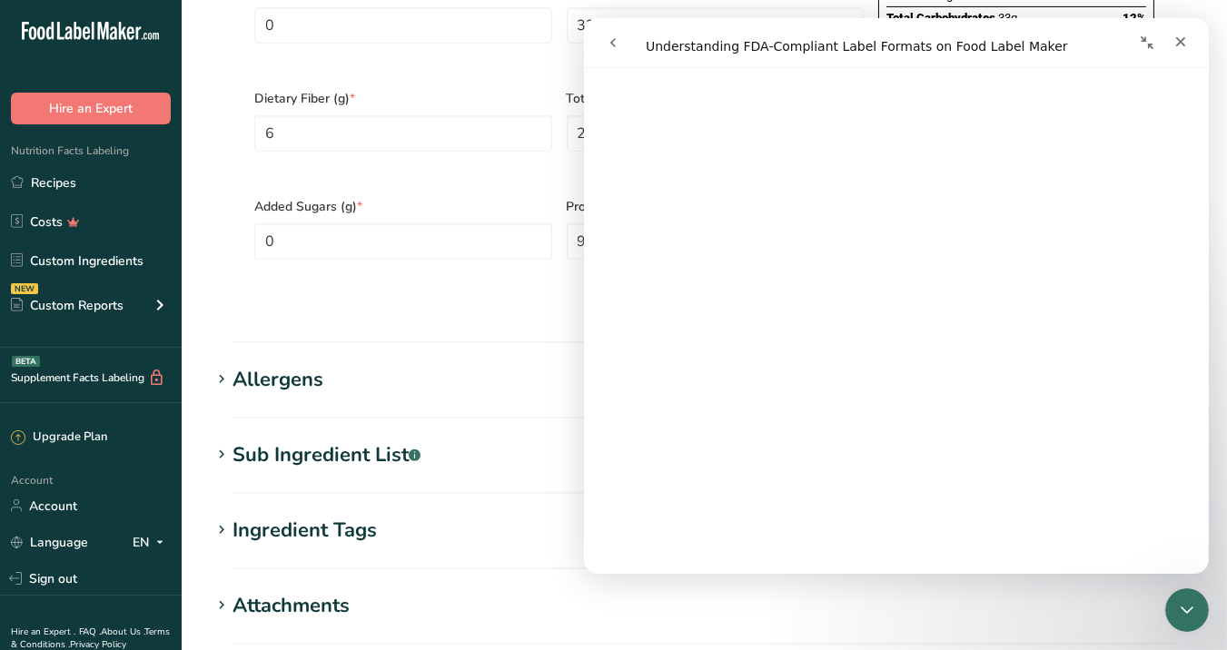
scroll to position [2266, 0]
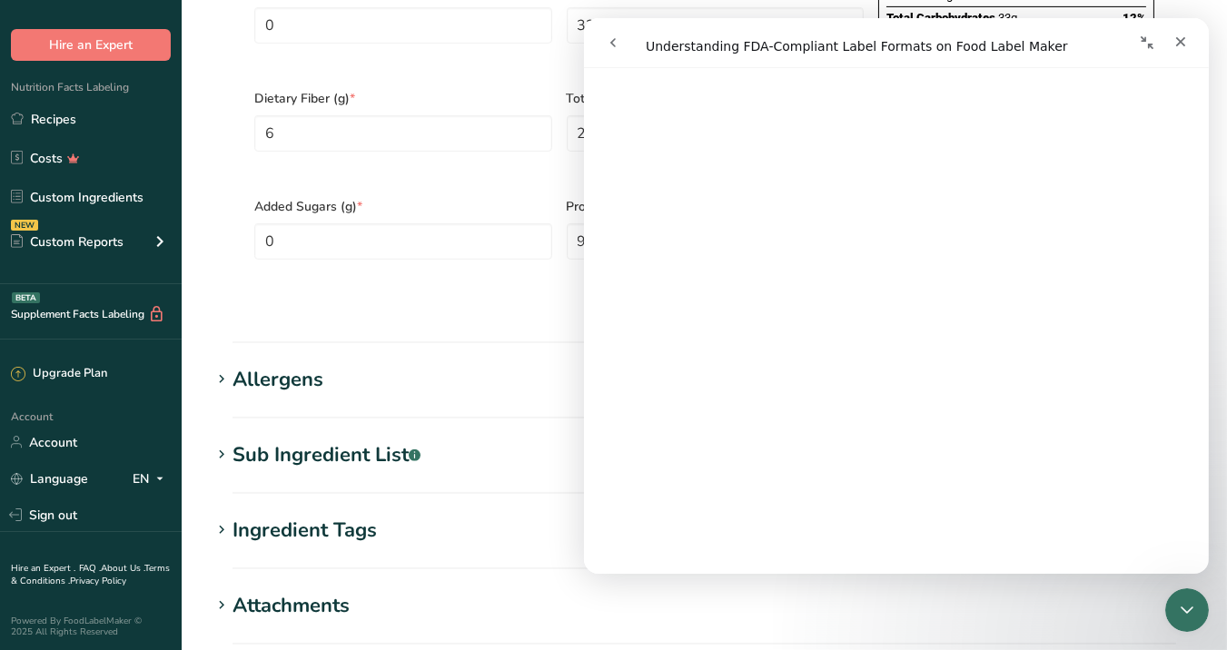
scroll to position [0, 0]
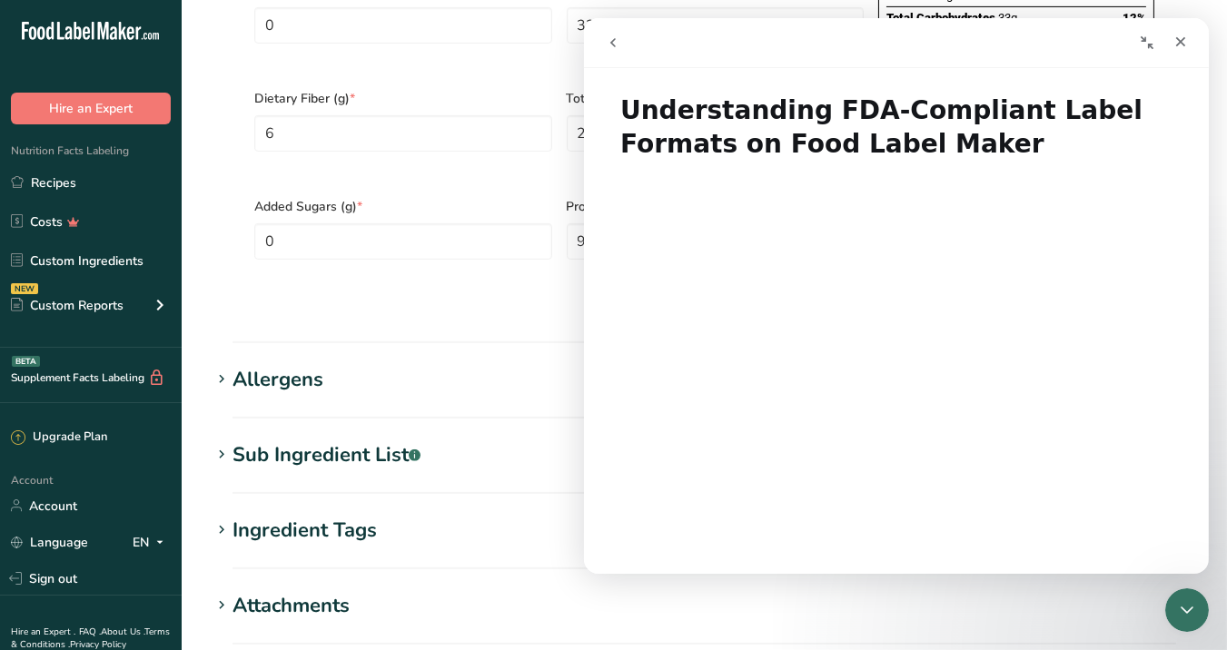
click at [610, 43] on icon "go back" at bounding box center [612, 42] width 5 height 9
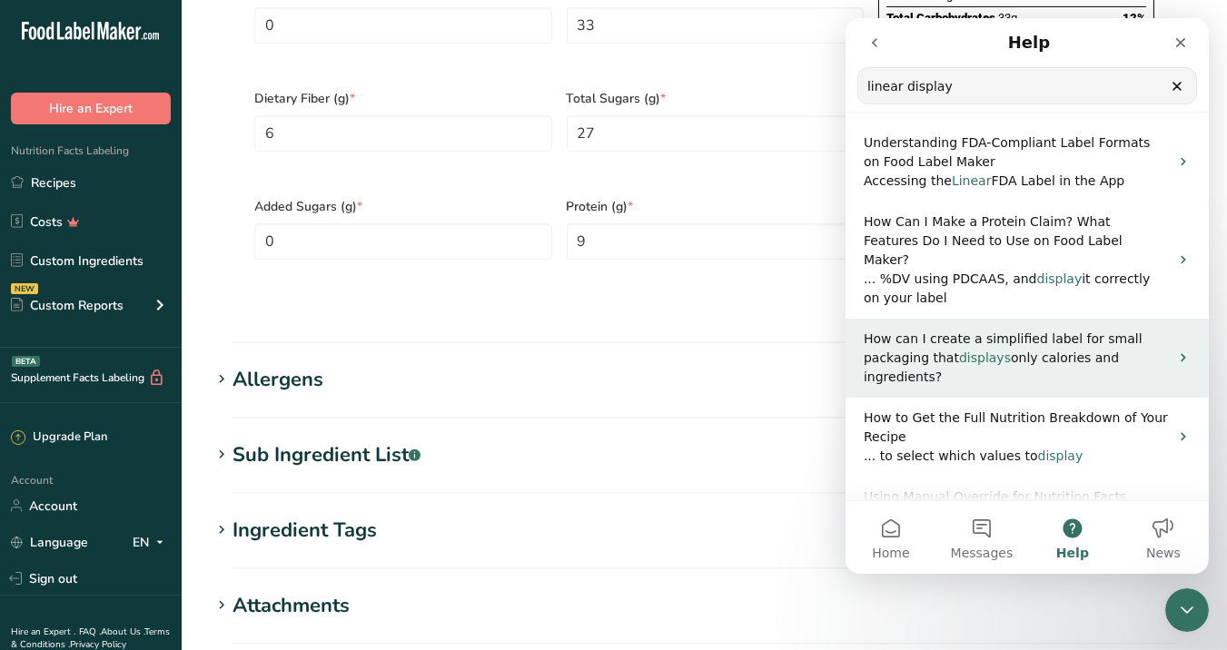
click at [1053, 349] on p "How can I create a simplified label for small packaging that displays only calo…" at bounding box center [1015, 358] width 305 height 57
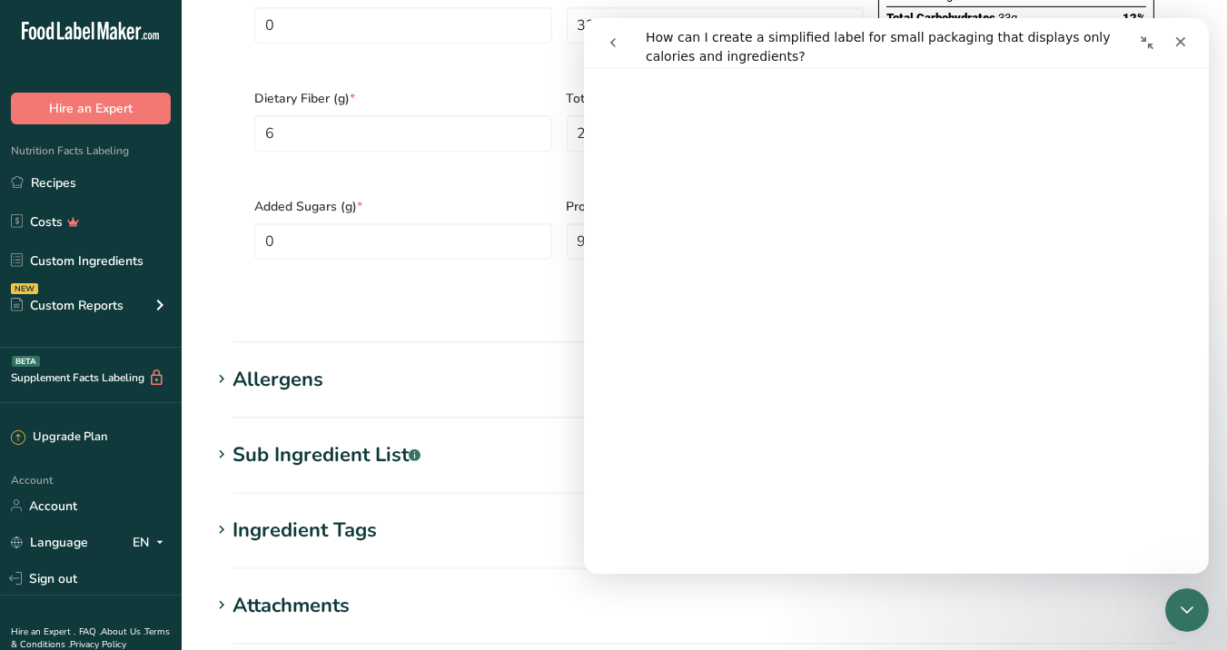
scroll to position [127, 0]
click at [247, 229] on div "Added Sugars (g) * 0" at bounding box center [403, 240] width 312 height 108
click at [1169, 585] on icon "Close Intercom Messenger" at bounding box center [1185, 608] width 22 height 22
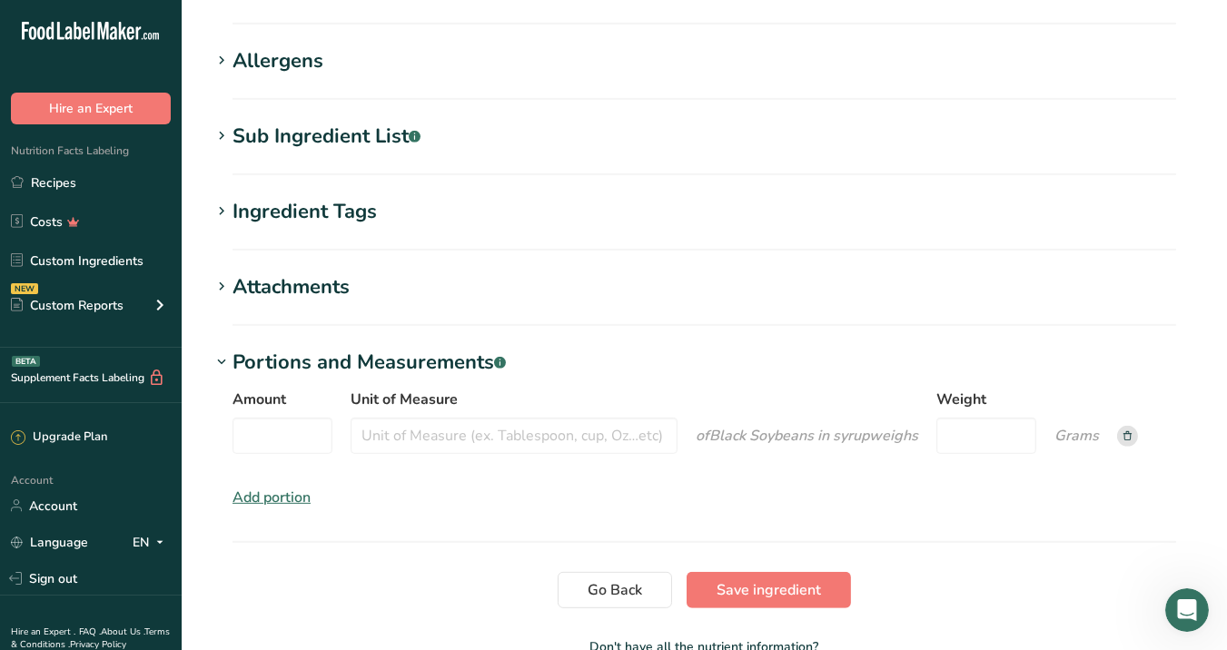
scroll to position [1523, 0]
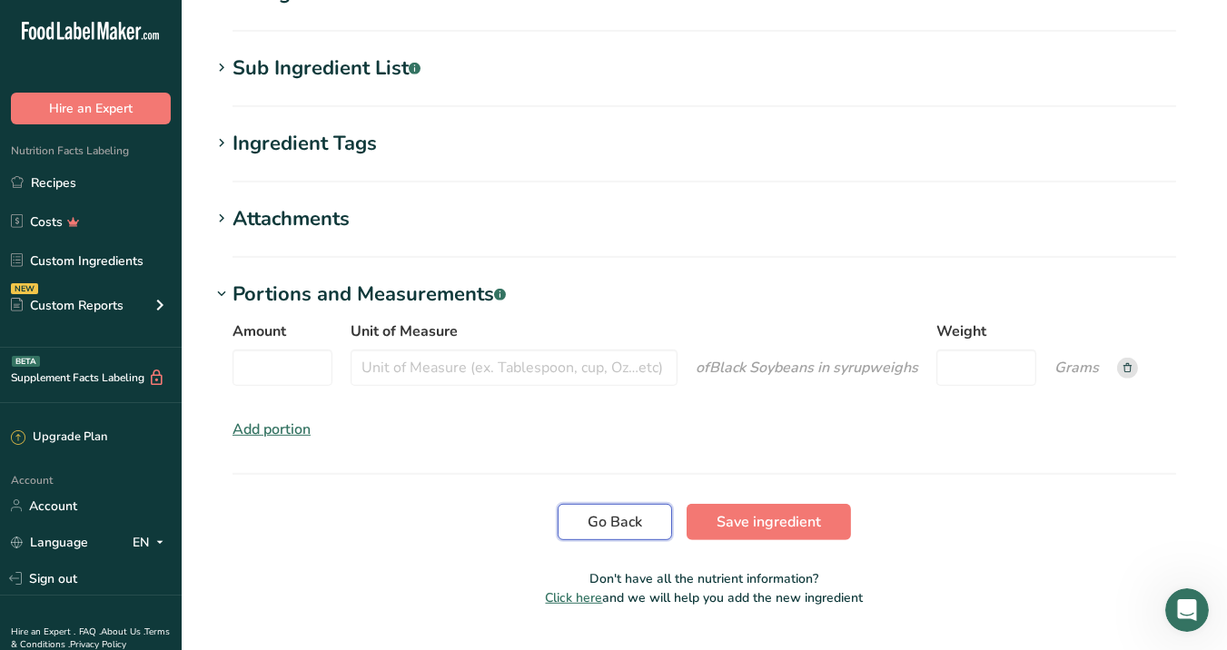
click at [638, 511] on span "Go Back" at bounding box center [615, 522] width 55 height 22
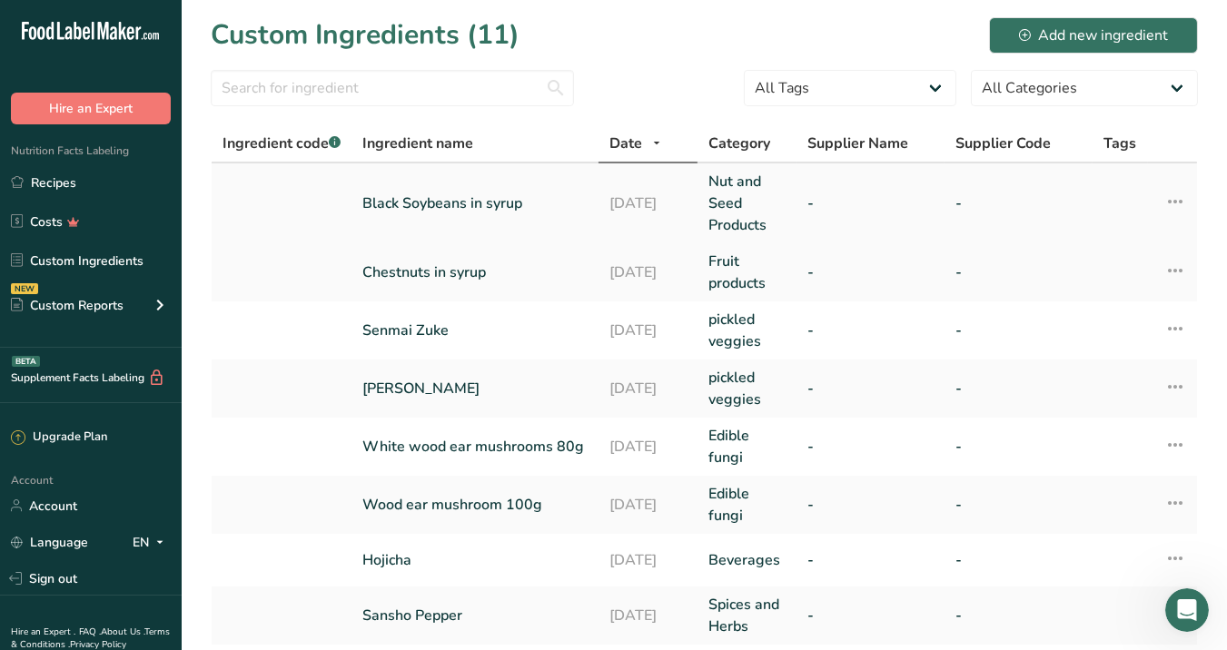
click at [1169, 204] on icon at bounding box center [1176, 201] width 22 height 33
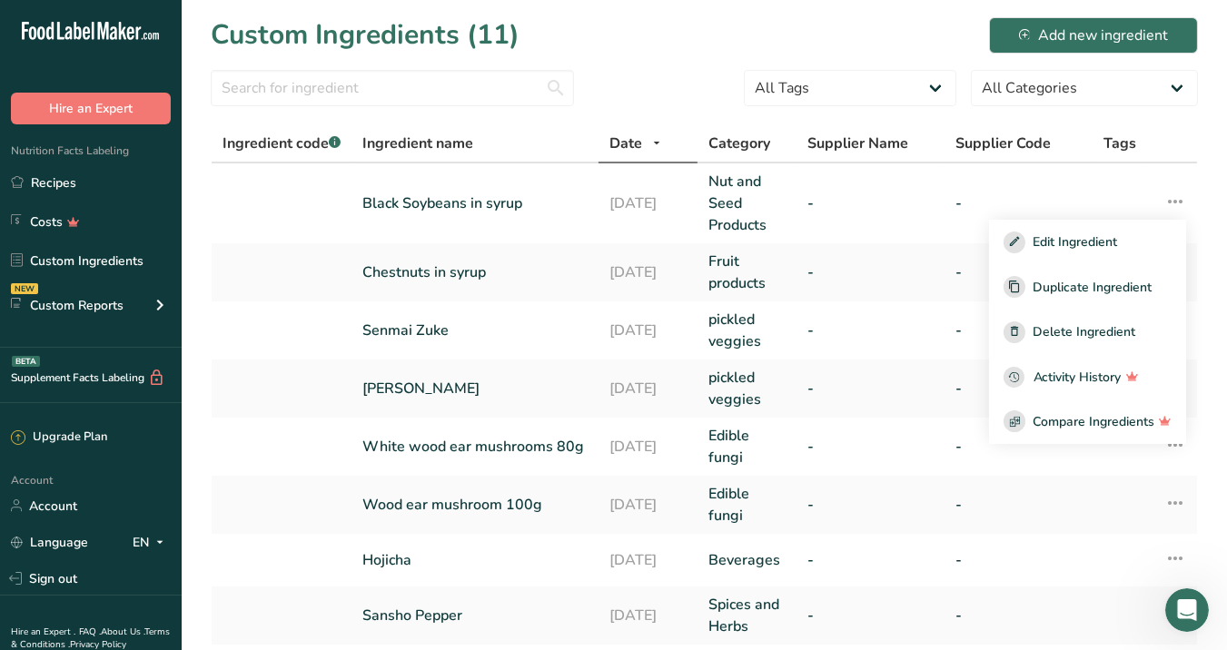
click at [212, 121] on section "Custom Ingredients (11) Add new ingredient All Tags Source of Antioxidants [MED…" at bounding box center [705, 508] width 1046 height 1016
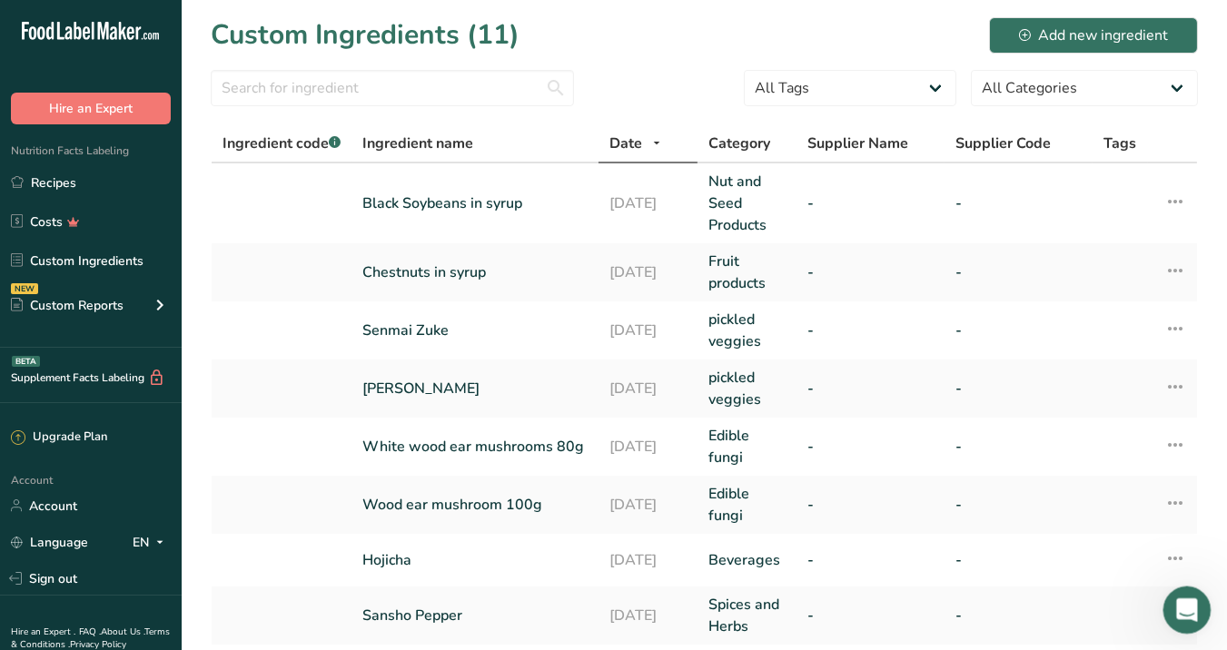
click at [1169, 585] on icon "Open Intercom Messenger" at bounding box center [1185, 608] width 30 height 30
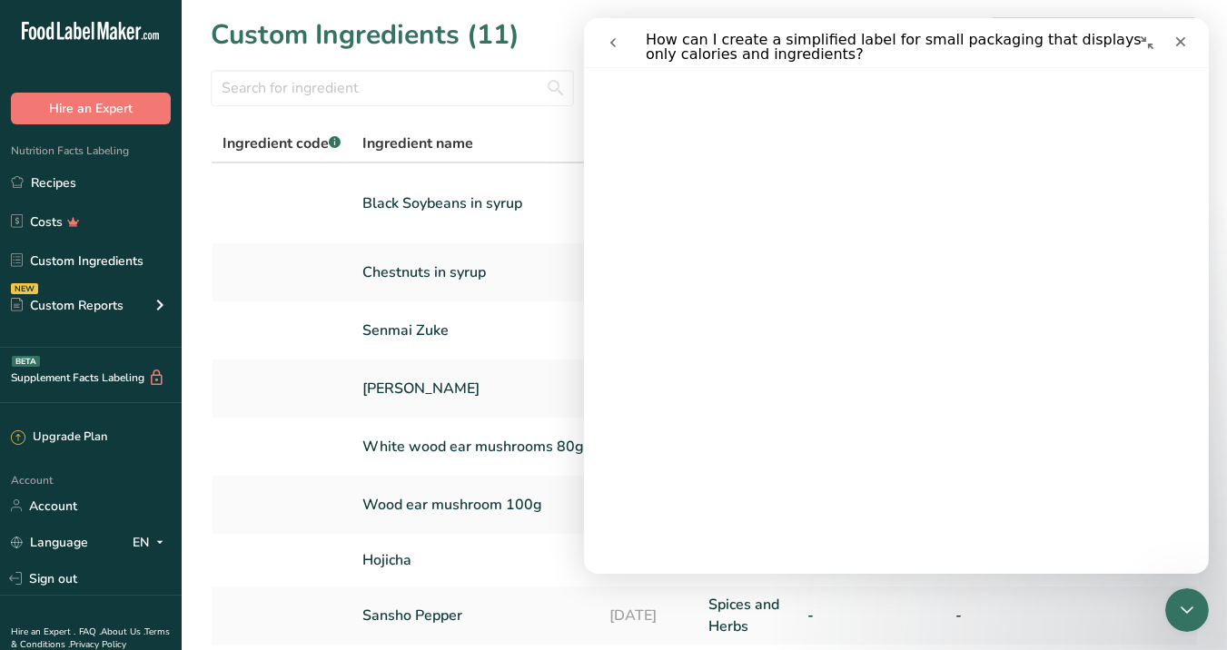
scroll to position [332, 0]
click at [609, 39] on icon "go back" at bounding box center [612, 42] width 15 height 15
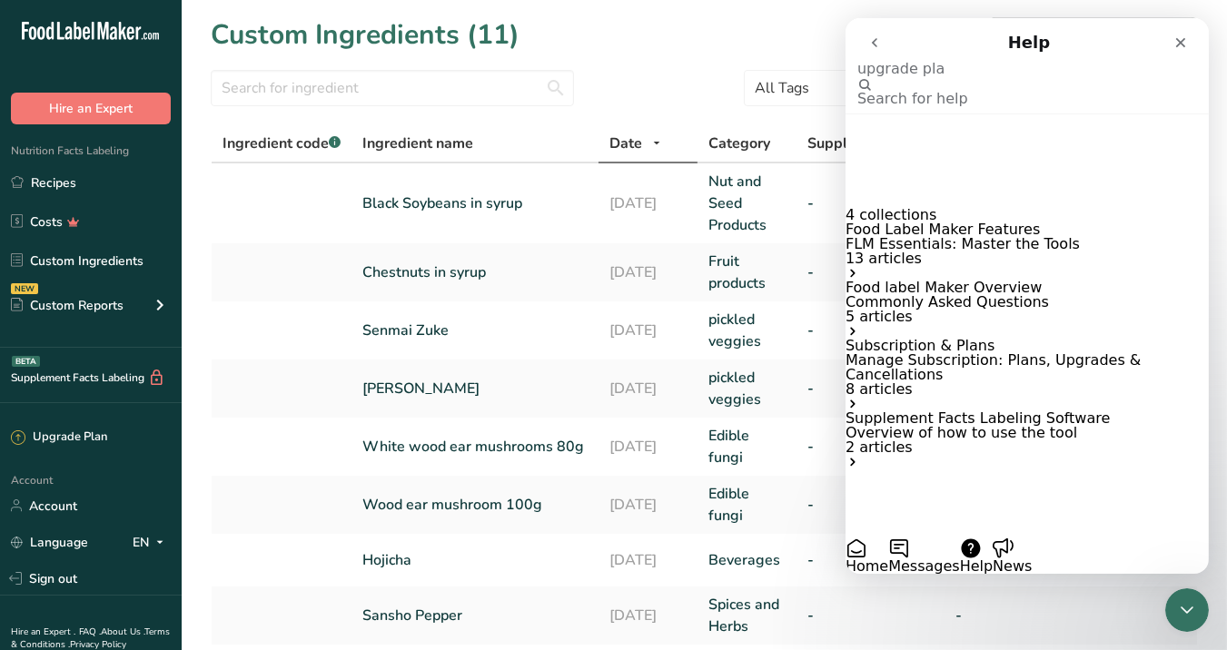
type input "upgrade plan"
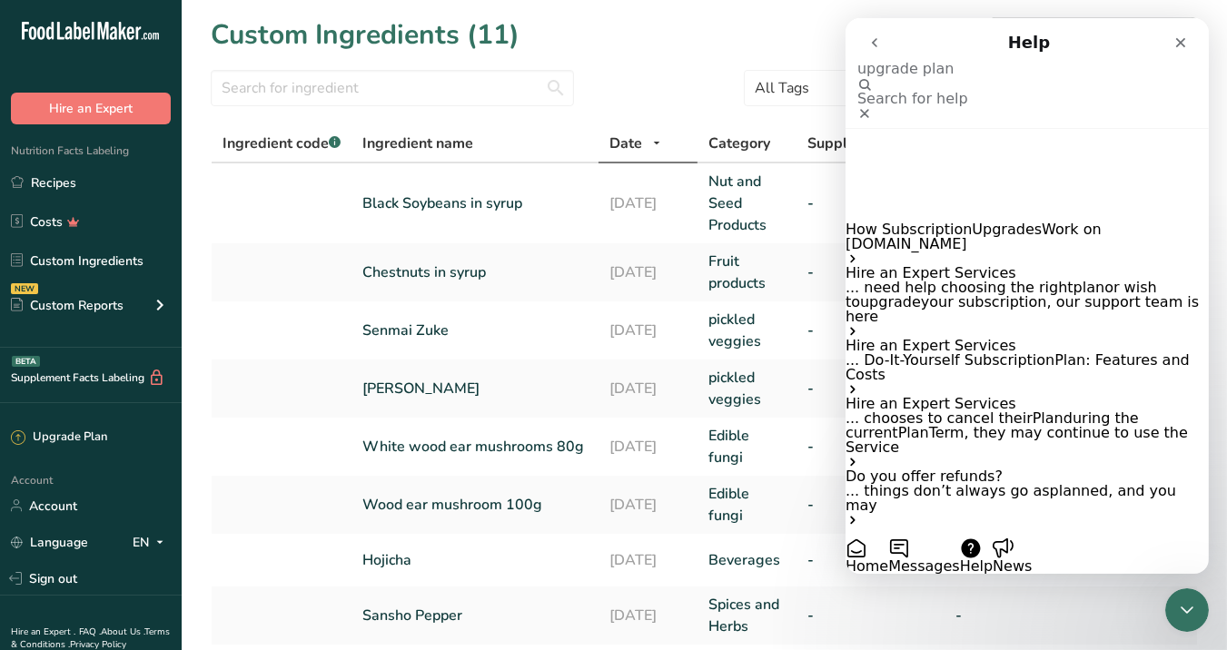
click at [1056, 223] on p "How Subscription Upgrades Work on [DOMAIN_NAME]" at bounding box center [1026, 237] width 363 height 29
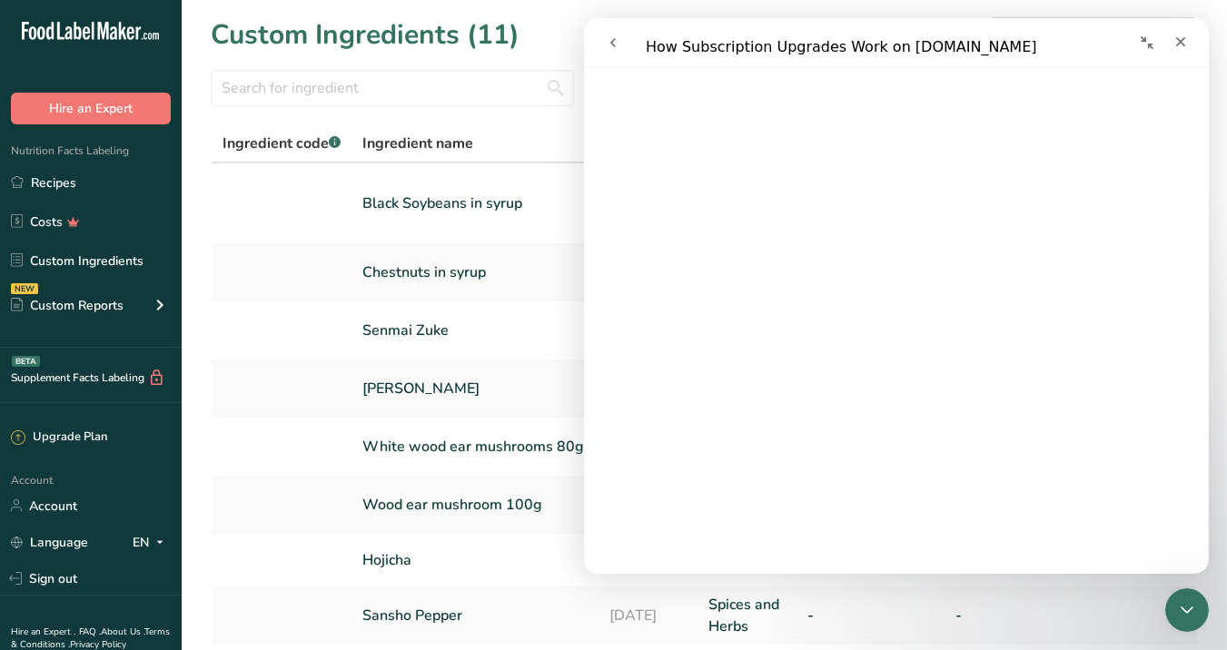
scroll to position [0, 0]
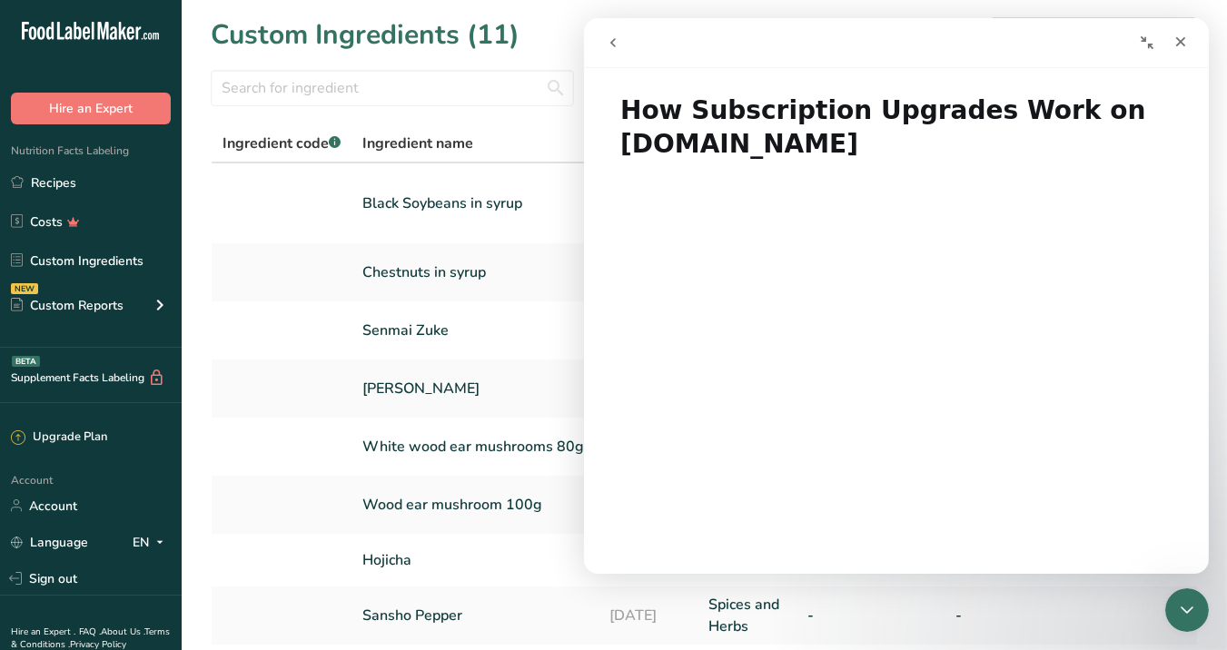
click at [607, 42] on icon "go back" at bounding box center [612, 42] width 15 height 15
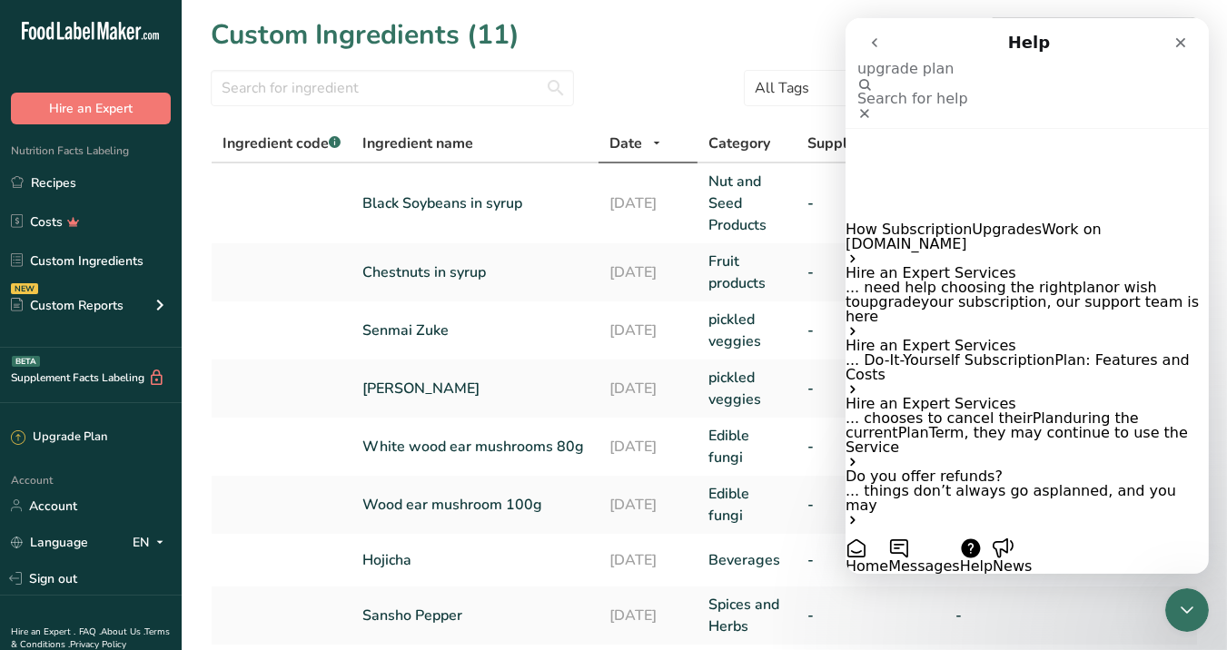
click at [871, 106] on icon "Clear" at bounding box center [864, 113] width 15 height 15
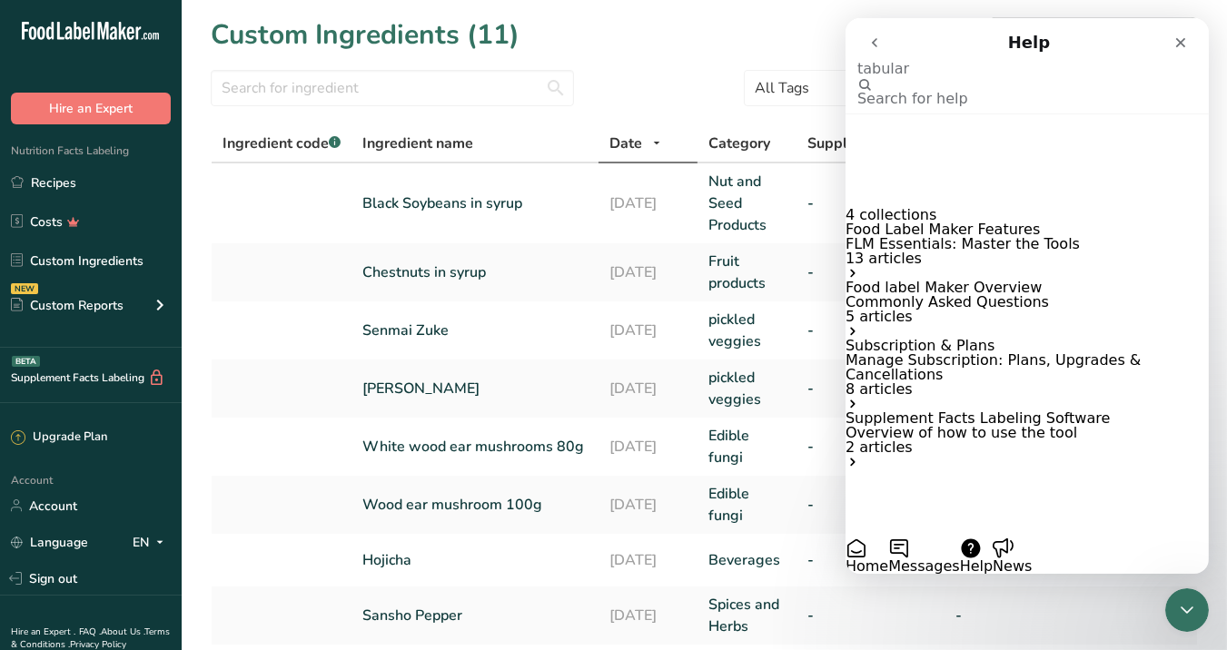
type input "tabular"
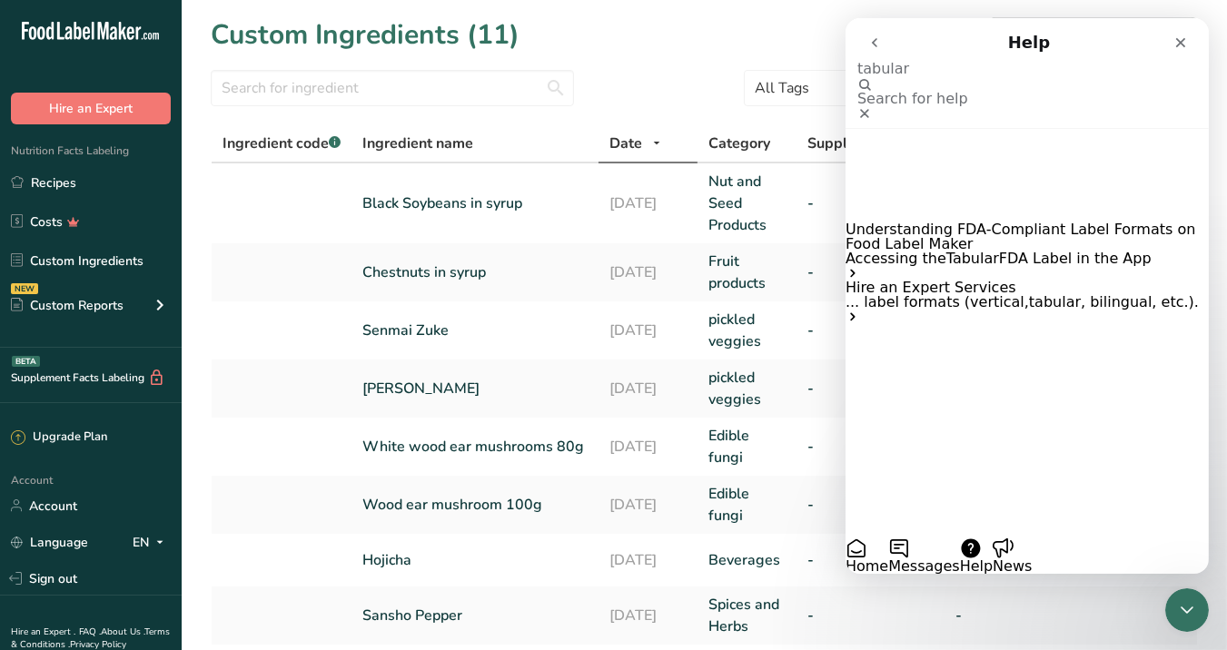
click at [1019, 250] on span "FDA Label in the App" at bounding box center [1074, 258] width 153 height 17
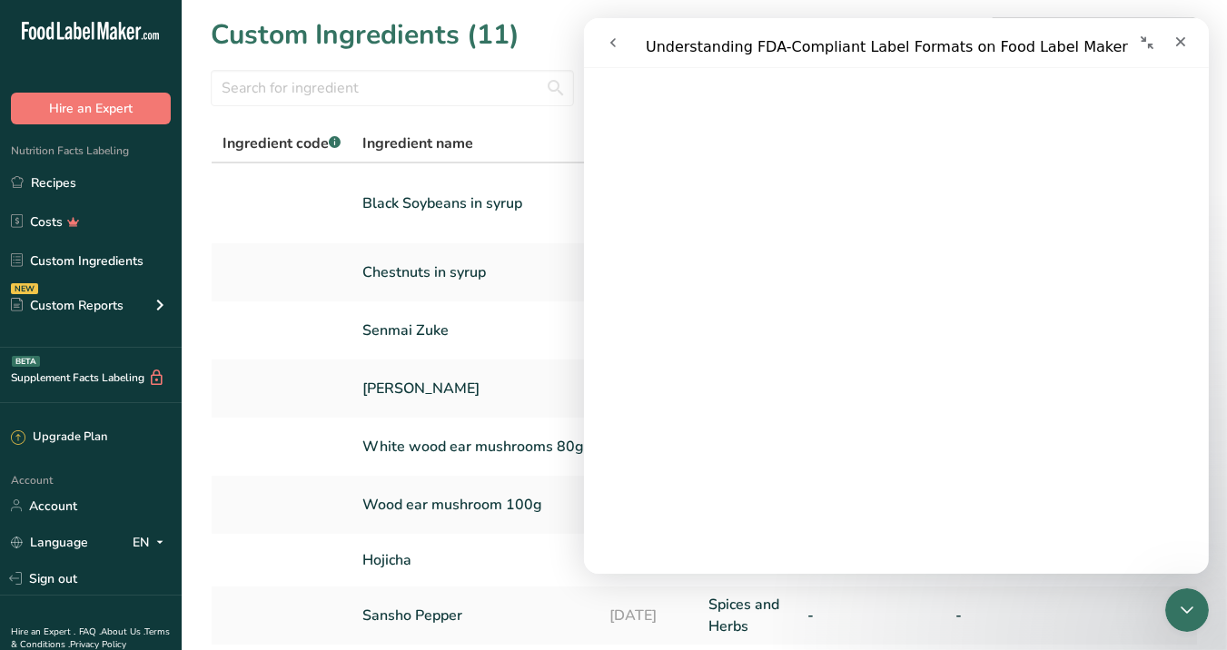
scroll to position [1954, 0]
click at [97, 309] on div "Custom Reports" at bounding box center [67, 305] width 113 height 19
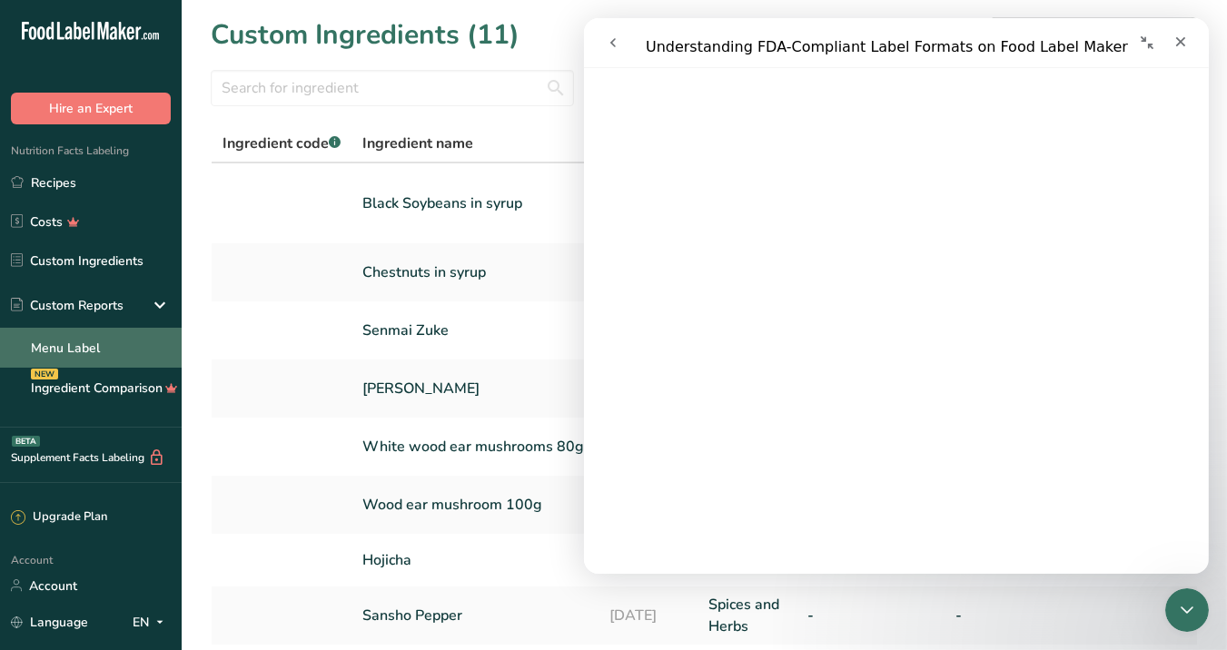
click at [86, 349] on link "Menu Label" at bounding box center [91, 348] width 182 height 40
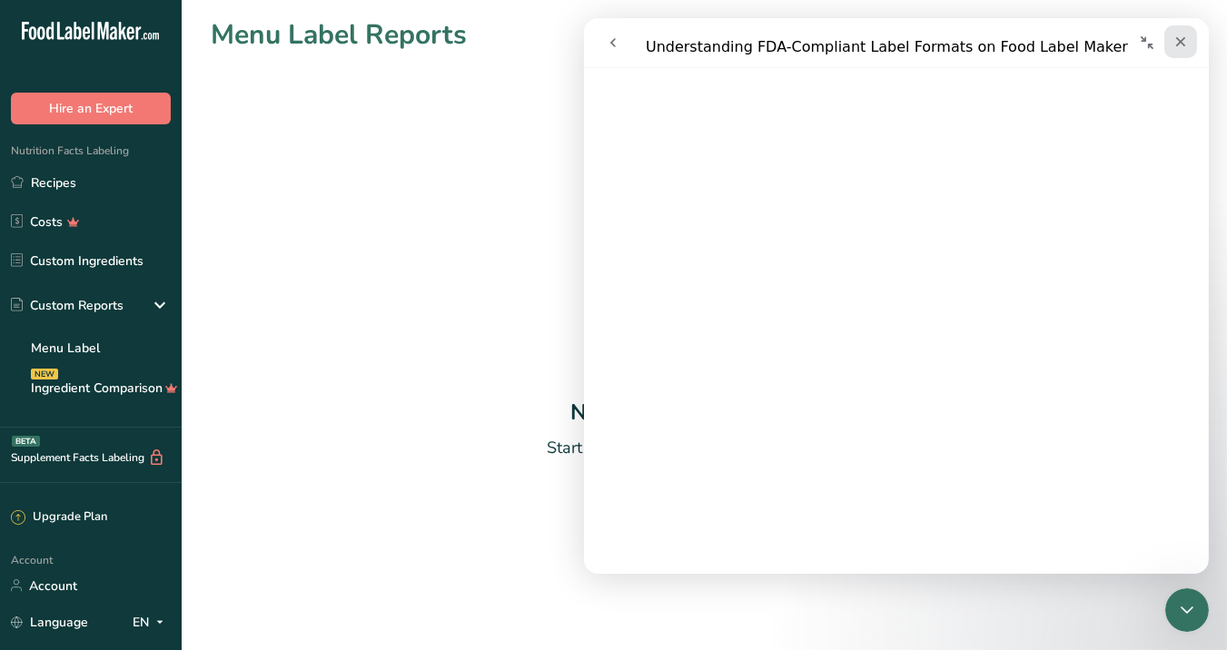
click at [1169, 43] on icon "Close" at bounding box center [1180, 42] width 10 height 10
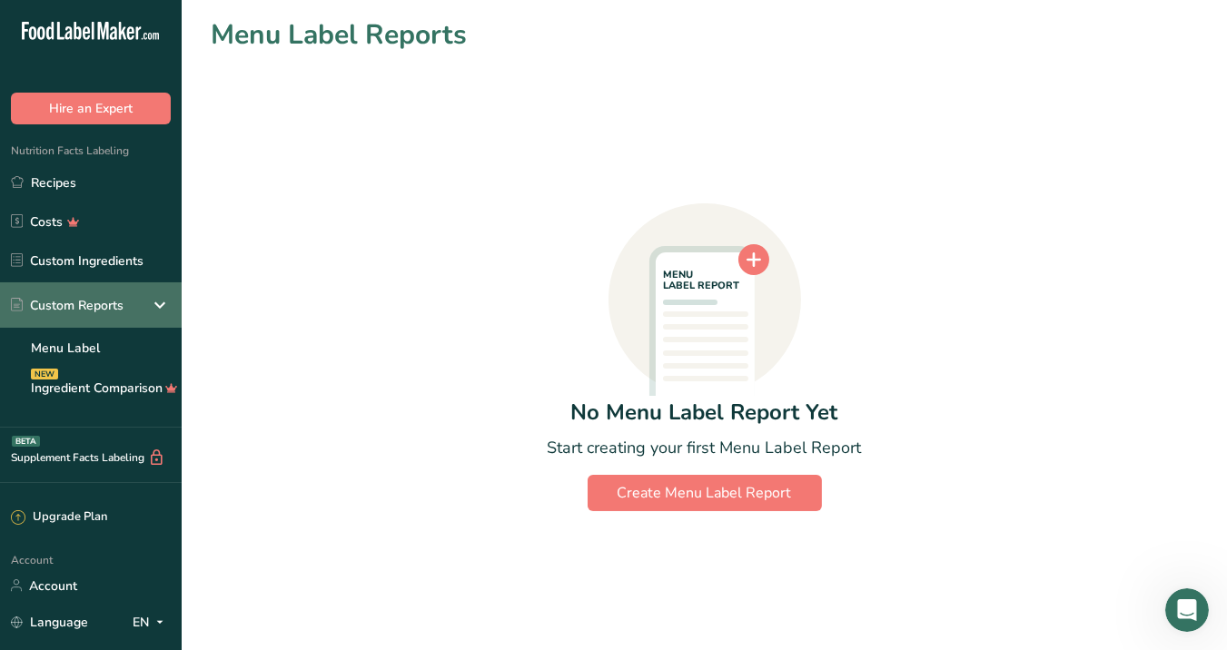
click at [134, 293] on div "Custom Reports" at bounding box center [91, 305] width 182 height 45
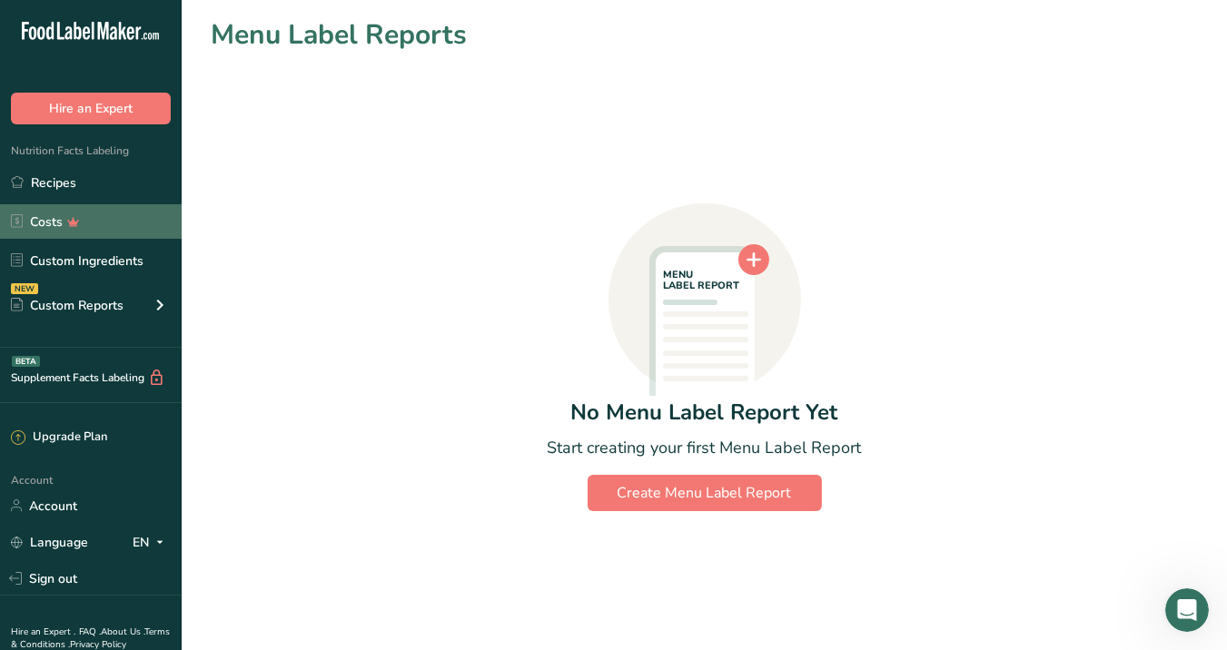
click at [110, 208] on link "Costs" at bounding box center [91, 221] width 182 height 35
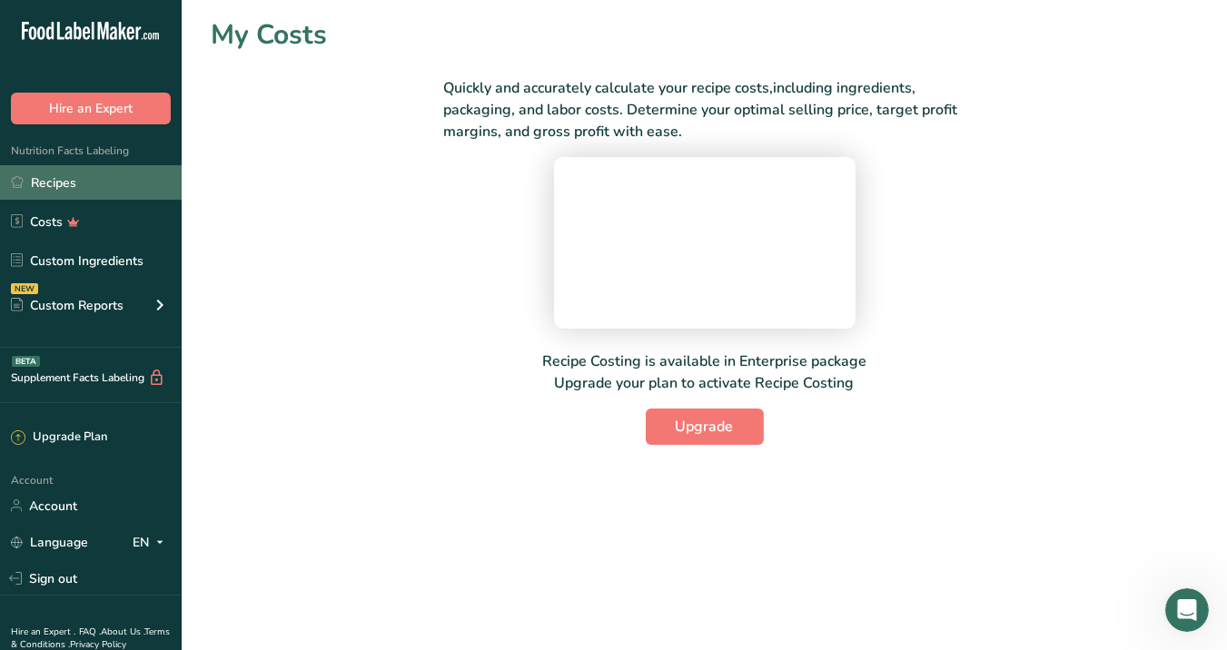
click at [59, 169] on link "Recipes" at bounding box center [91, 182] width 182 height 35
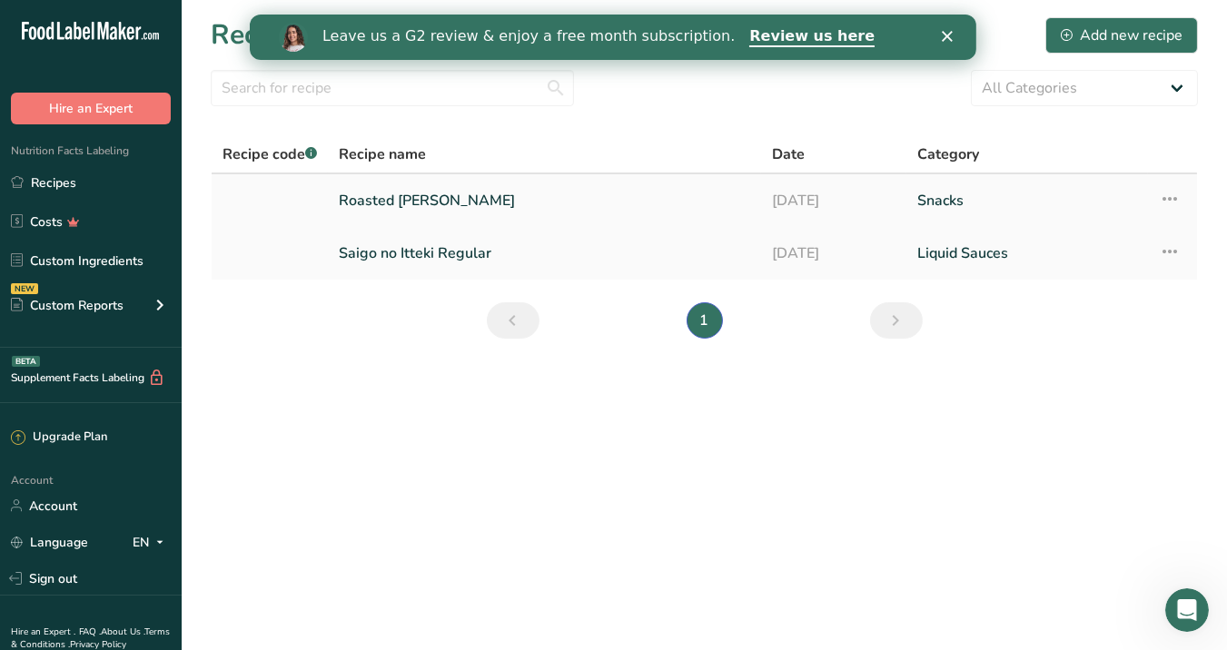
click at [370, 207] on link "Roasted [PERSON_NAME]" at bounding box center [544, 201] width 411 height 38
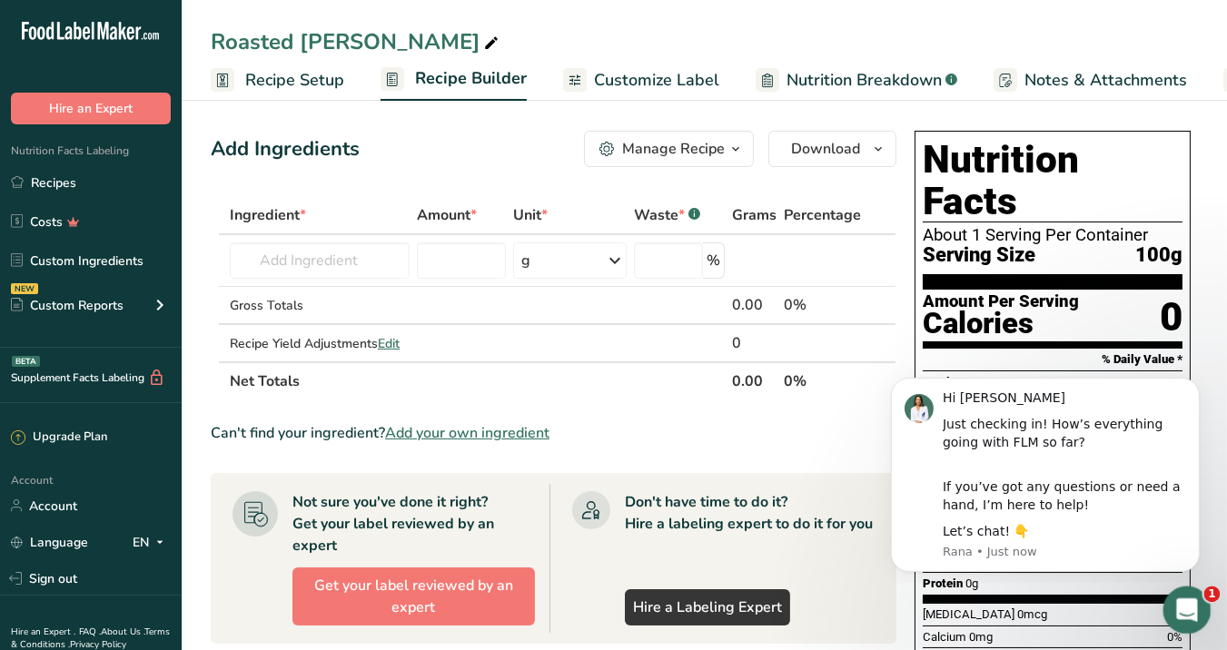
click at [1169, 585] on icon "Open Intercom Messenger" at bounding box center [1185, 608] width 30 height 30
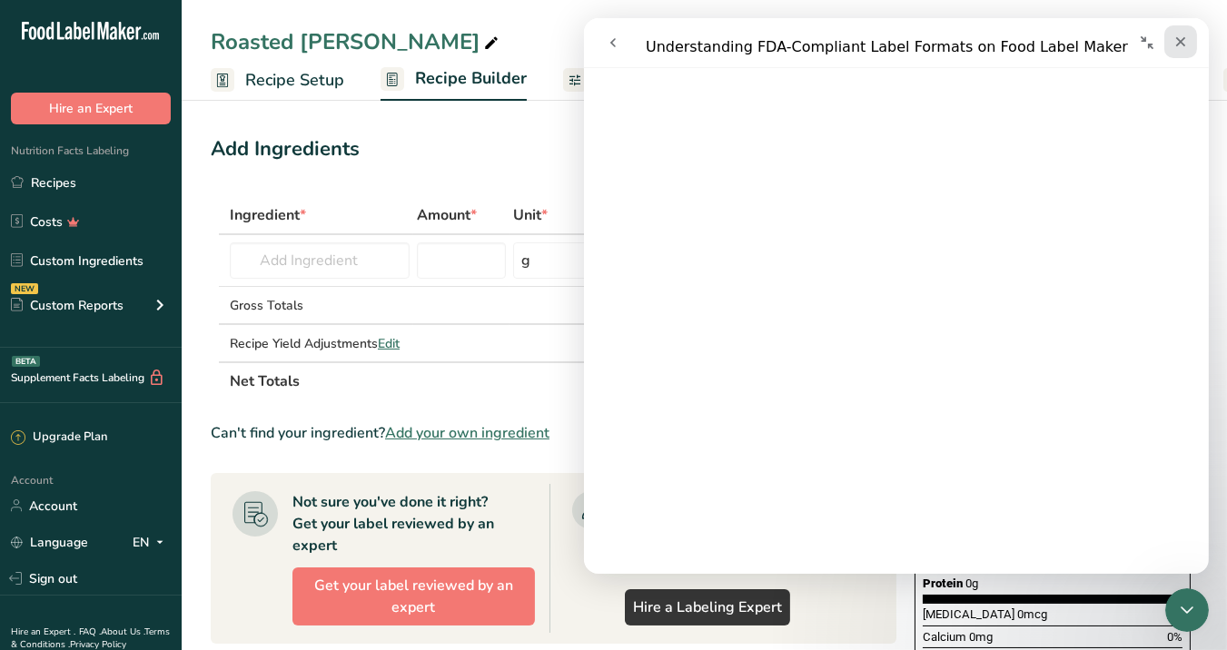
click at [1169, 44] on div "Close" at bounding box center [1180, 41] width 33 height 33
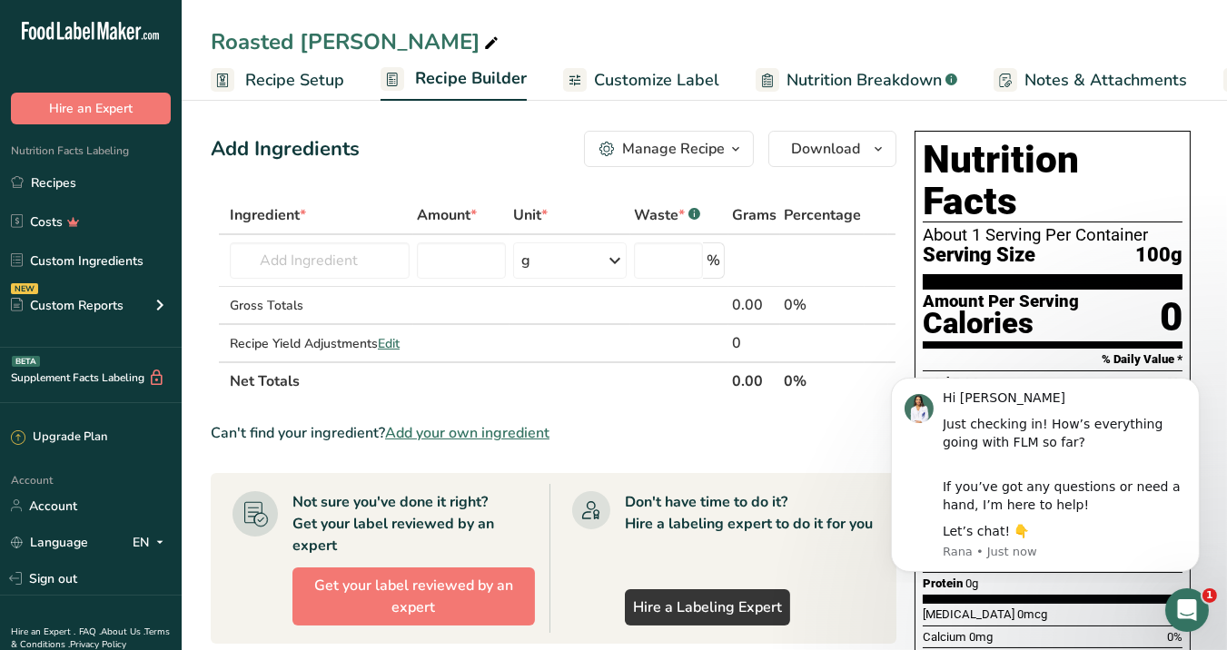
click at [649, 78] on span "Customize Label" at bounding box center [656, 80] width 125 height 25
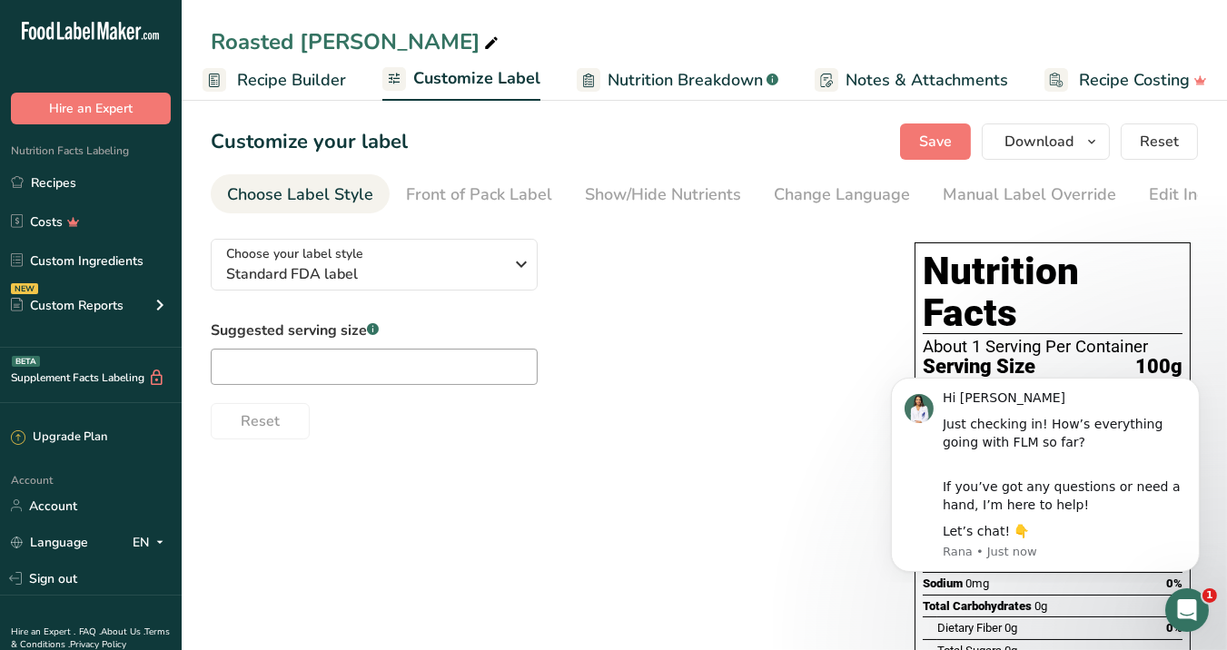
scroll to position [0, 187]
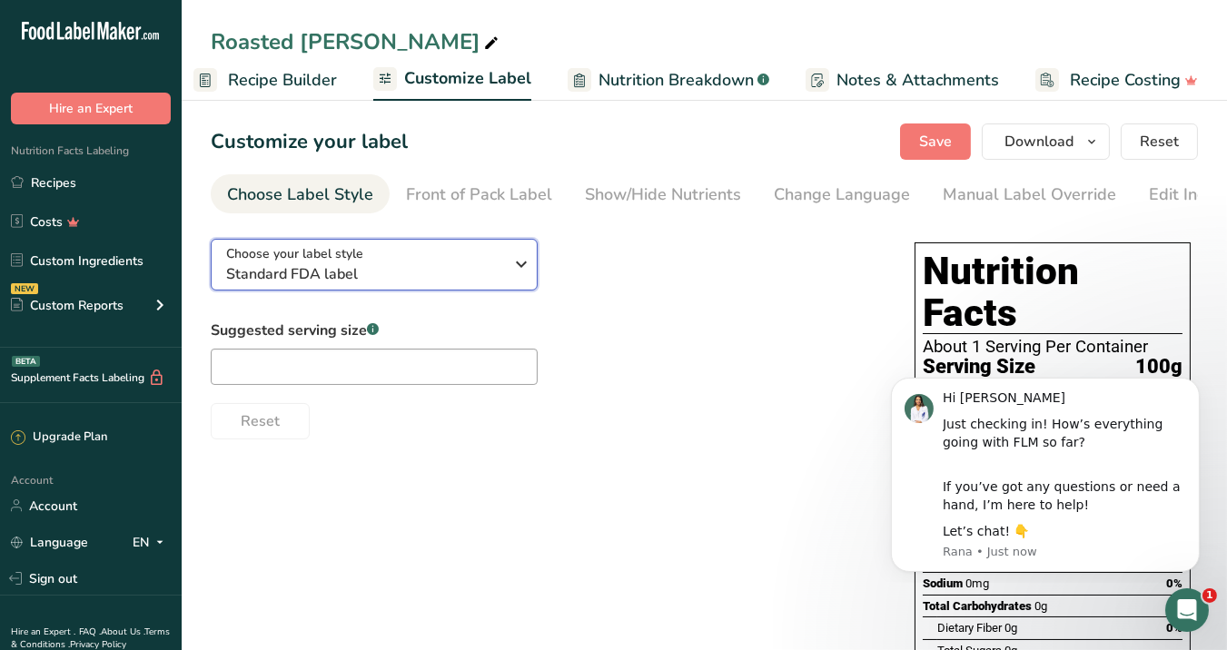
click at [512, 263] on icon "button" at bounding box center [522, 264] width 22 height 33
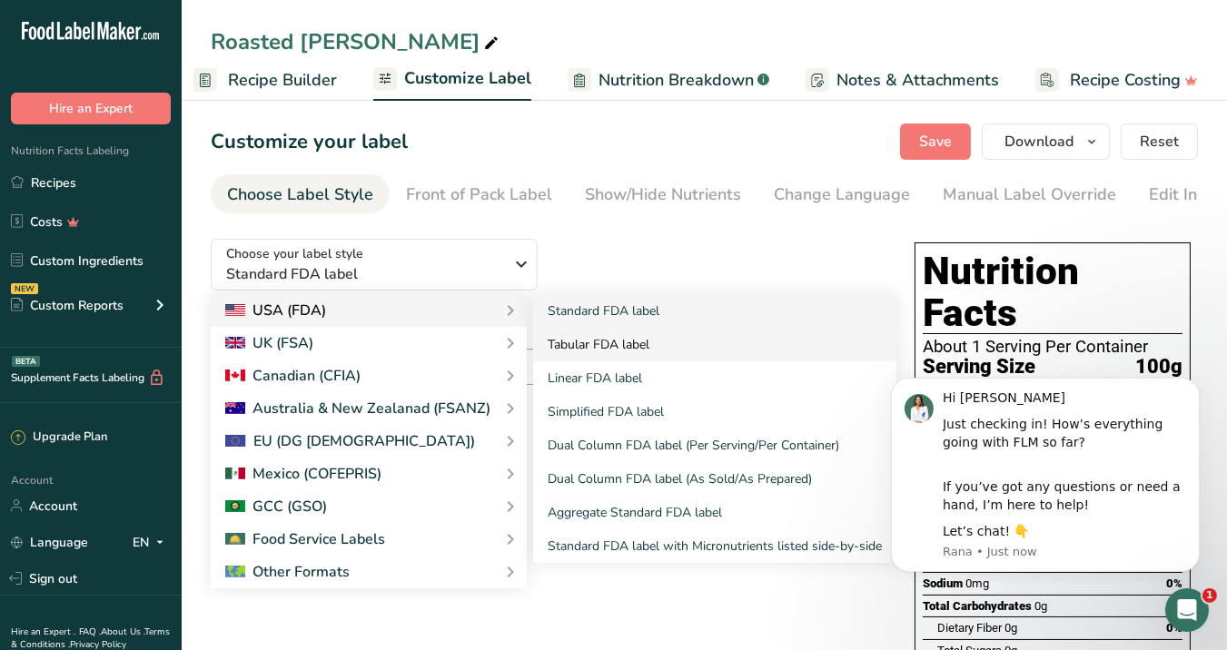
click at [590, 354] on link "Tabular FDA label" at bounding box center [714, 345] width 363 height 34
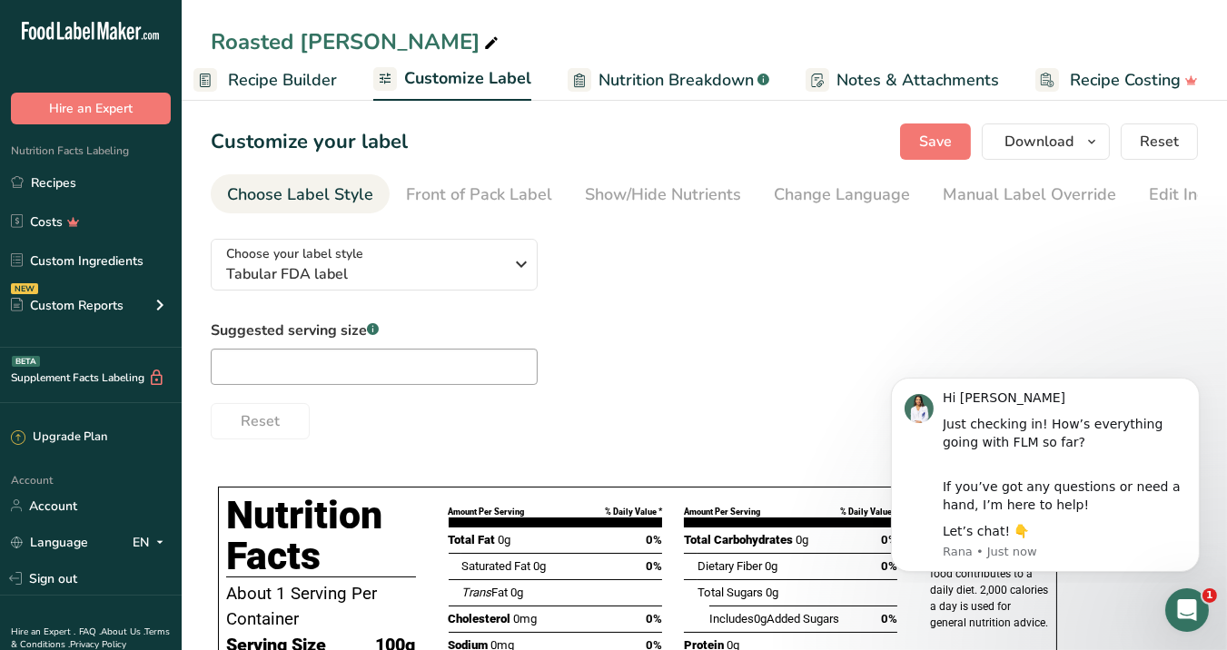
click at [312, 79] on span "Recipe Builder" at bounding box center [282, 80] width 109 height 25
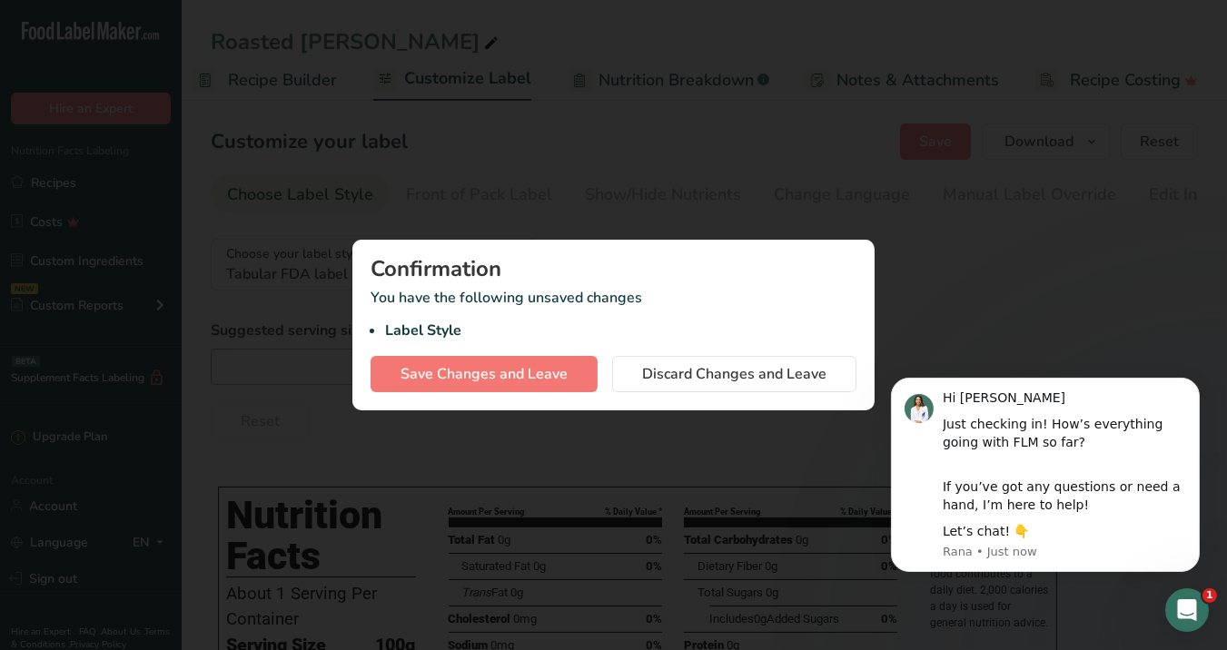
scroll to position [0, 174]
click at [507, 380] on span "Save Changes and Leave" at bounding box center [484, 374] width 167 height 22
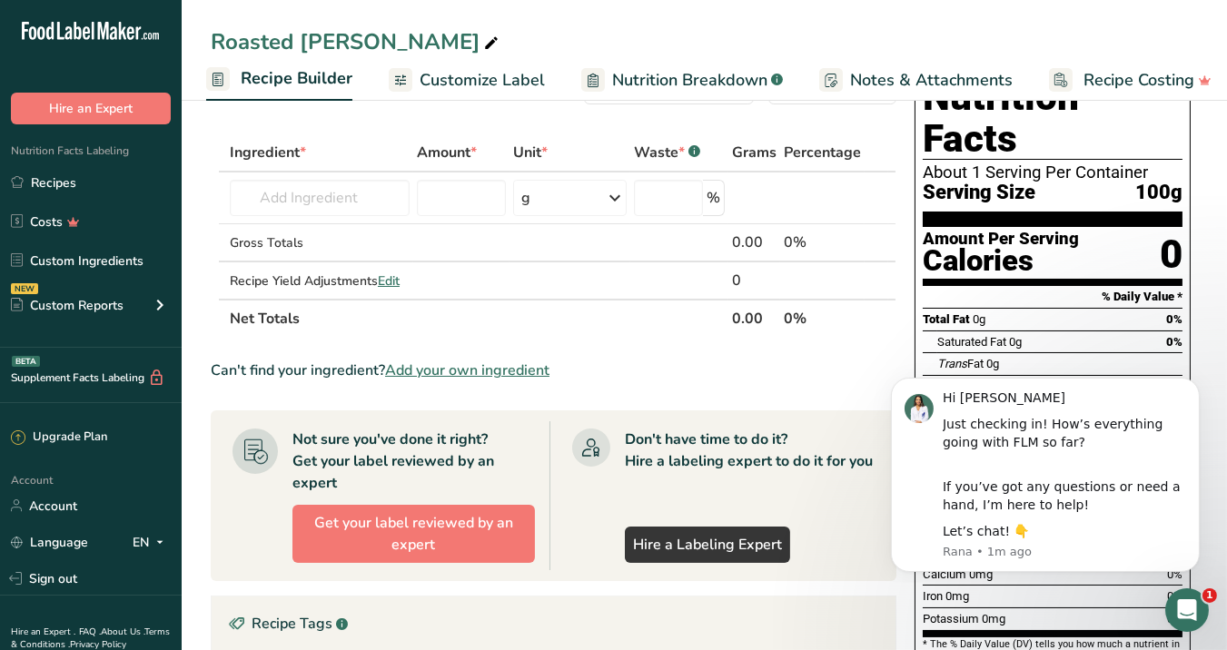
scroll to position [55, 0]
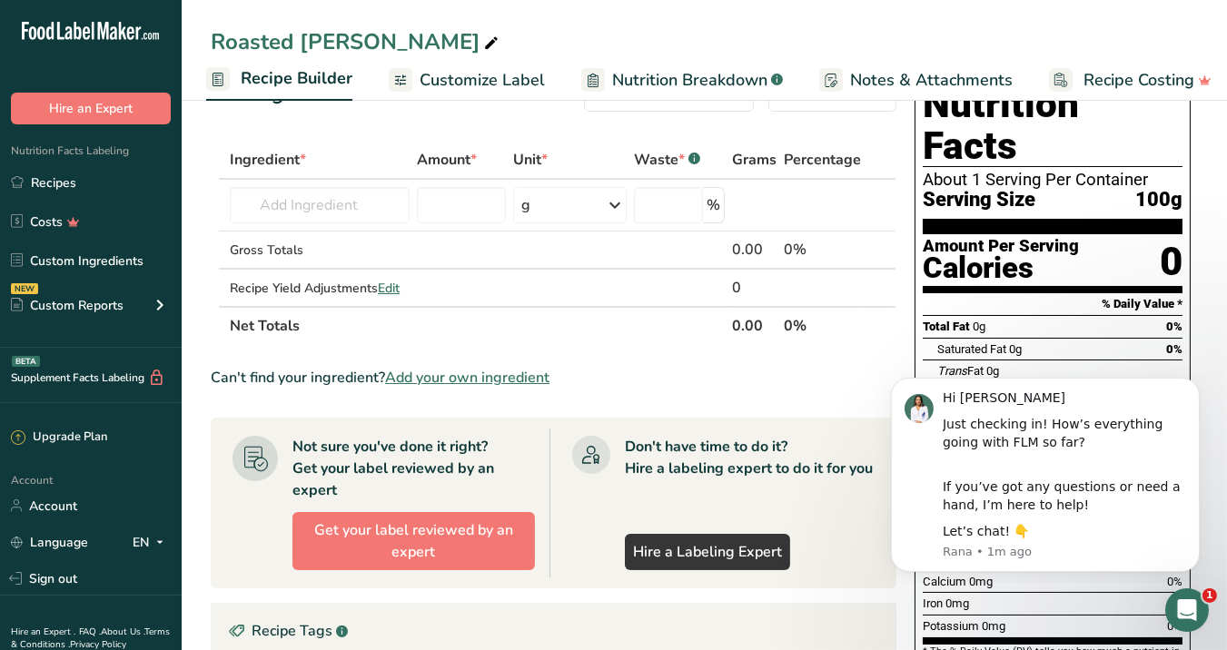
click at [457, 376] on span "Add your own ingredient" at bounding box center [467, 378] width 164 height 22
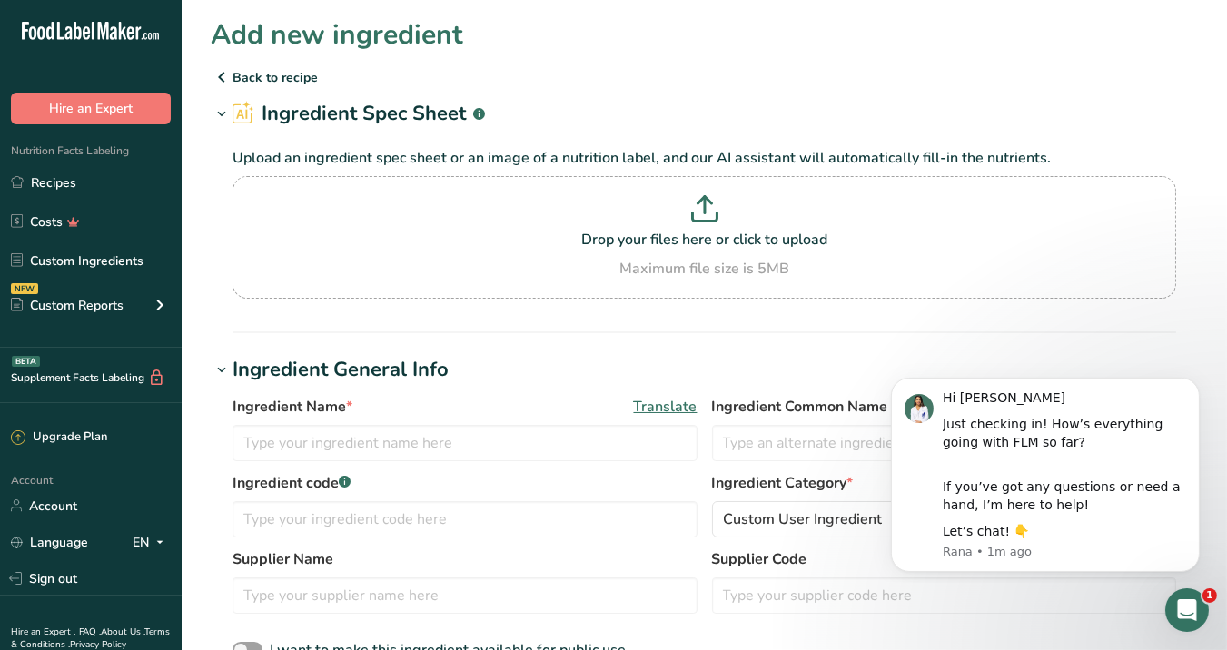
click at [231, 73] on icon at bounding box center [222, 77] width 22 height 33
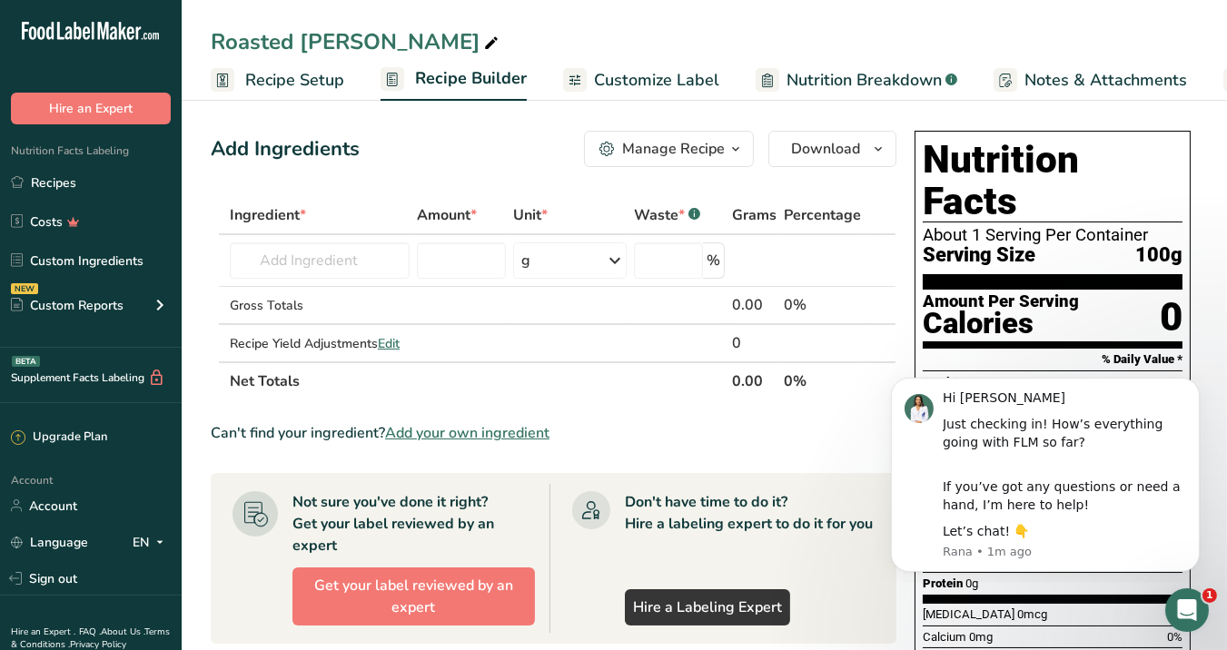
click at [483, 42] on icon at bounding box center [491, 43] width 16 height 25
click at [301, 39] on input "Roasted [PERSON_NAME]" at bounding box center [704, 41] width 987 height 33
type input "[PERSON_NAME]"
click at [1169, 380] on icon "Dismiss notification" at bounding box center [1193, 382] width 6 height 6
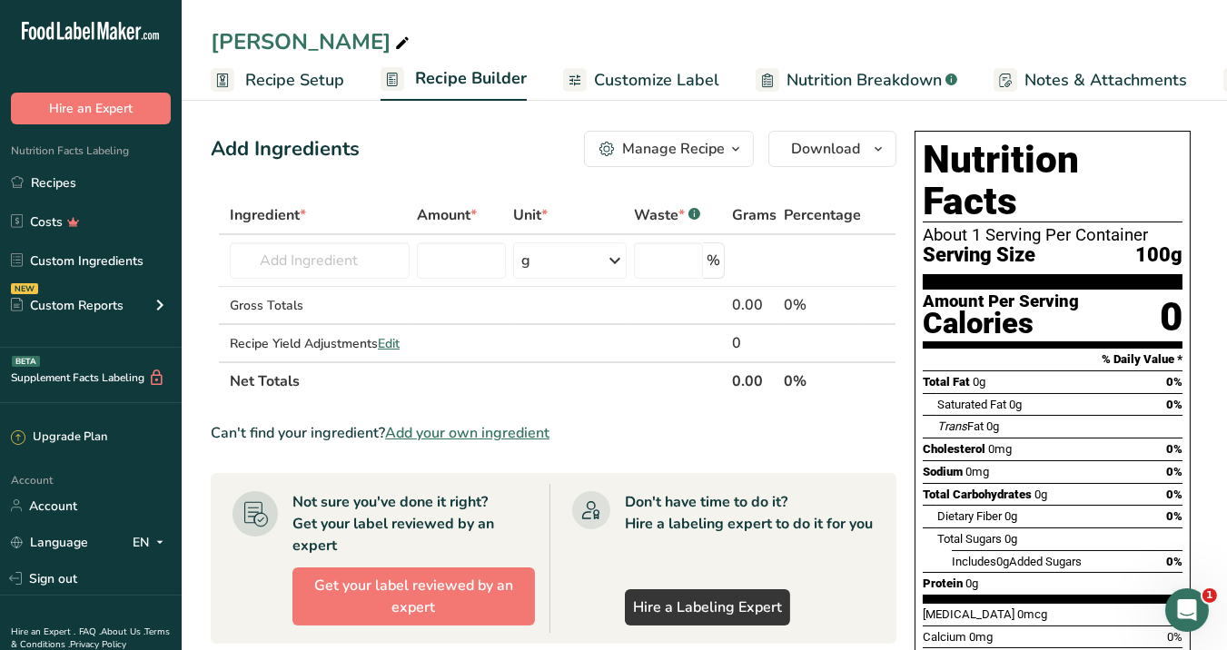
click at [291, 41] on div "[PERSON_NAME]" at bounding box center [312, 41] width 203 height 33
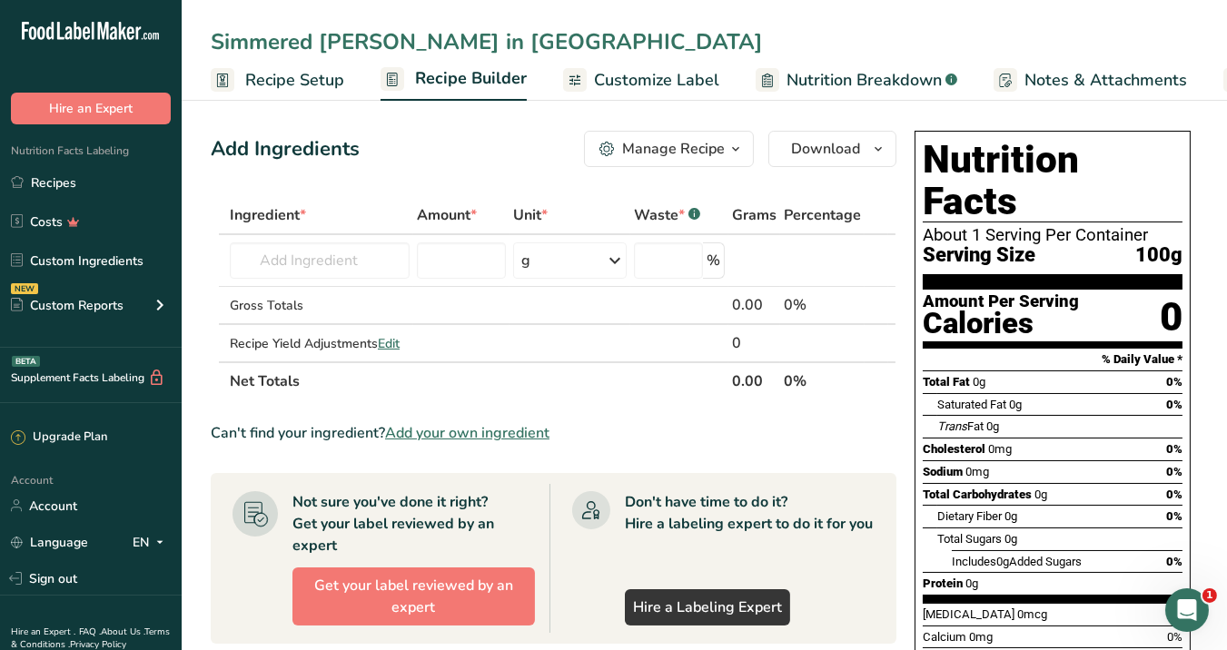
type input "Simmered [PERSON_NAME] in [GEOGRAPHIC_DATA]"
